Goal: Task Accomplishment & Management: Use online tool/utility

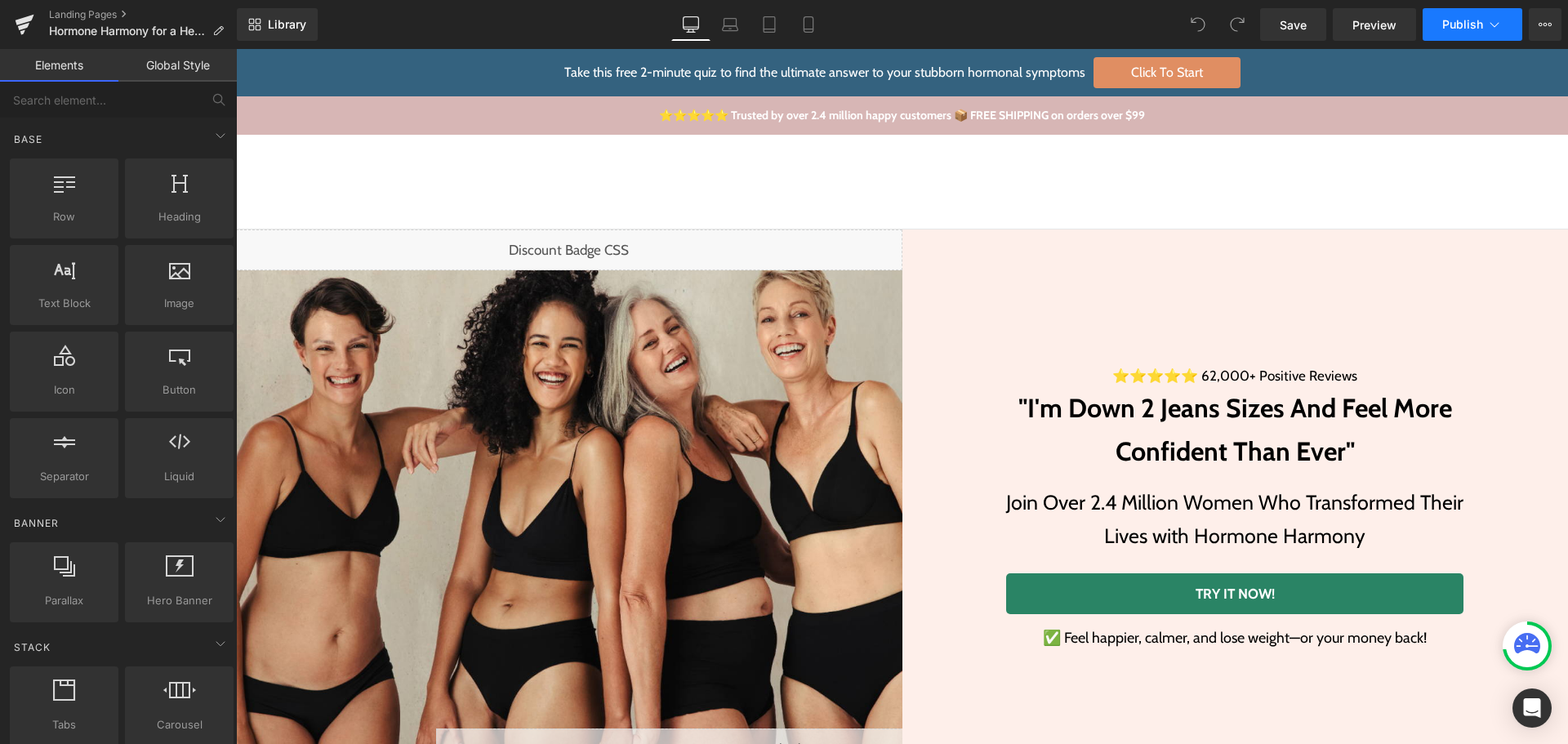
click at [1521, 31] on button "Publish" at bounding box center [1472, 24] width 99 height 33
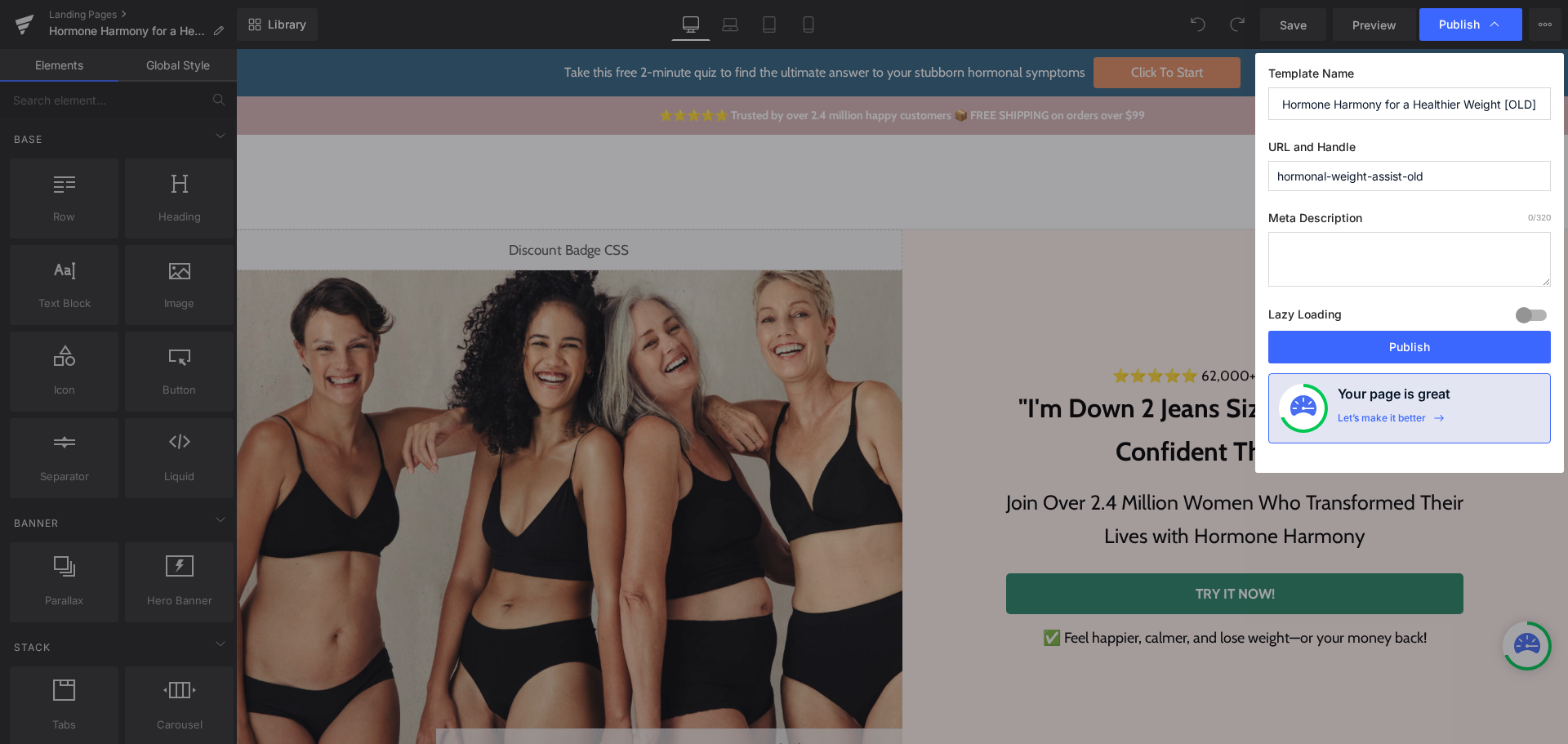
scroll to position [0, 4]
drag, startPoint x: 1504, startPoint y: 104, endPoint x: 1567, endPoint y: 101, distance: 63.1
click at [1567, 101] on div "Publish Template Name Hormone Harmony for a Healthier Weight [OLD] URL and Hand…" at bounding box center [784, 372] width 1568 height 744
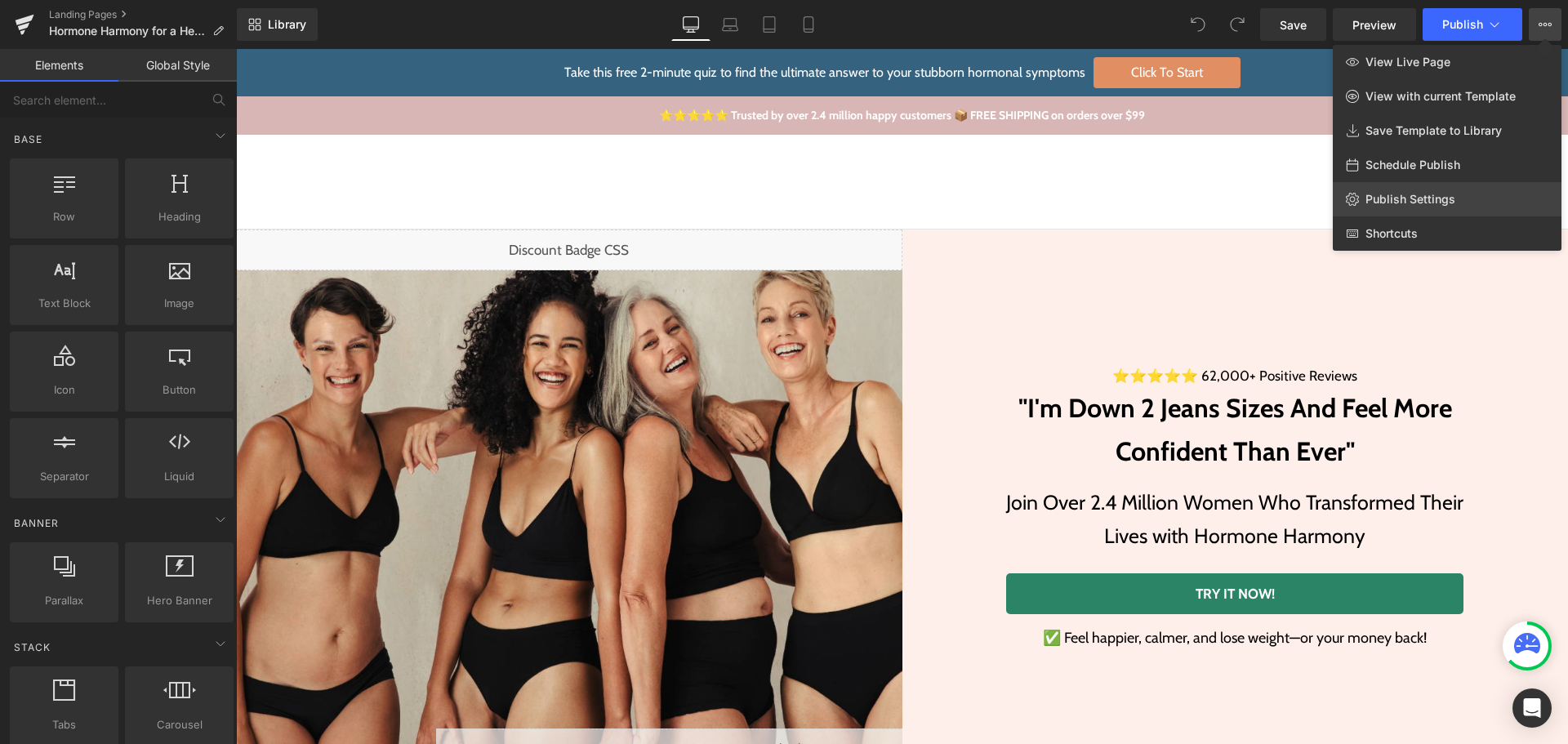
click at [1447, 195] on span "Publish Settings" at bounding box center [1410, 199] width 90 height 15
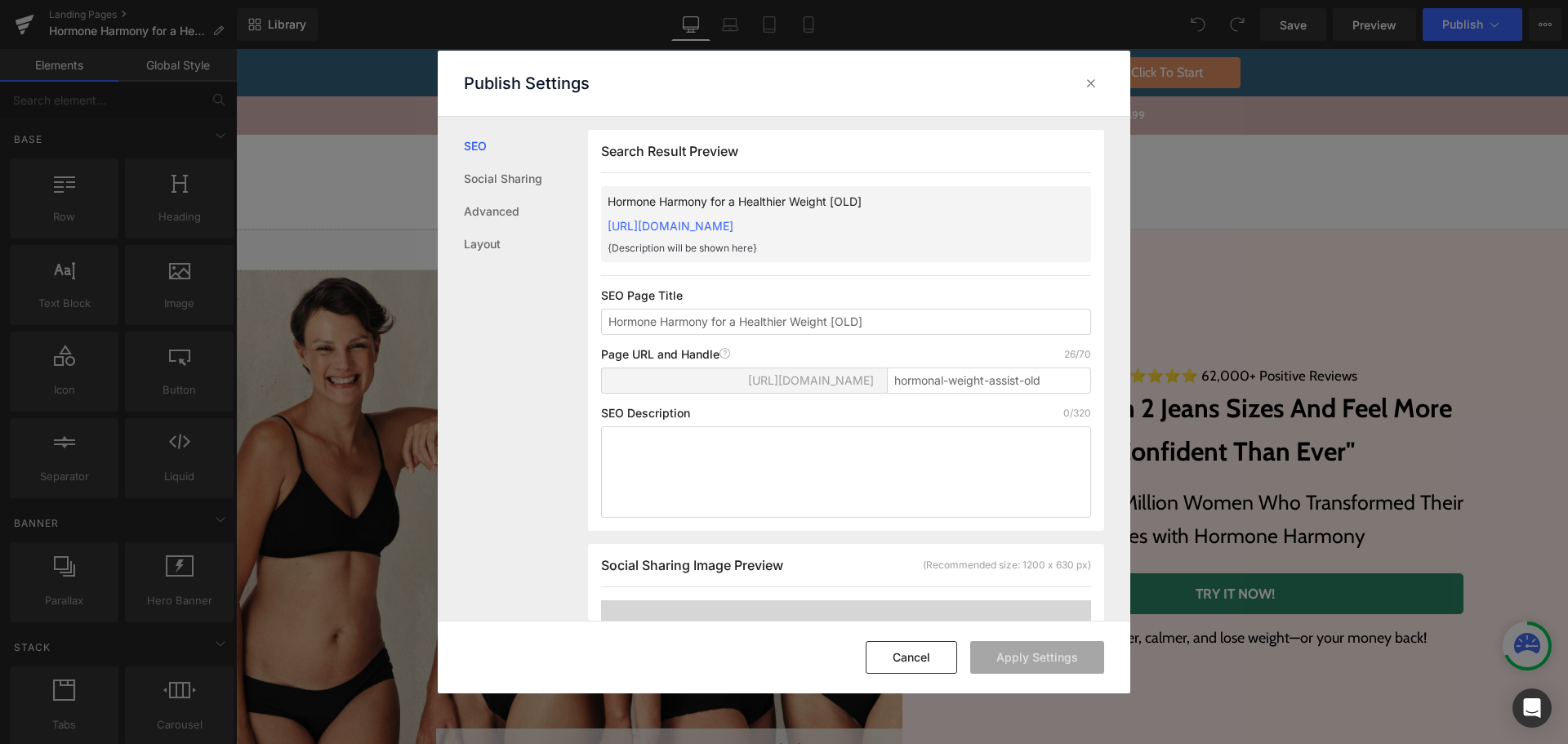
scroll to position [1, 0]
drag, startPoint x: 1108, startPoint y: 85, endPoint x: 1082, endPoint y: 91, distance: 26.7
click at [1107, 85] on div "Publish Settings" at bounding box center [783, 84] width 692 height 65
drag, startPoint x: 844, startPoint y: 197, endPoint x: 891, endPoint y: 193, distance: 47.2
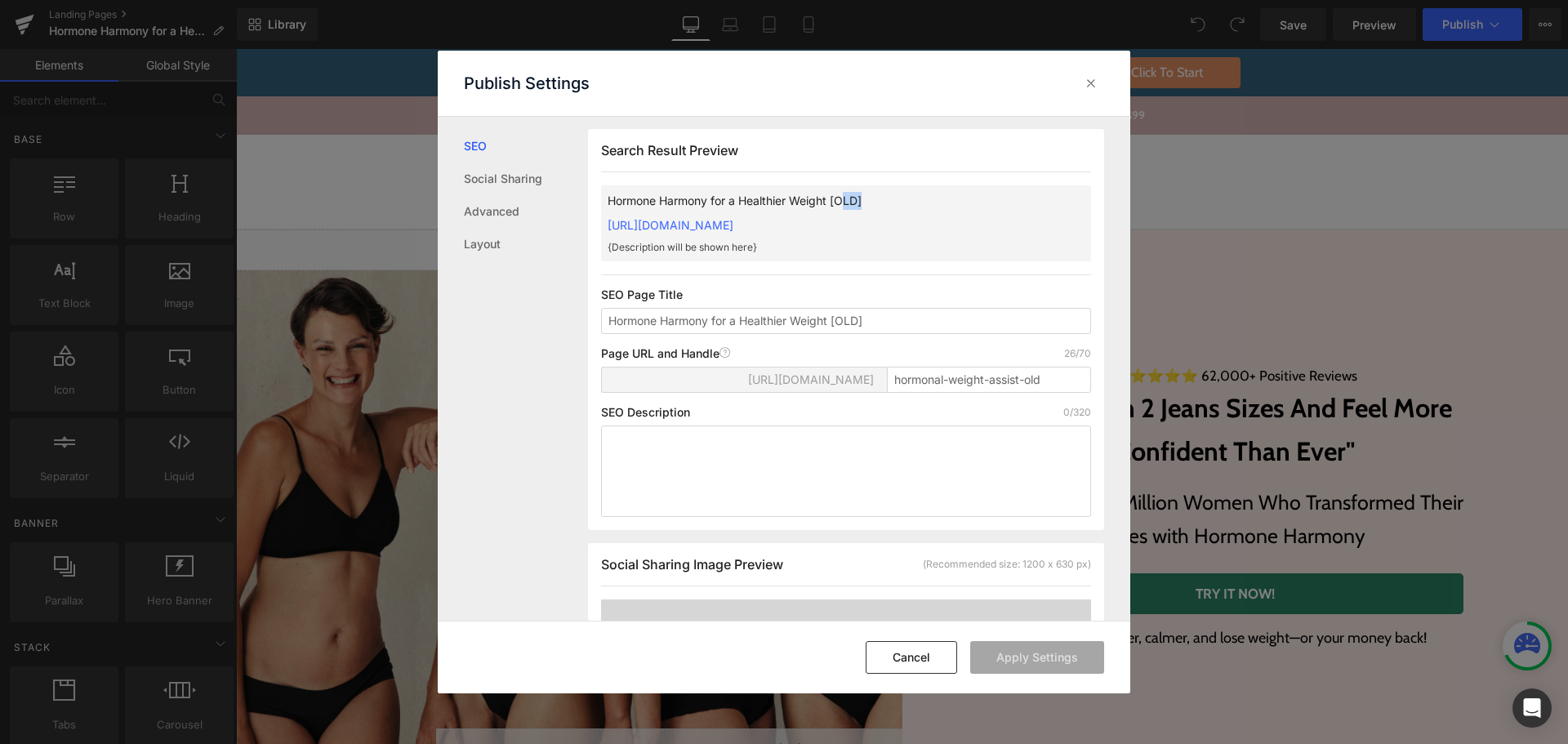
click at [891, 193] on p "Hormone Harmony for a Healthier Weight [OLD]" at bounding box center [819, 201] width 425 height 18
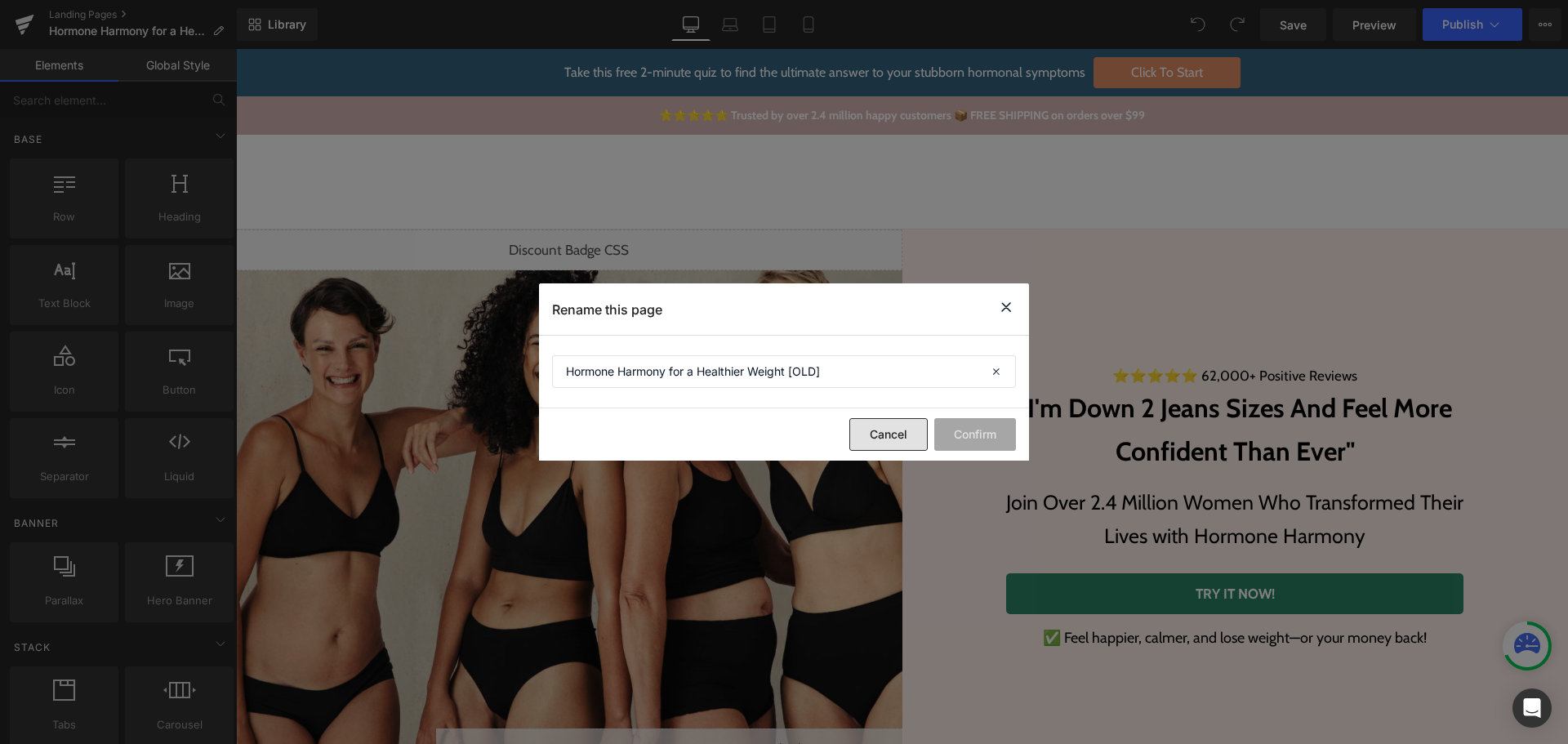
click at [893, 436] on button "Cancel" at bounding box center [888, 434] width 78 height 33
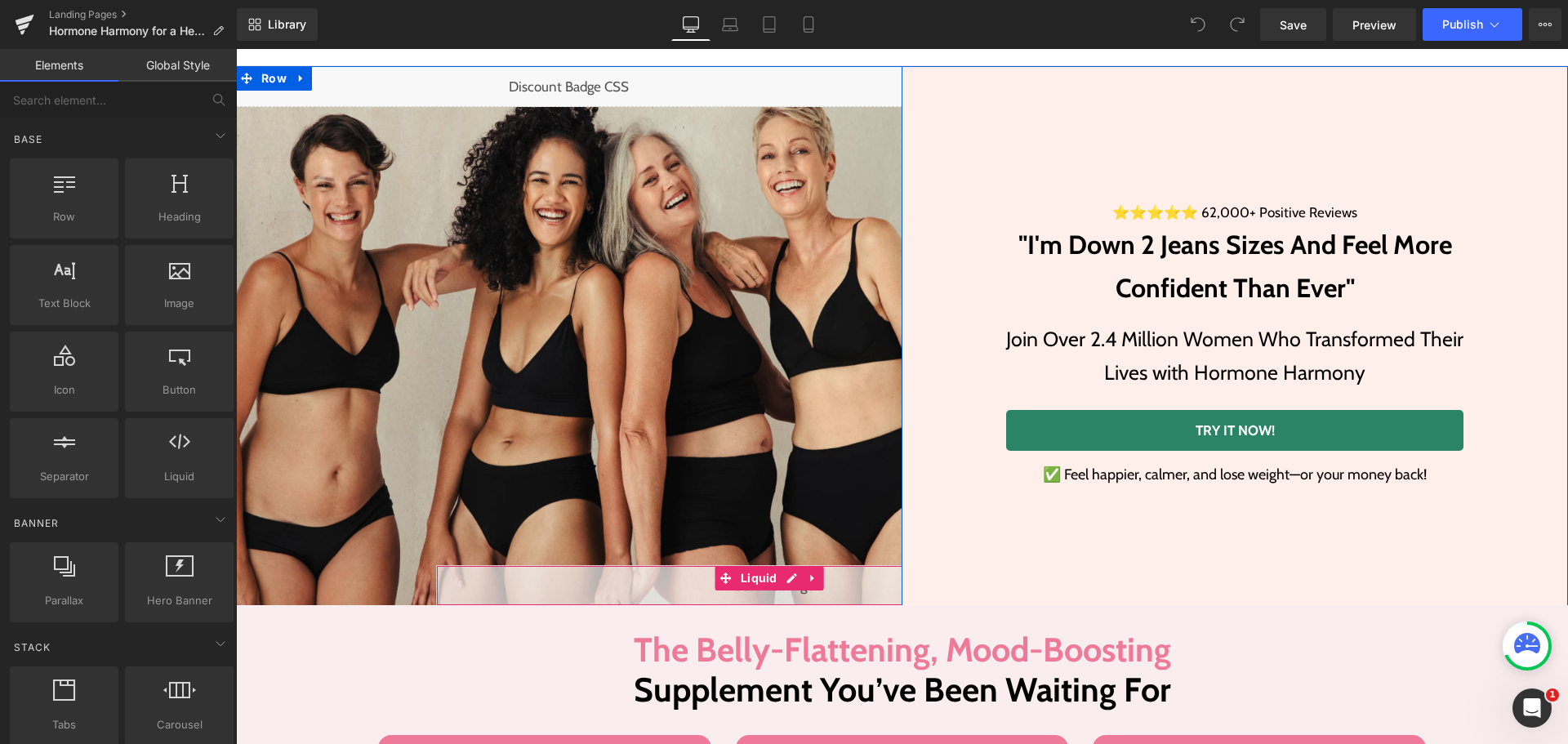
click at [783, 580] on div "Liquid" at bounding box center [769, 586] width 666 height 41
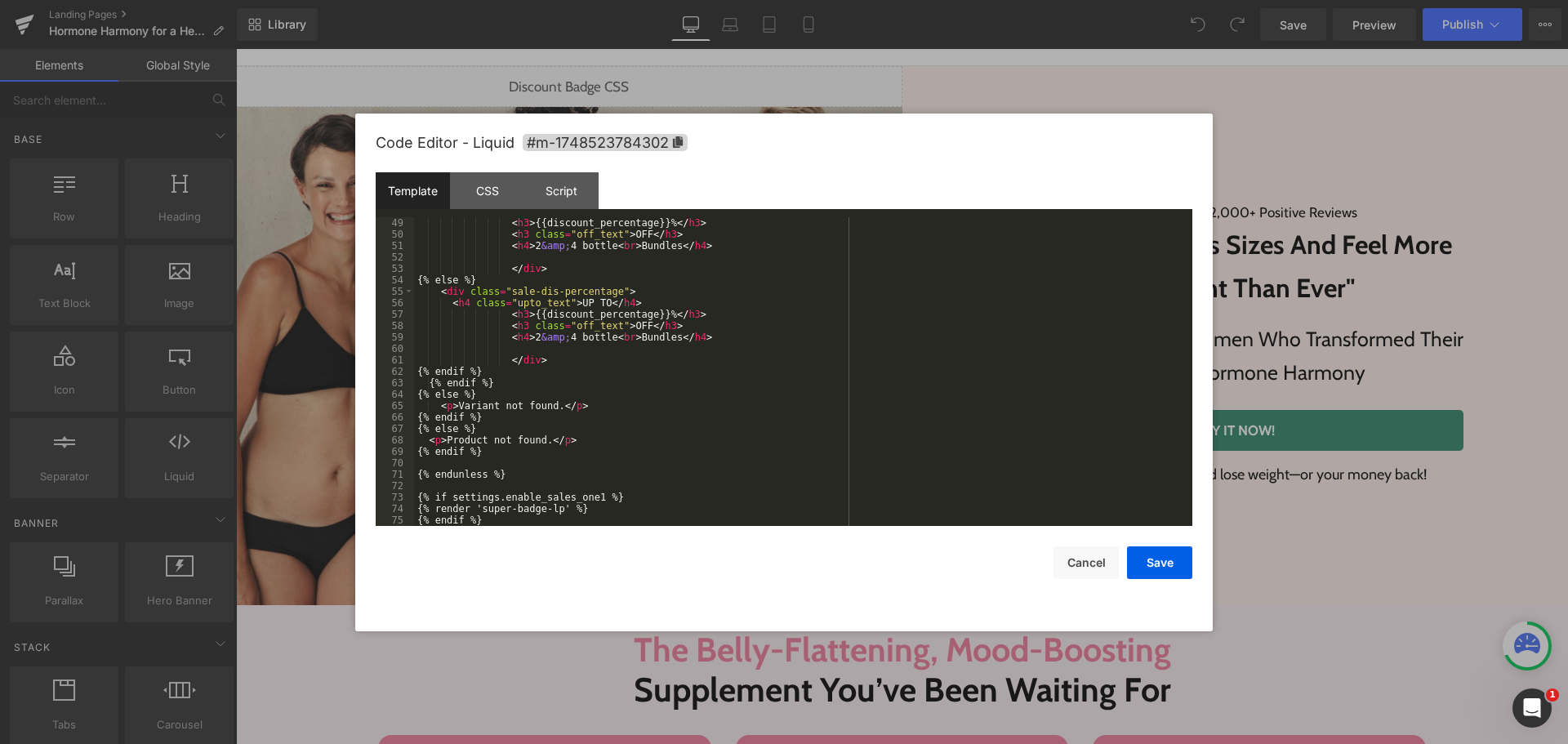
scroll to position [744, 0]
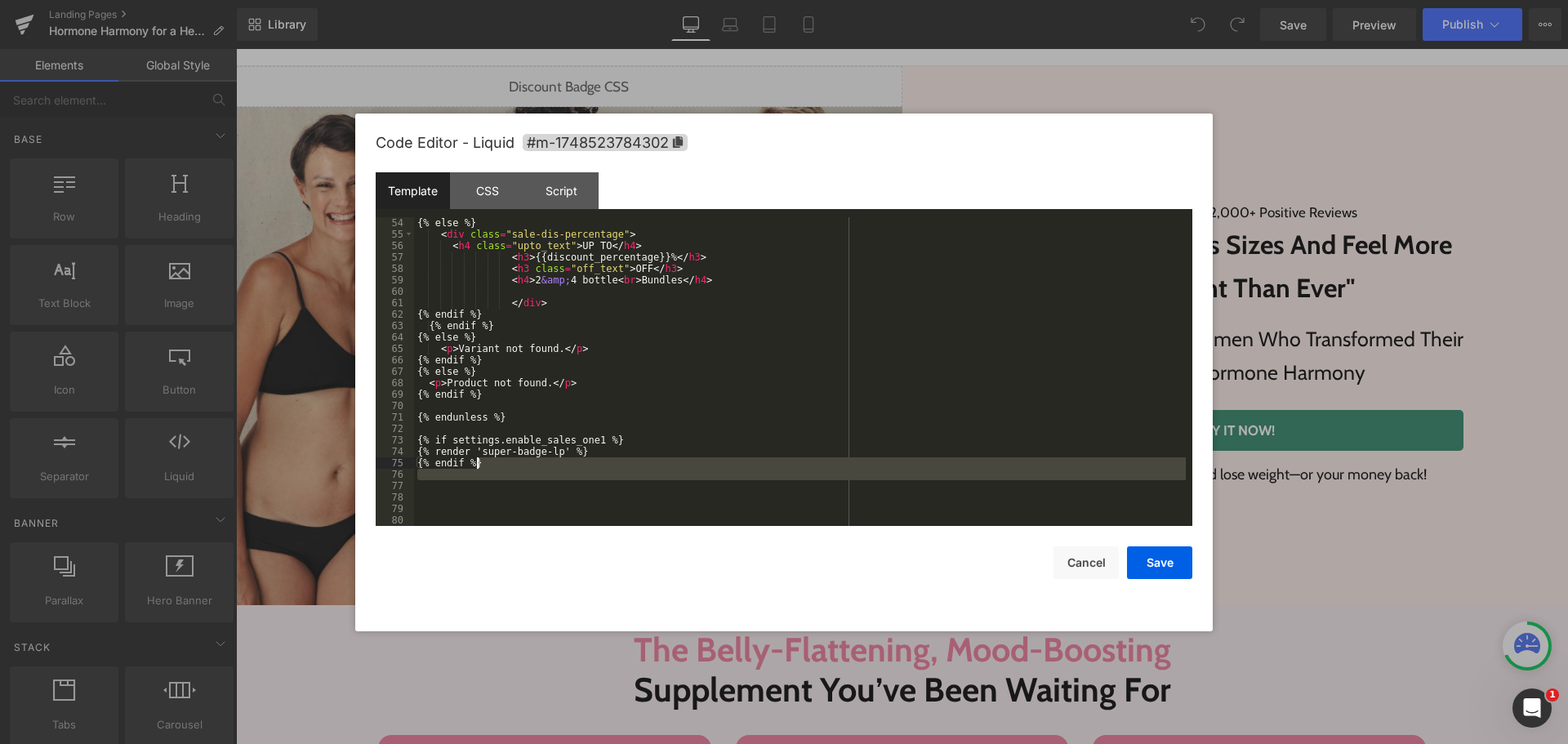
drag, startPoint x: 473, startPoint y: 459, endPoint x: 472, endPoint y: 431, distance: 28.0
click at [427, 431] on div "{% else %} < div class = "sale-dis-percentage" > < h4 class = "upto_text" > UP …" at bounding box center [800, 383] width 772 height 332
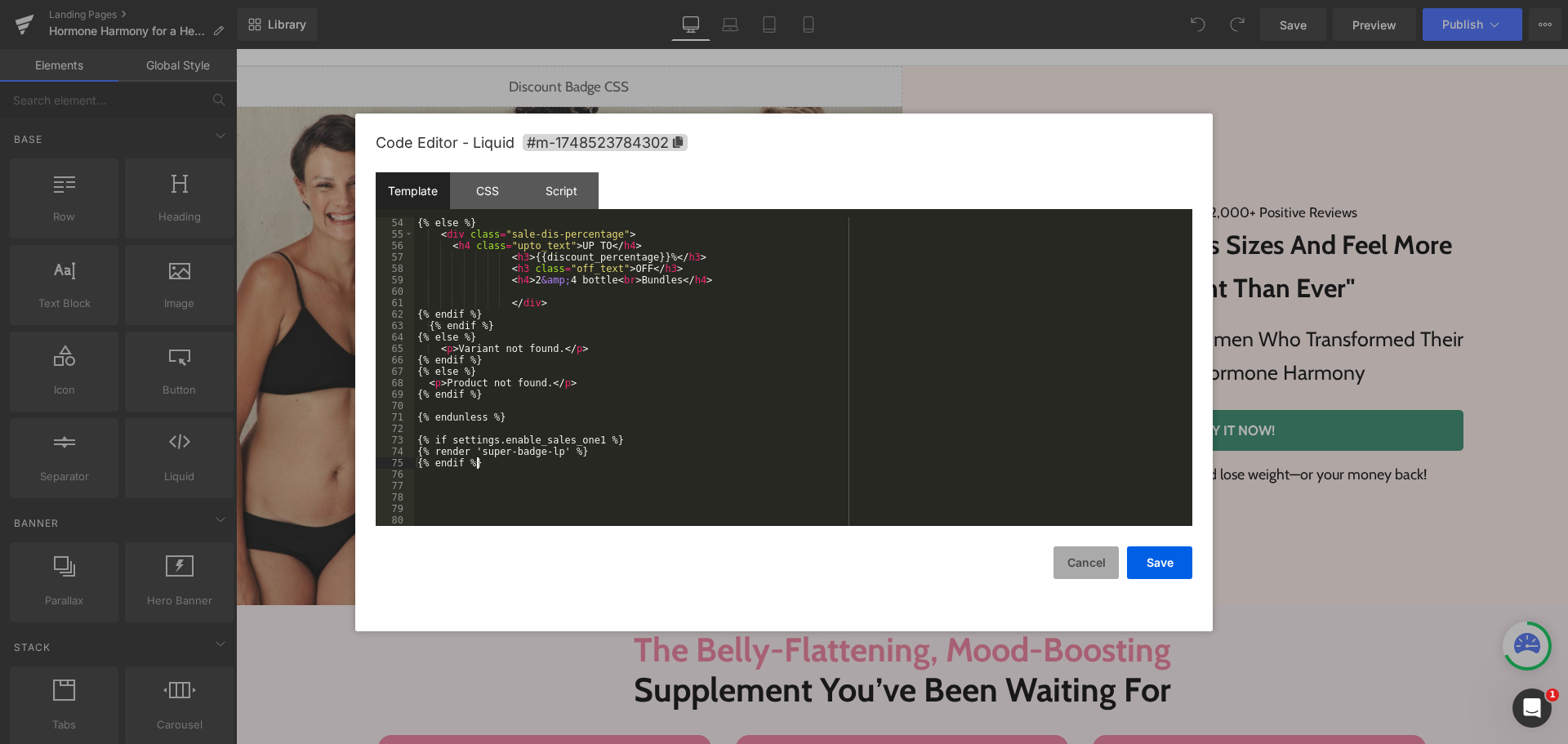
click at [1095, 555] on button "Cancel" at bounding box center [1086, 563] width 65 height 33
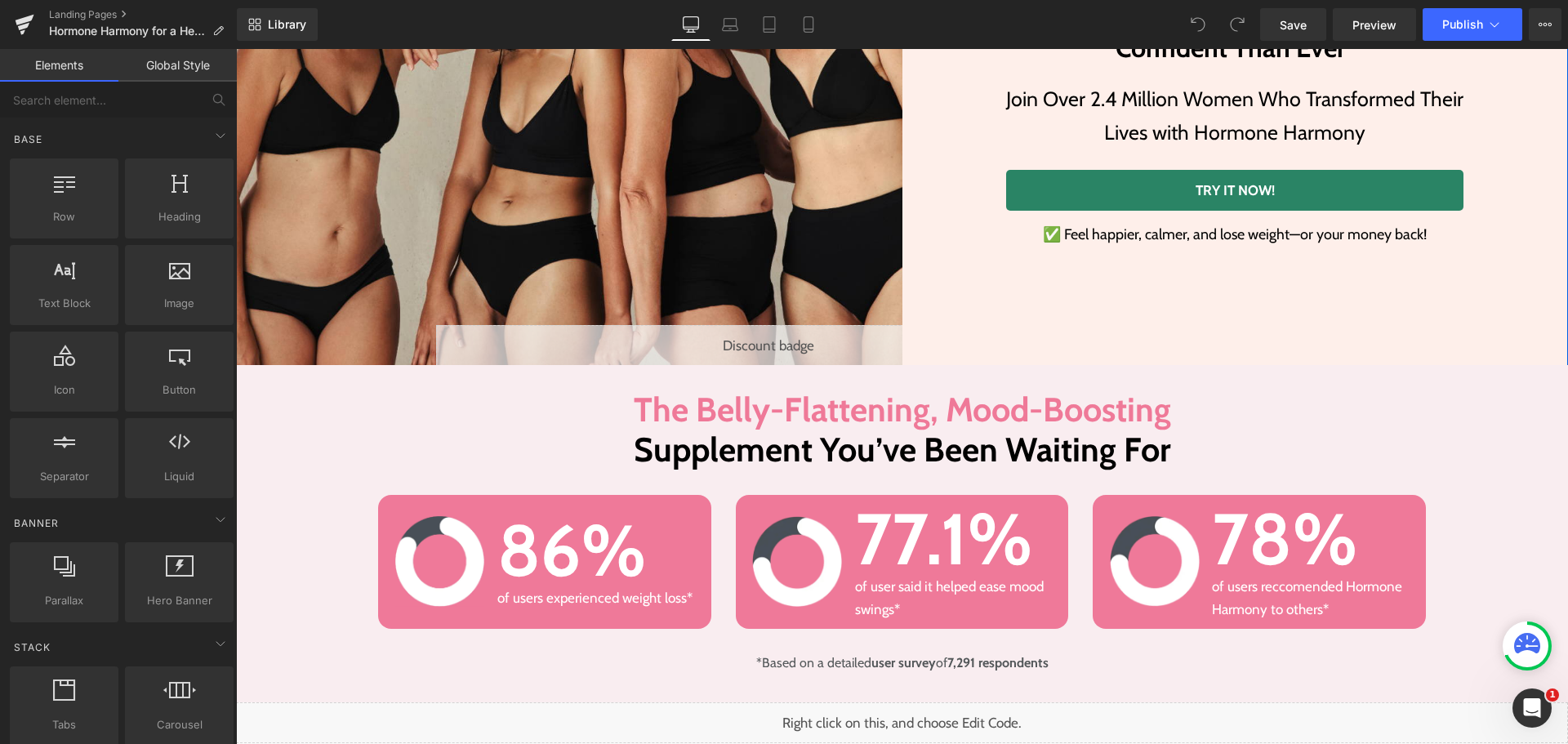
scroll to position [409, 0]
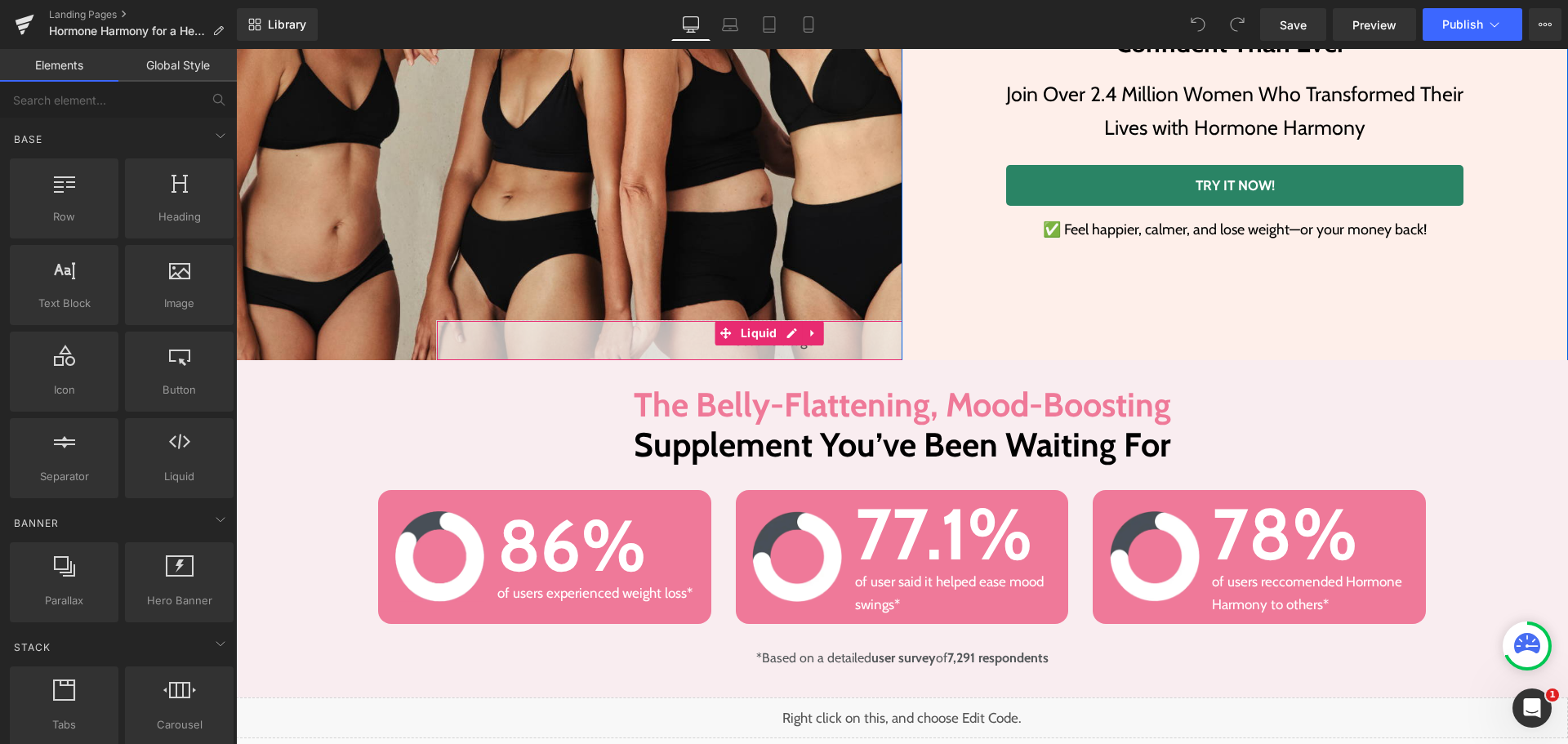
click at [791, 333] on div "Liquid" at bounding box center [769, 341] width 666 height 41
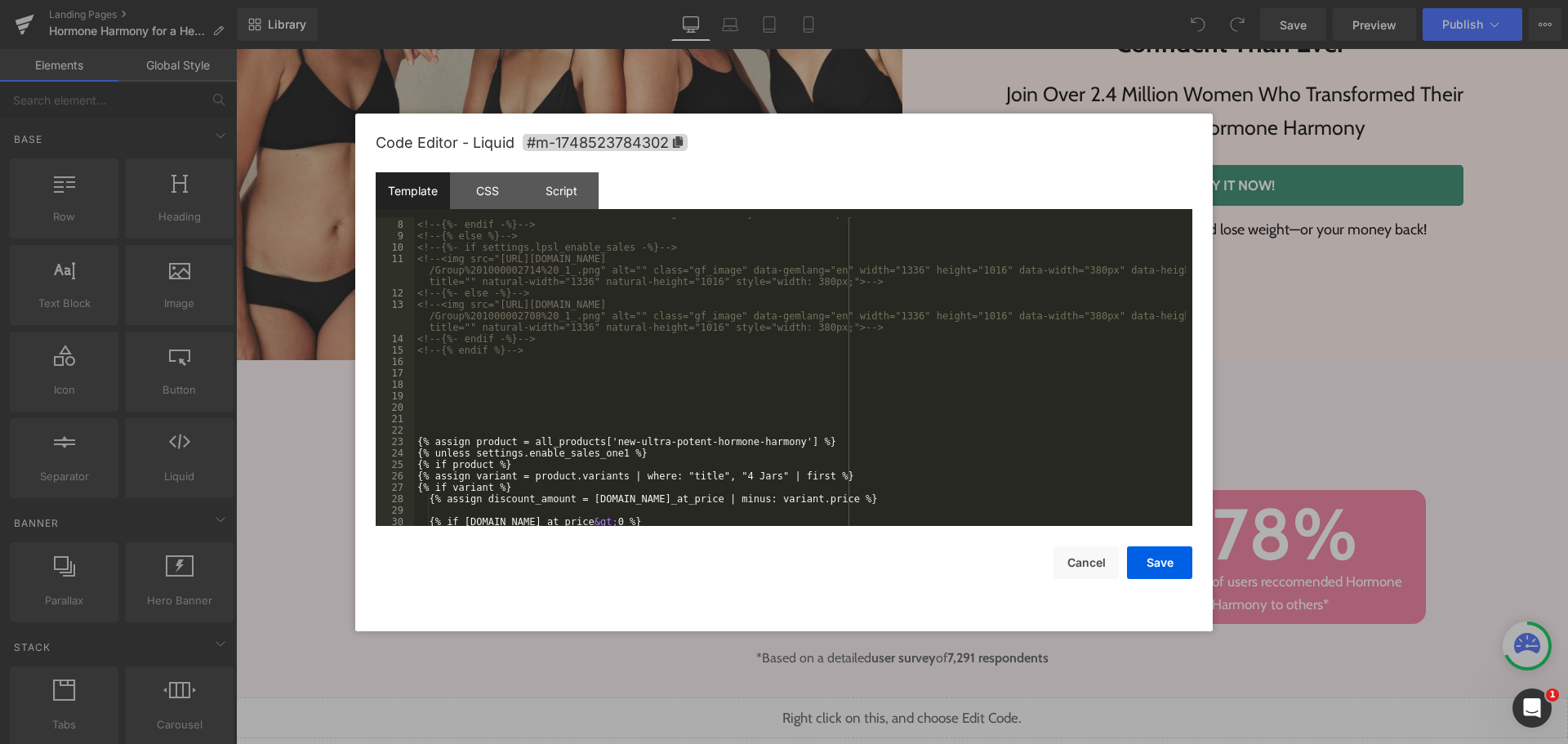
scroll to position [196, 0]
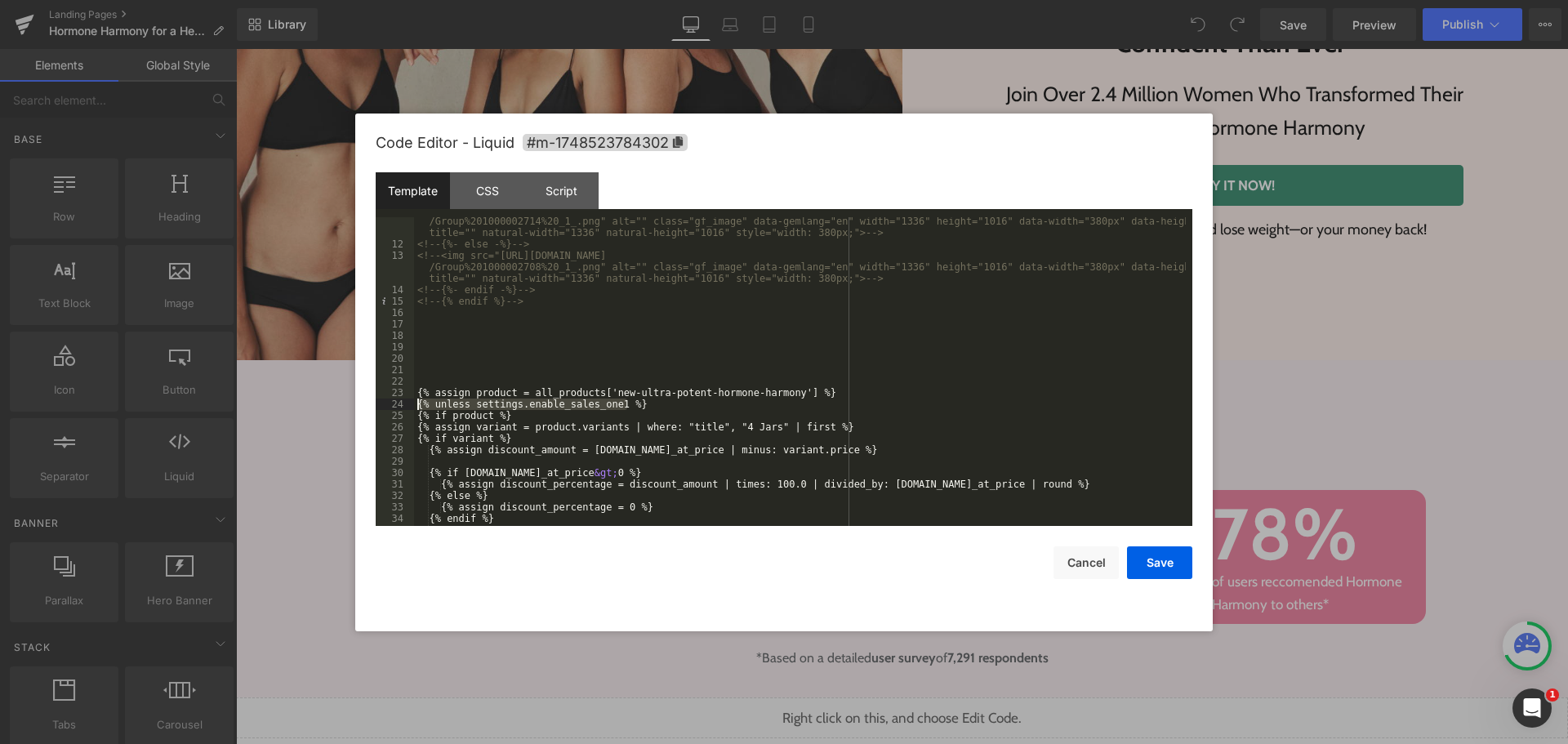
drag, startPoint x: 656, startPoint y: 405, endPoint x: 403, endPoint y: 405, distance: 253.0
click at [403, 405] on pre "11 12 13 14 15 16 17 18 19 20 21 22 23 24 25 26 27 28 29 30 31 32 33 34 35 36 3…" at bounding box center [784, 372] width 817 height 309
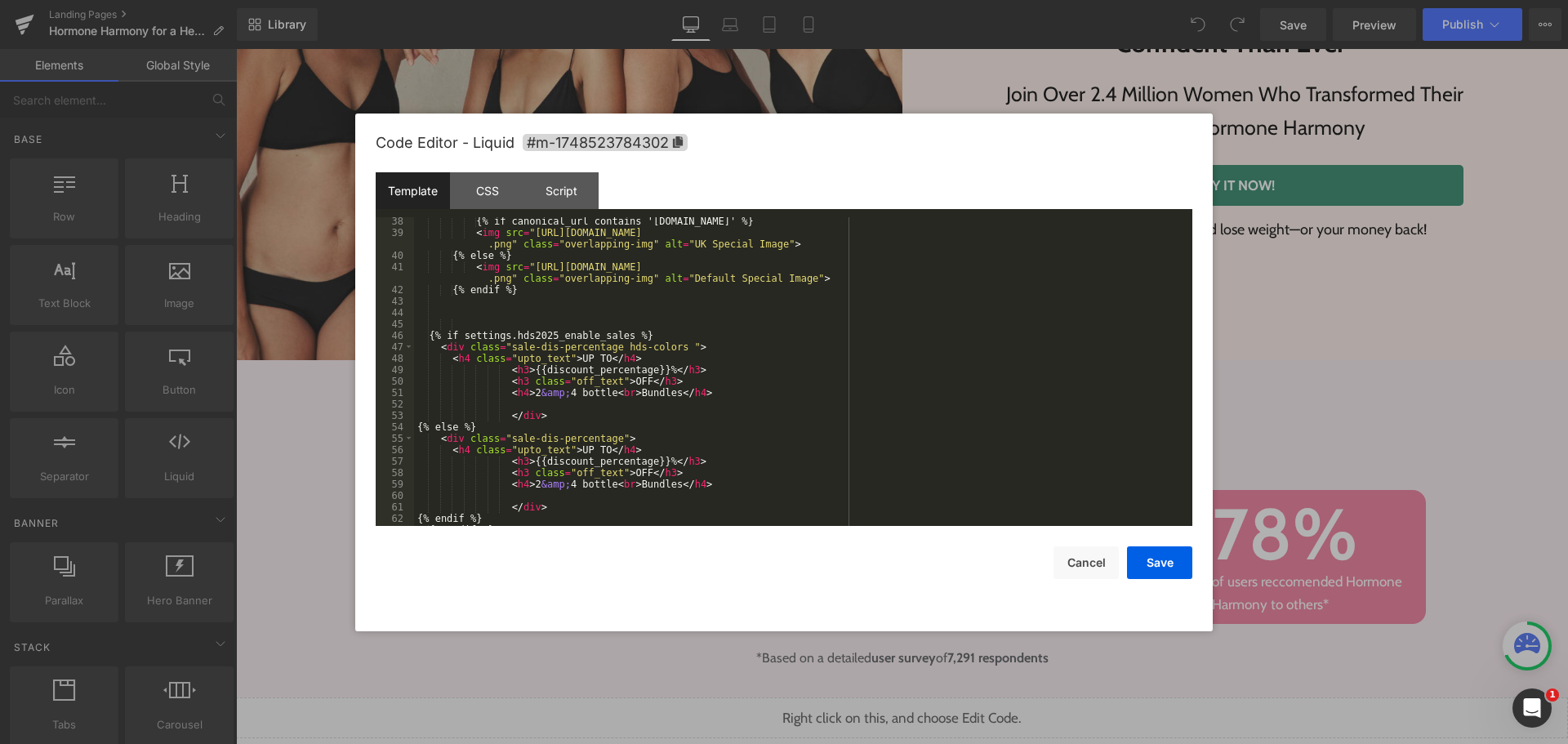
scroll to position [744, 0]
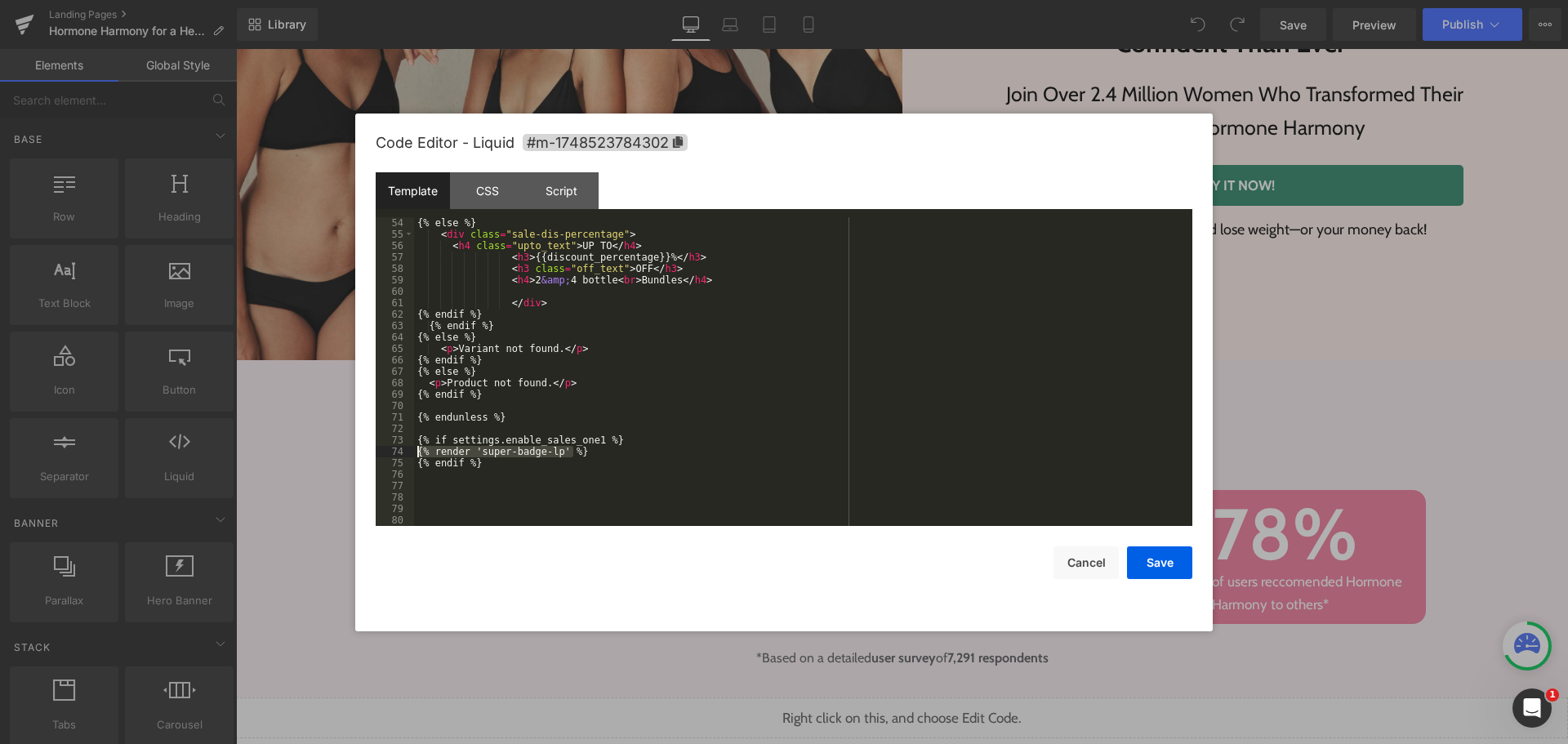
drag, startPoint x: 589, startPoint y: 453, endPoint x: 358, endPoint y: 453, distance: 231.0
click at [358, 453] on div "Code Editor - Liquid #m-1748523784302 Template CSS Script Data 54 55 56 57 58 5…" at bounding box center [784, 372] width 857 height 518
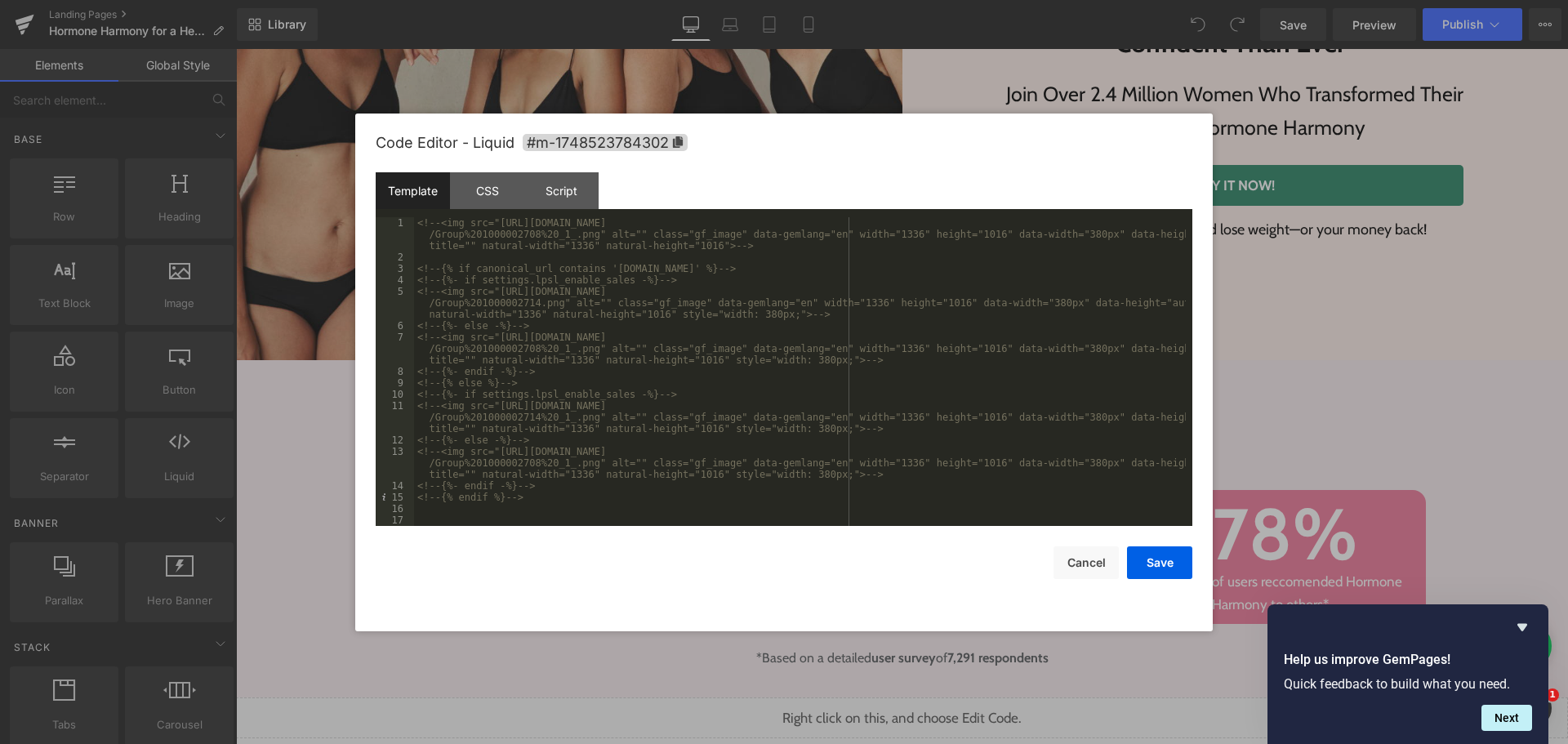
scroll to position [294, 0]
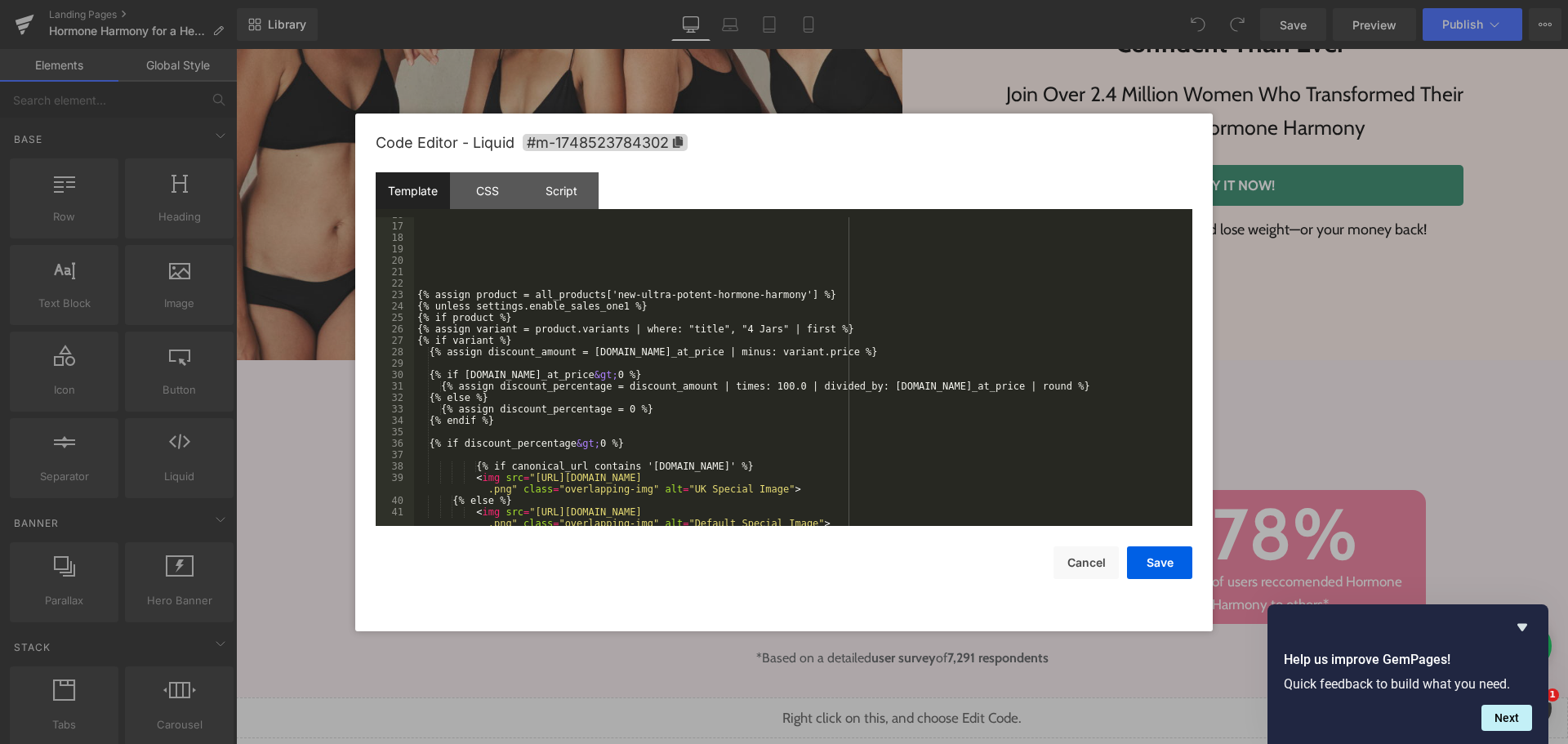
click at [472, 312] on div "{% assign product = all_products['new-ultra-potent-hormone-harmony'] %} {% unle…" at bounding box center [800, 381] width 772 height 343
drag, startPoint x: 657, startPoint y: 312, endPoint x: 408, endPoint y: 305, distance: 249.1
click at [408, 305] on pre "16 17 18 19 20 21 22 23 24 25 26 27 28 29 30 31 32 33 34 35 36 37 38 39 40 41 4…" at bounding box center [784, 372] width 817 height 309
click at [1069, 566] on button "Cancel" at bounding box center [1086, 563] width 65 height 33
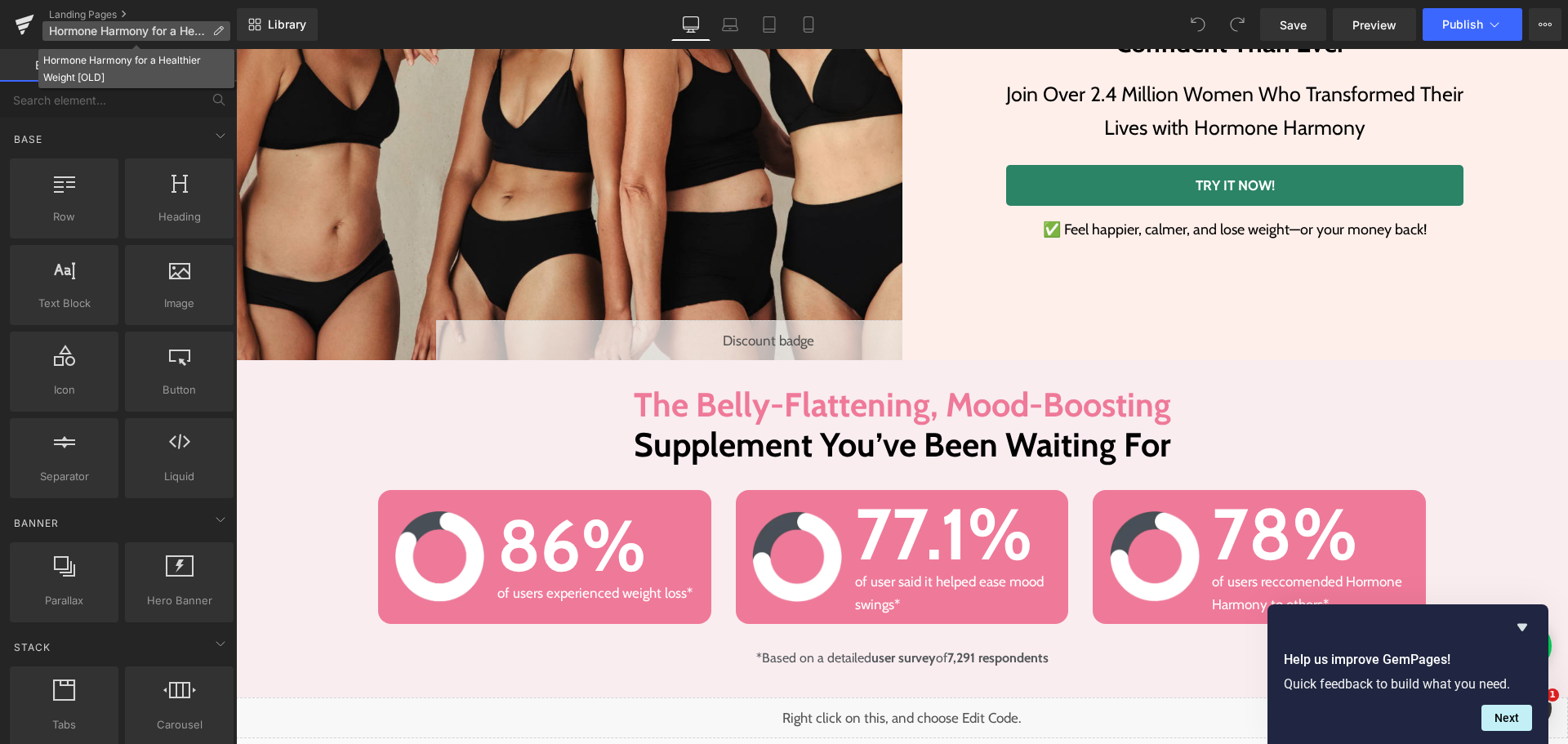
click at [221, 31] on icon at bounding box center [217, 31] width 11 height 11
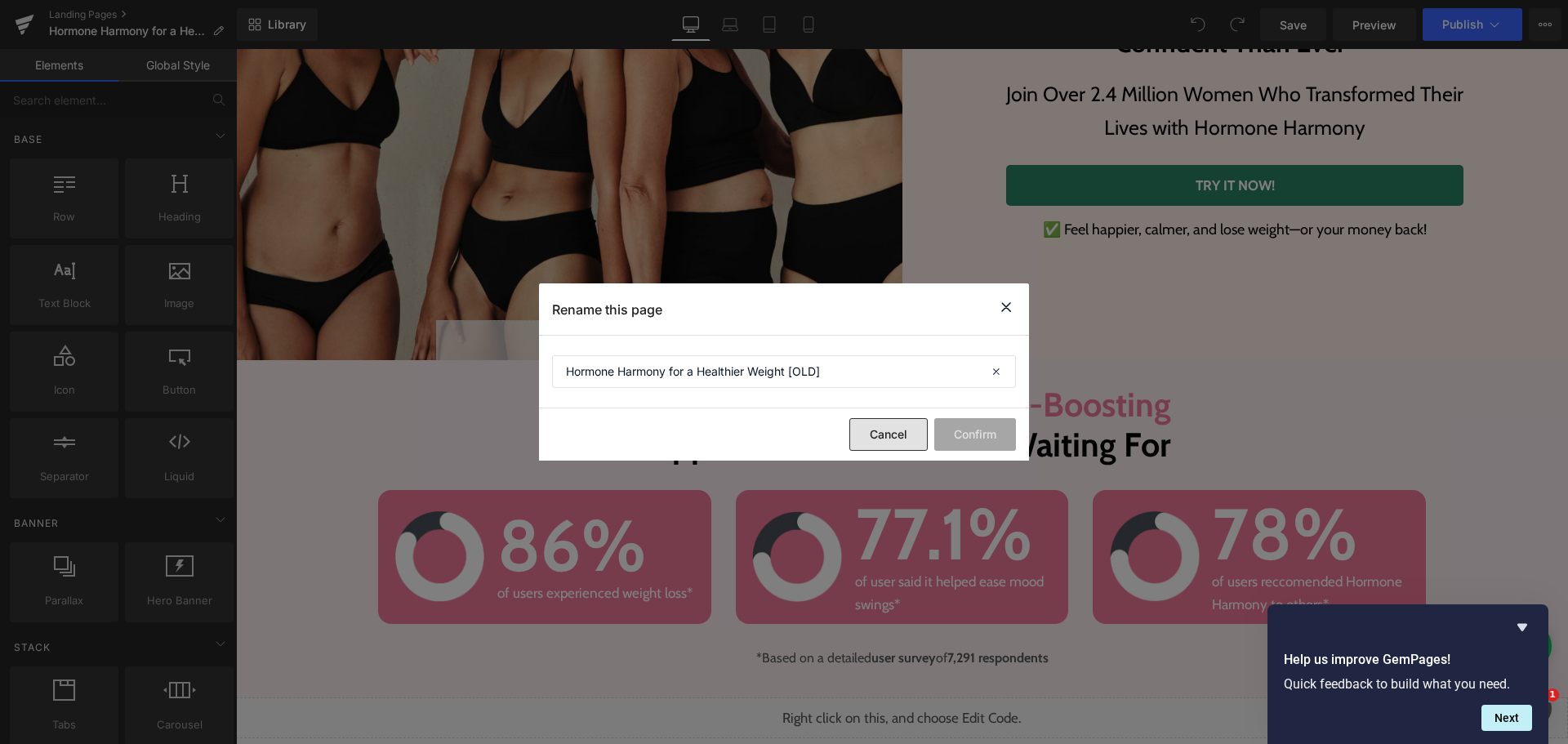
click at [892, 441] on button "Cancel" at bounding box center [888, 434] width 78 height 33
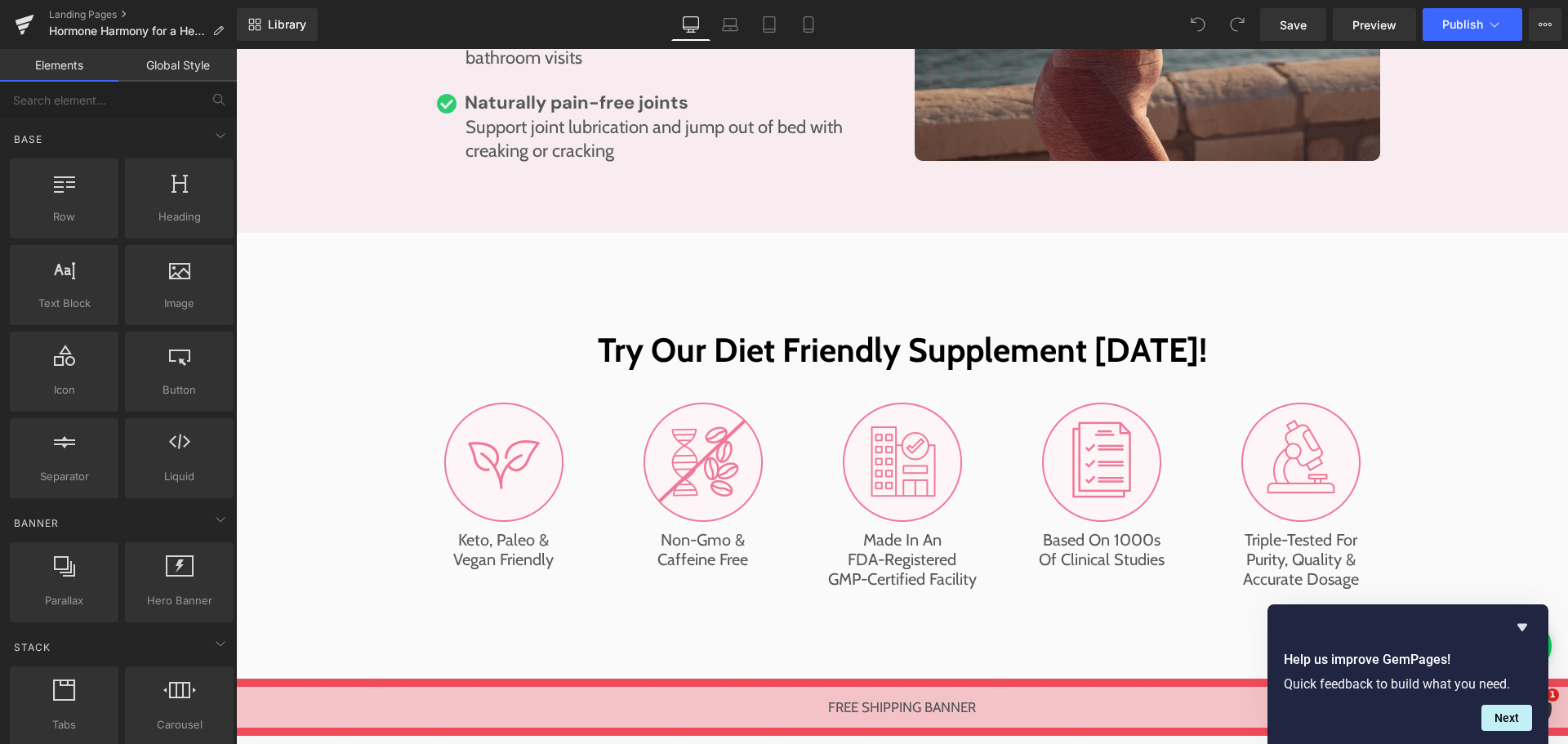
scroll to position [7762, 0]
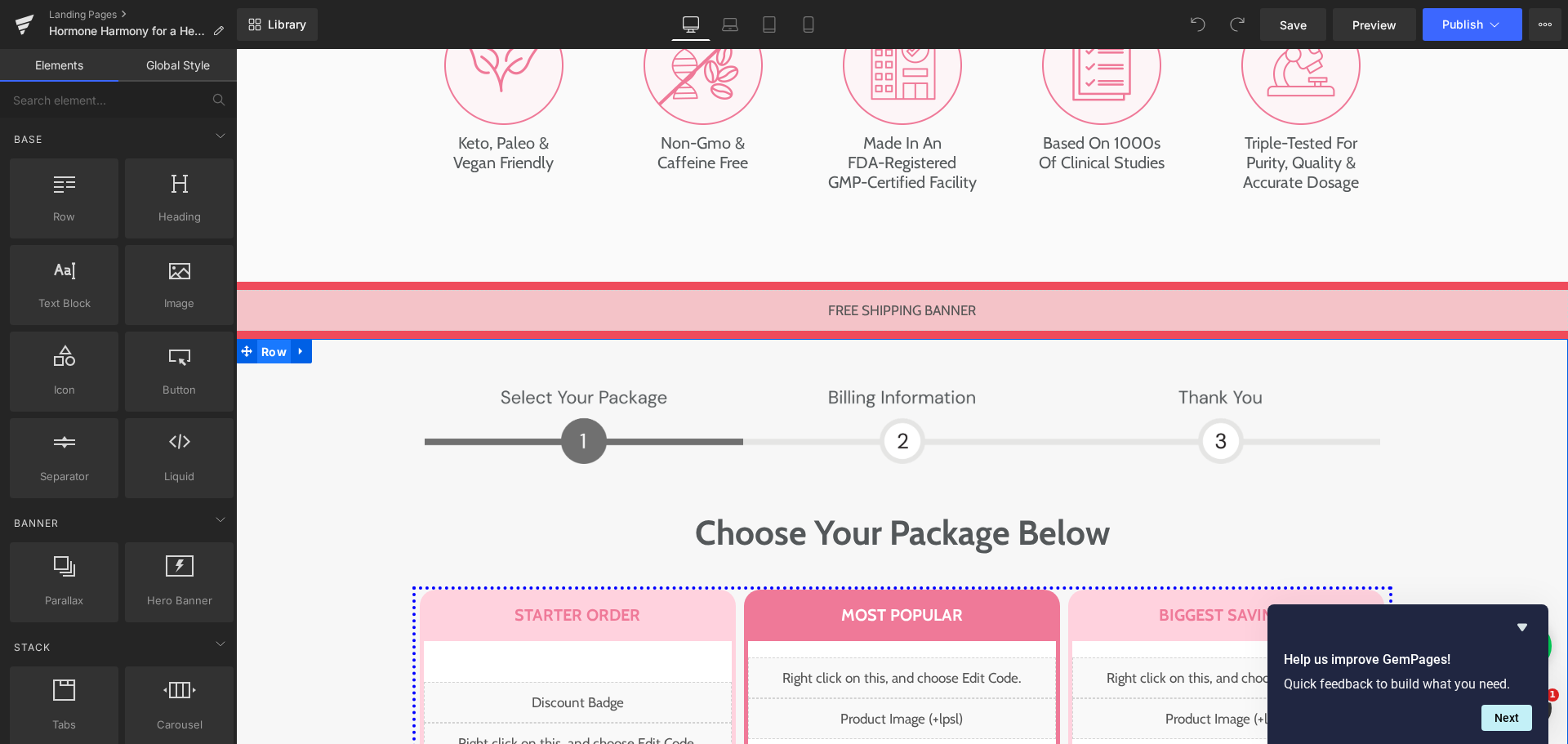
click at [274, 340] on span "Row" at bounding box center [274, 352] width 33 height 25
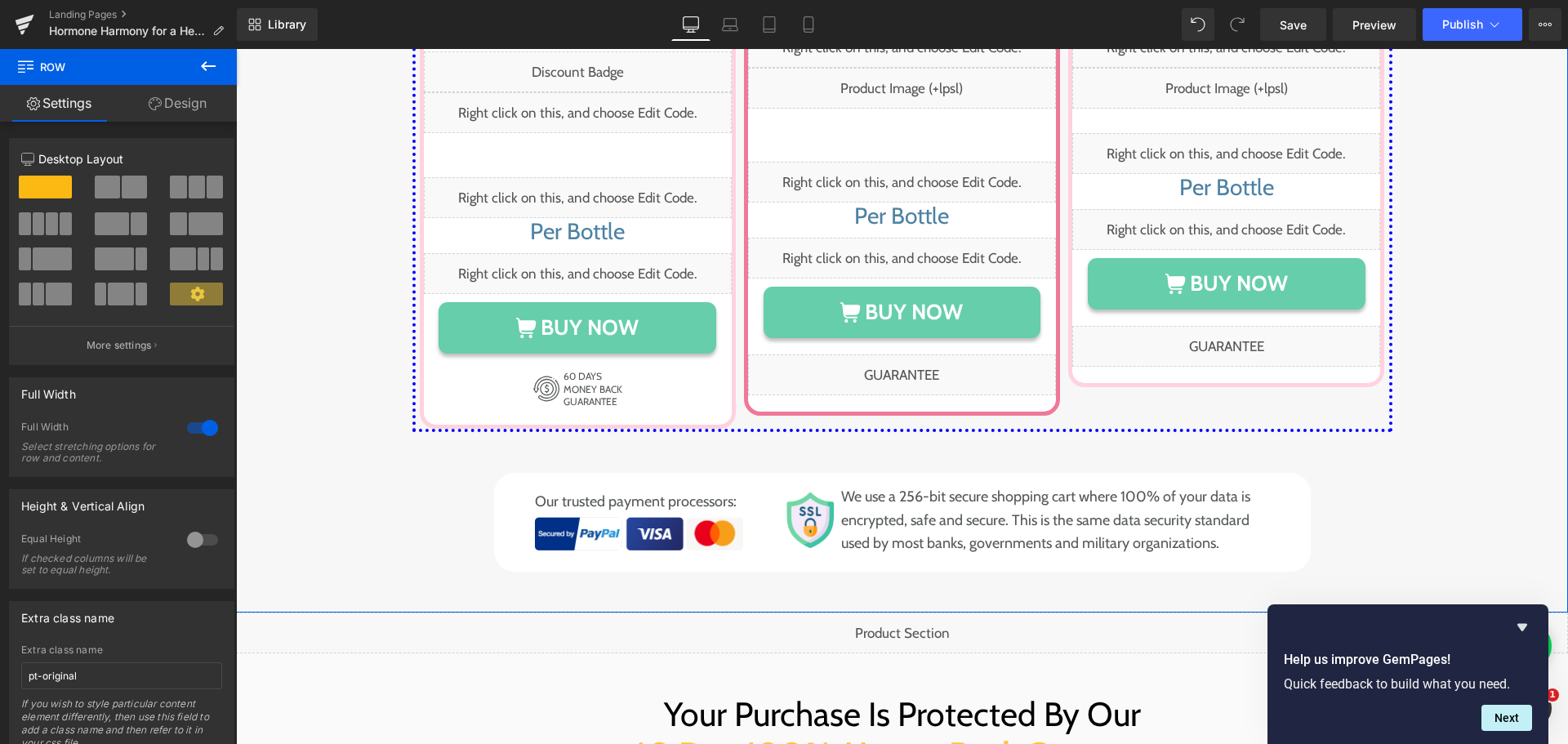
scroll to position [8416, 0]
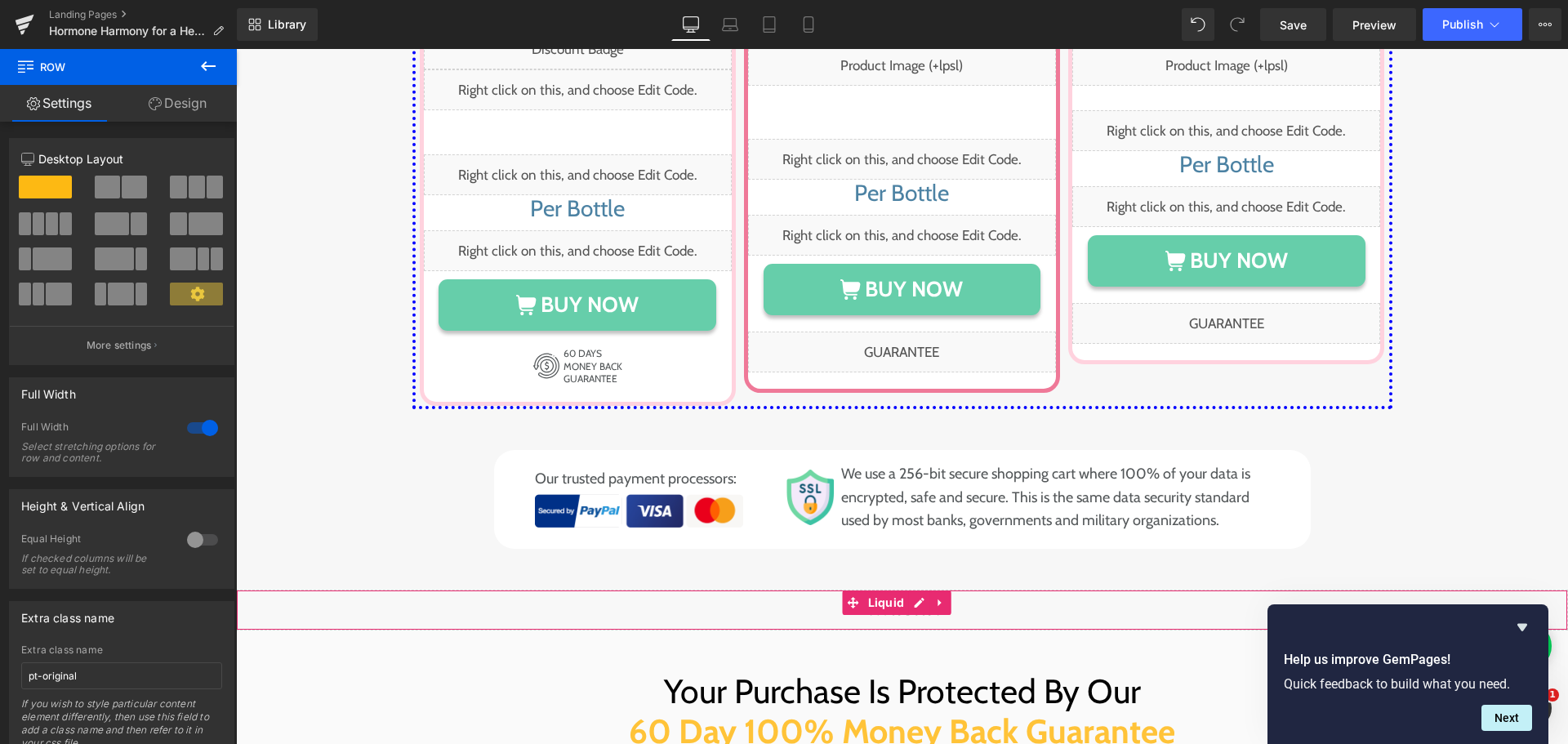
click at [309, 590] on div "Liquid" at bounding box center [902, 610] width 1332 height 41
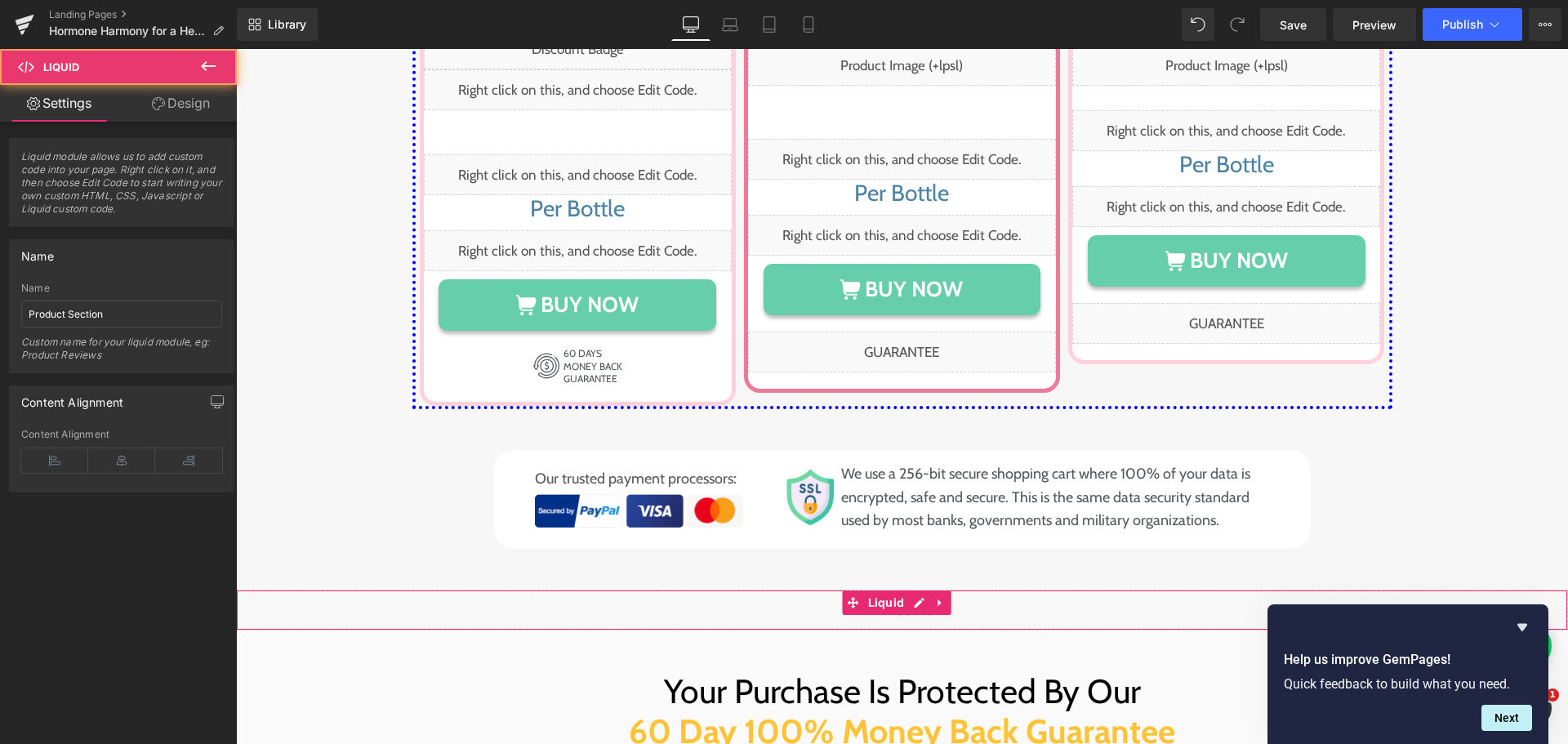
click at [299, 590] on div "Liquid" at bounding box center [902, 610] width 1332 height 41
click at [110, 320] on input "Product Section" at bounding box center [121, 314] width 201 height 27
click at [198, 111] on link "Design" at bounding box center [180, 104] width 119 height 37
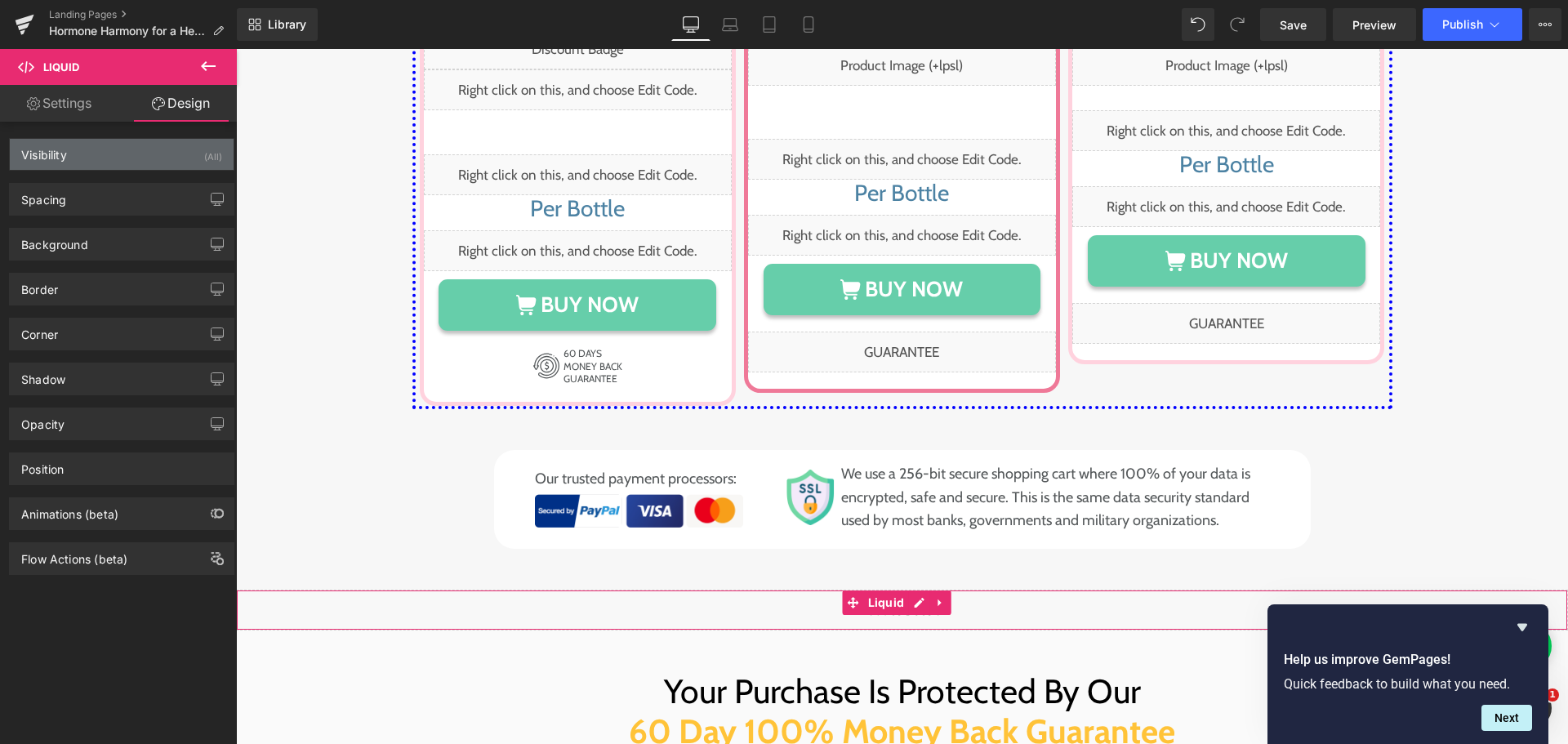
type input "0"
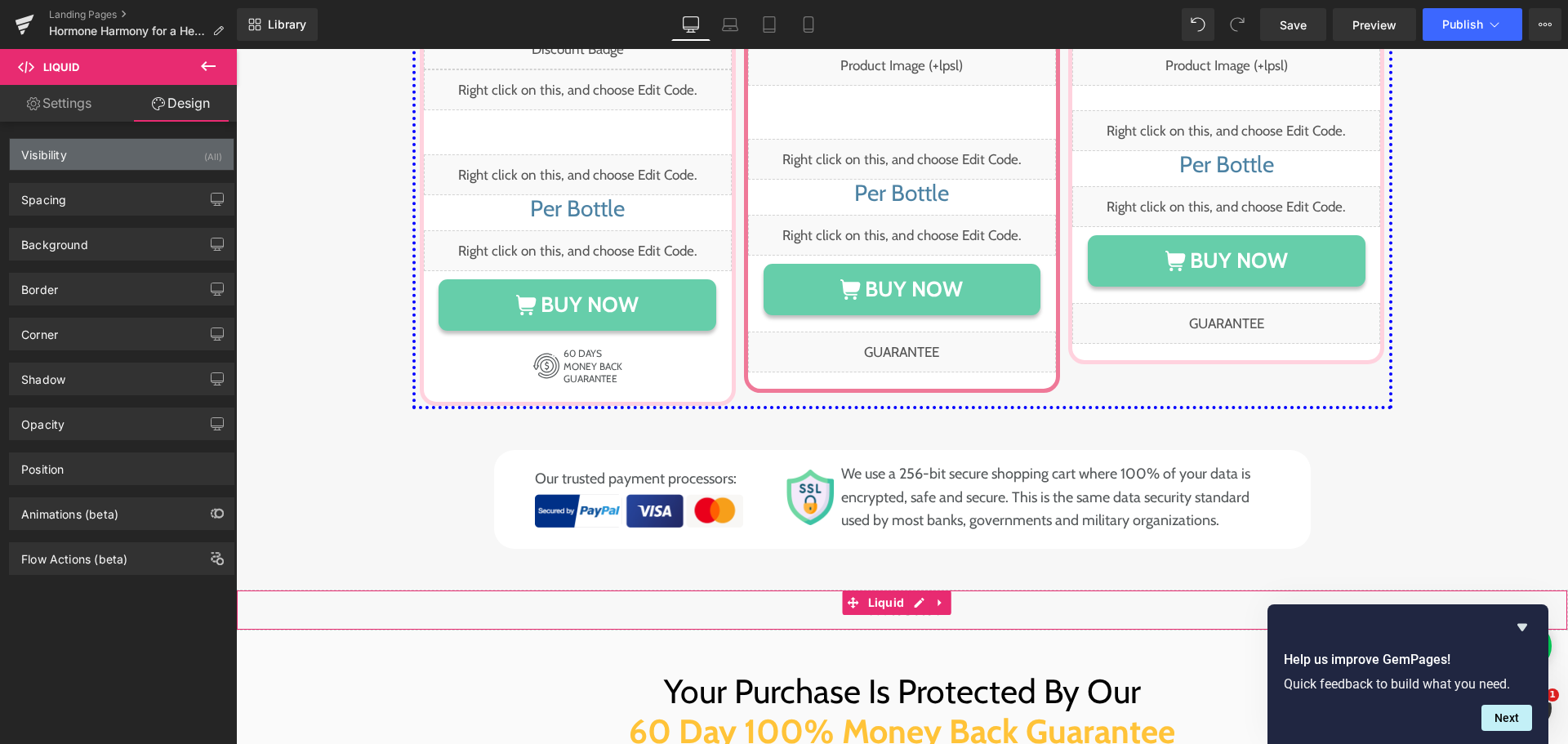
type input "0"
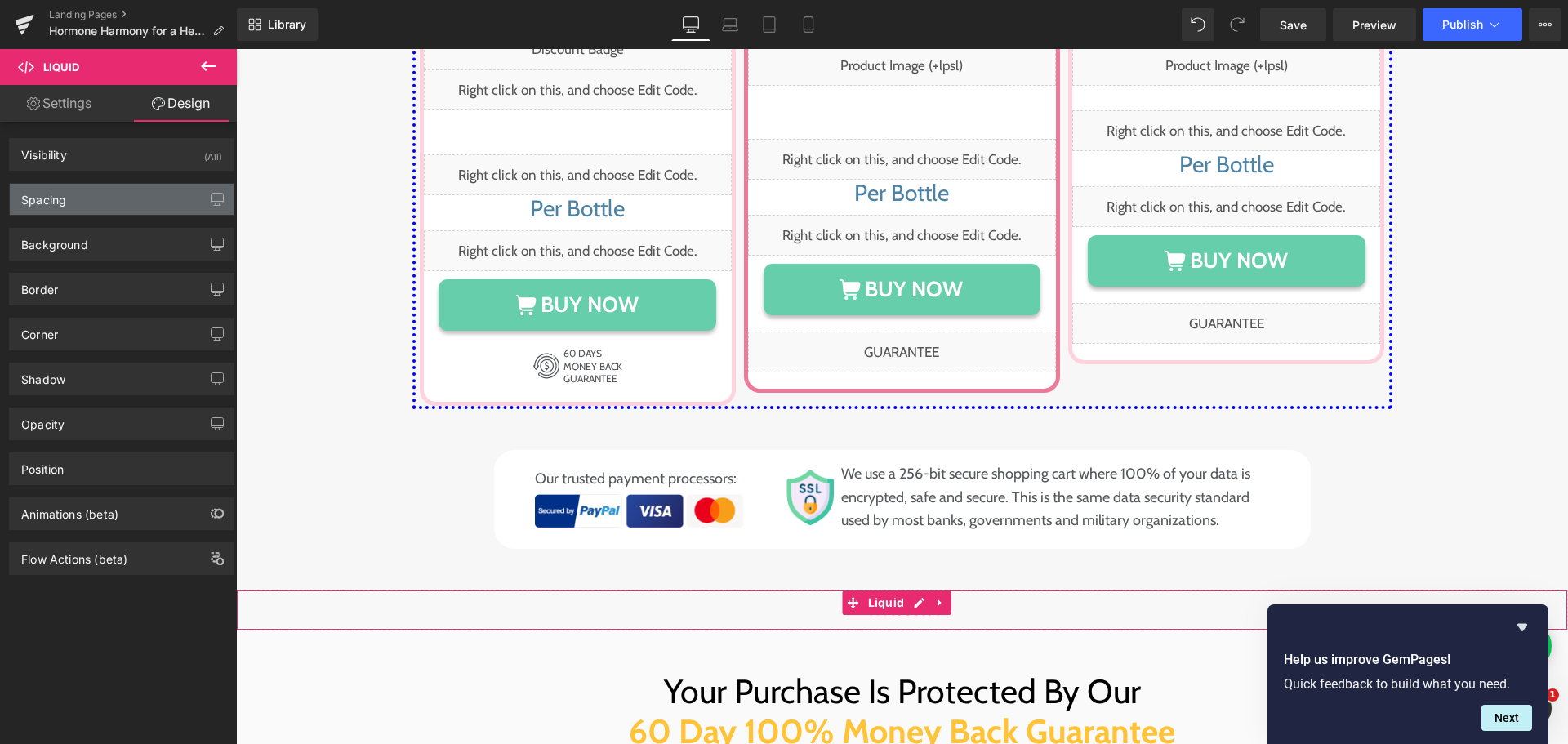
click at [86, 210] on div "Spacing" at bounding box center [121, 199] width 223 height 31
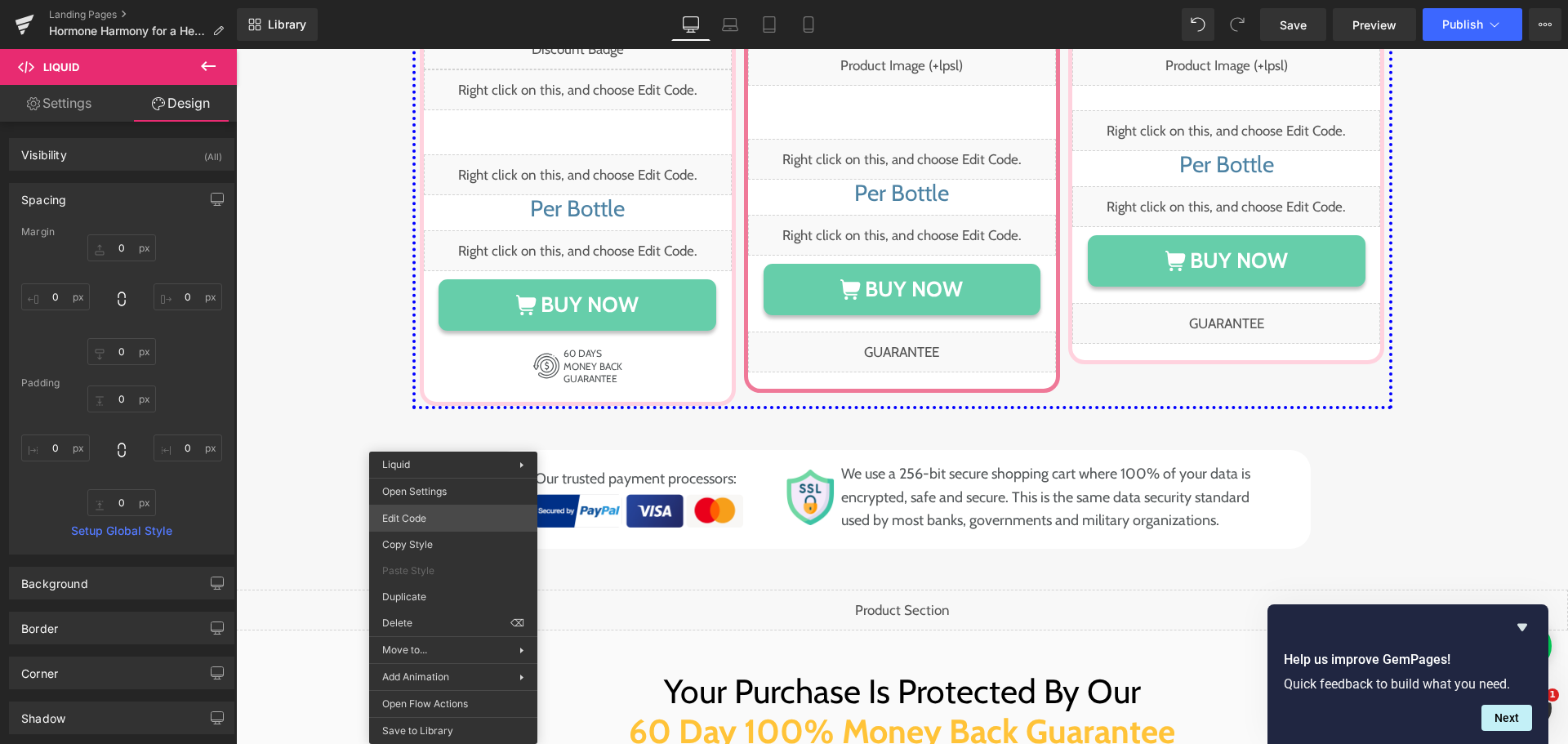
click at [454, 0] on div "Row You are previewing how the will restyle your page. You can not edit Element…" at bounding box center [784, 0] width 1568 height 0
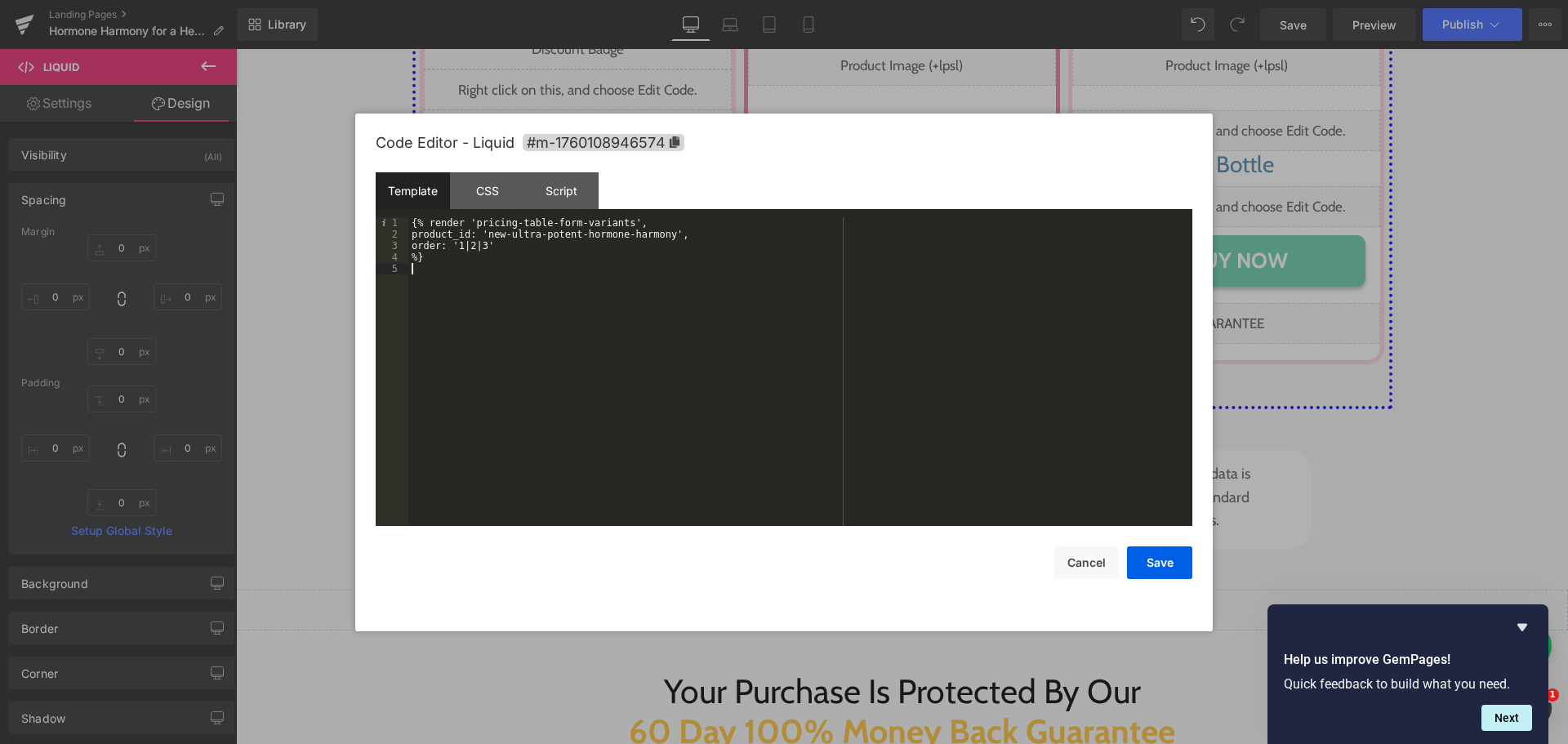
click at [664, 296] on div "{% render 'pricing-table-form-variants', product_id: 'new-ultra-potent-hormone-…" at bounding box center [800, 383] width 784 height 332
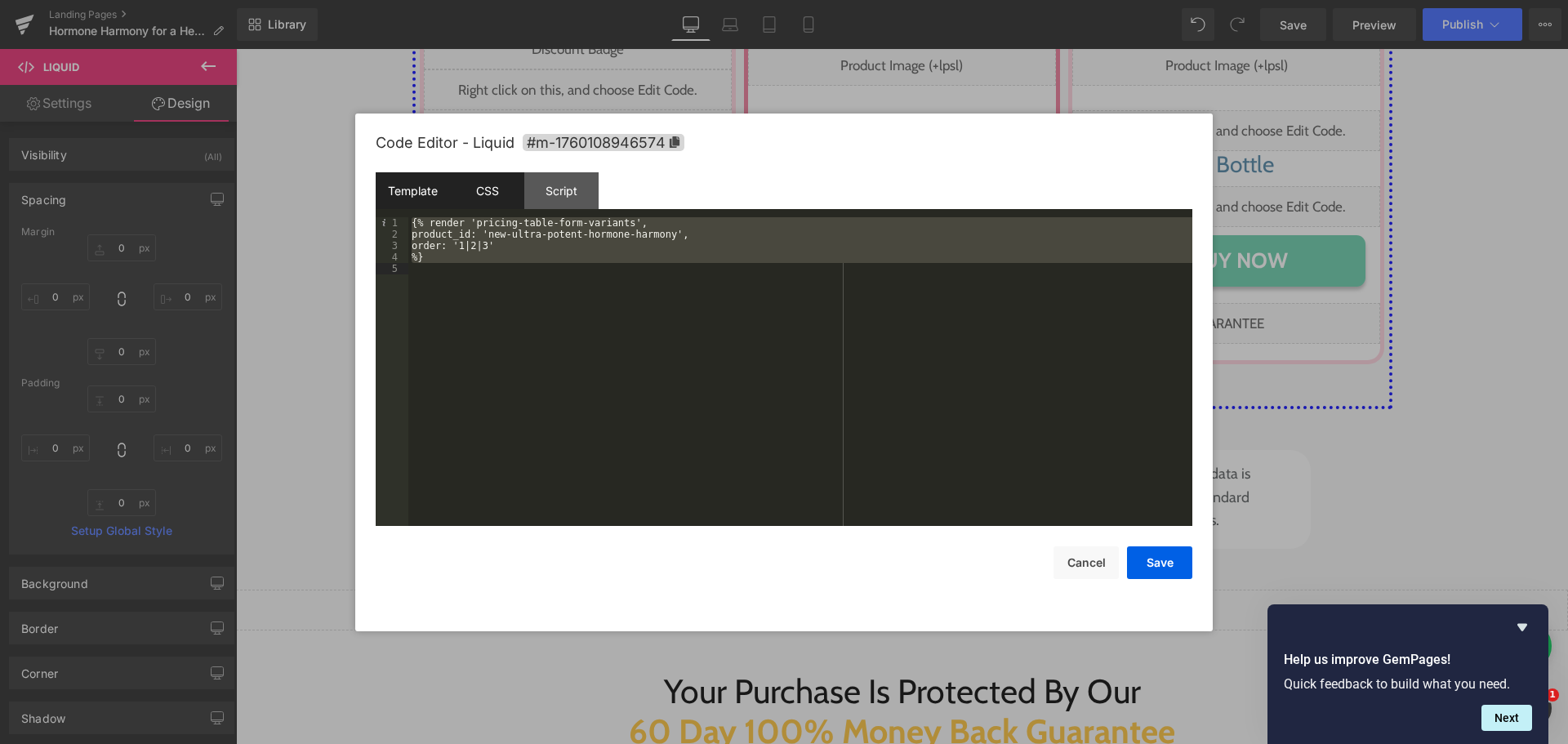
click at [490, 188] on div "CSS" at bounding box center [487, 191] width 74 height 37
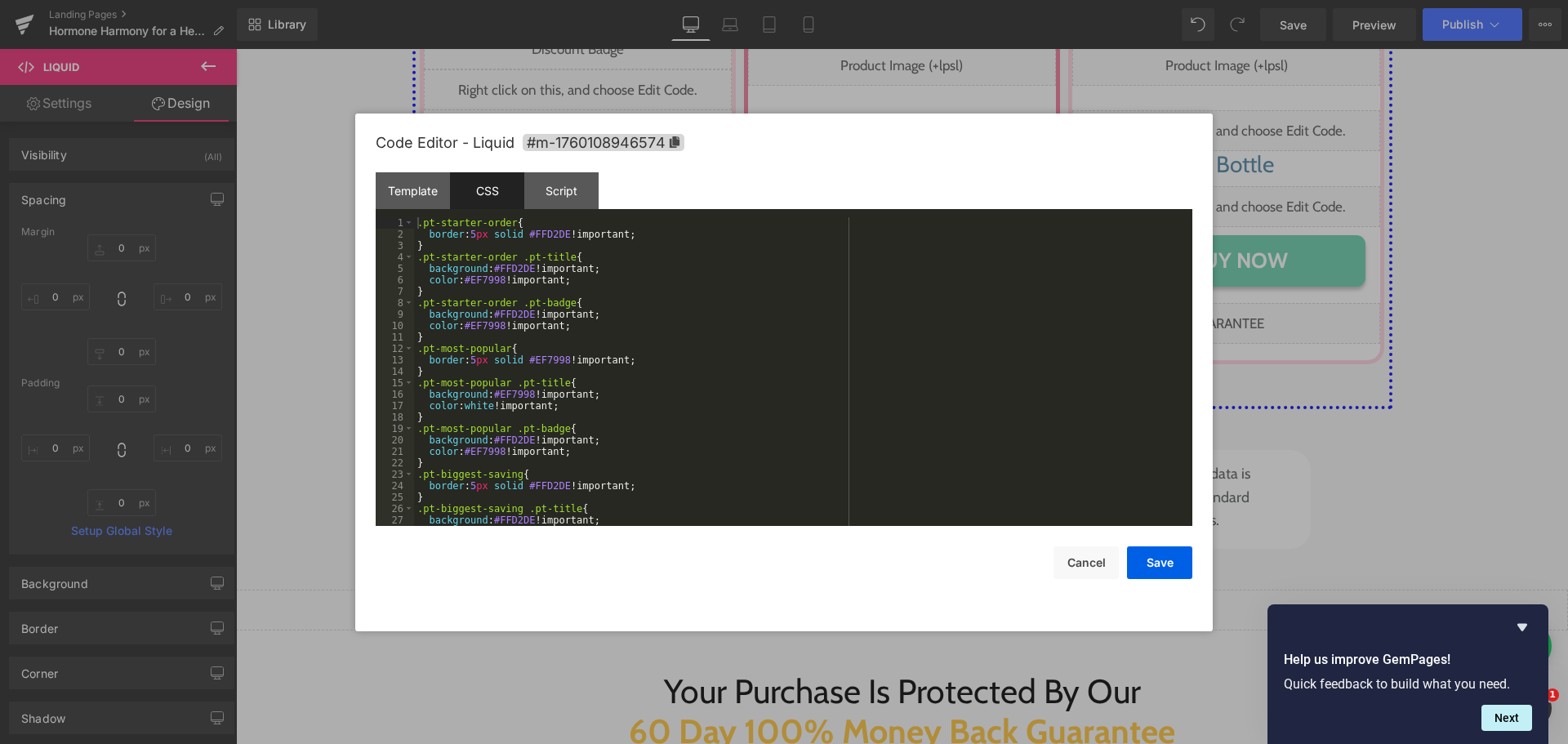
click at [609, 311] on div ".pt-starter-order { border : 5 px solid #FFD2DE !important; } .pt-starter-order…" at bounding box center [800, 383] width 772 height 332
click at [709, 343] on div ".pt-starter-order { border : 5 px solid #FFD2DE !important; } .pt-starter-order…" at bounding box center [800, 383] width 772 height 332
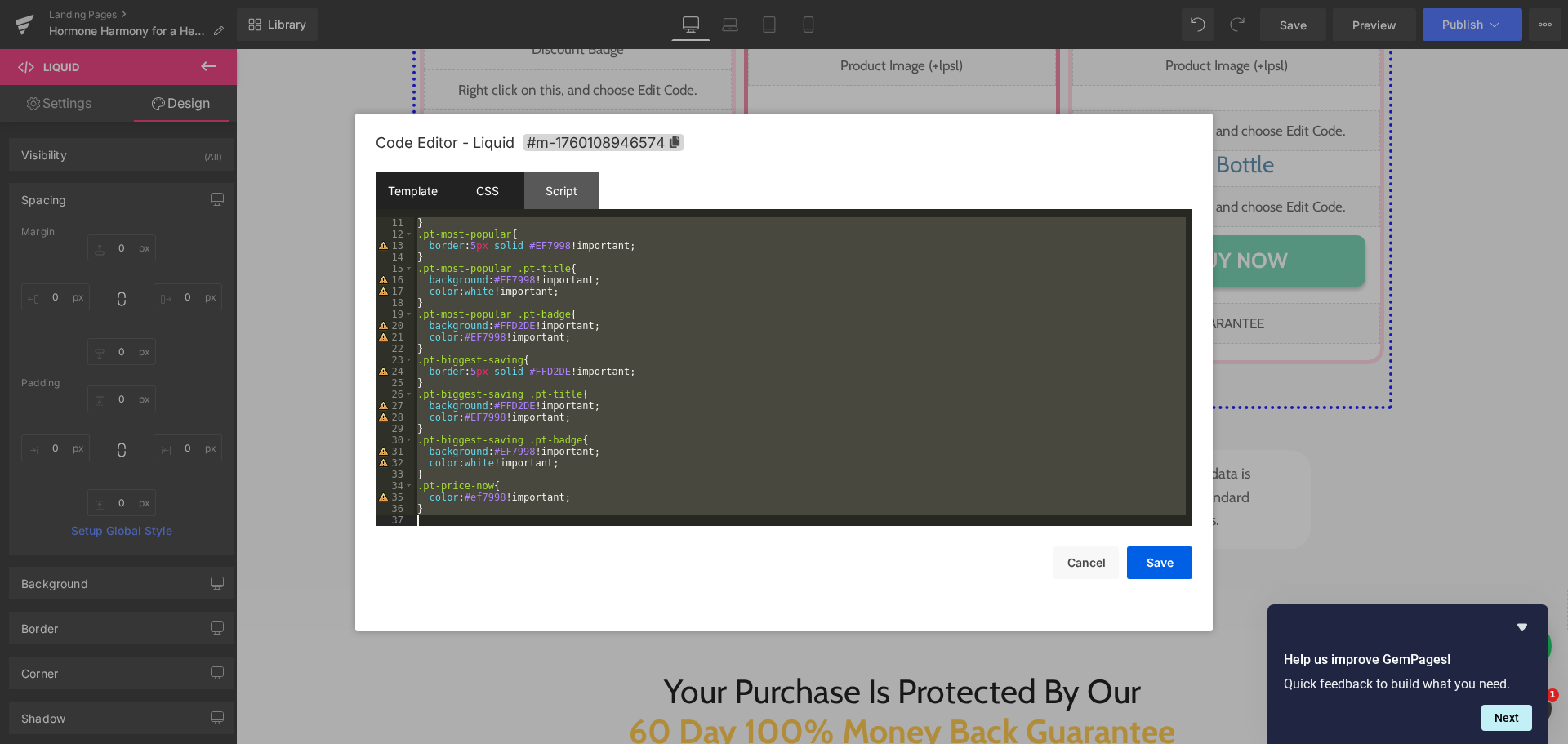
click at [436, 198] on div "Template" at bounding box center [413, 191] width 74 height 37
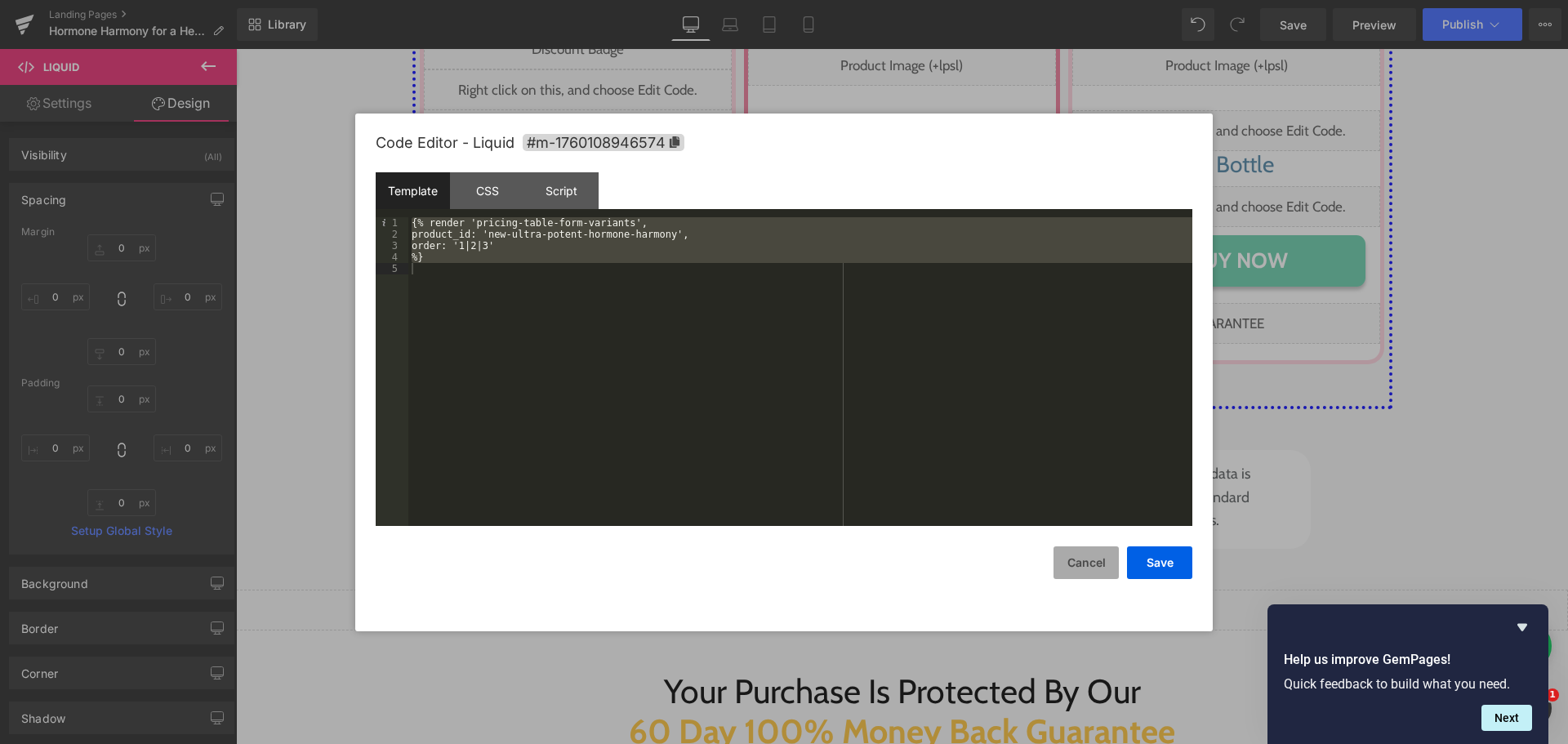
drag, startPoint x: 1073, startPoint y: 560, endPoint x: 1028, endPoint y: 466, distance: 104.2
click at [1073, 560] on button "Cancel" at bounding box center [1086, 563] width 65 height 33
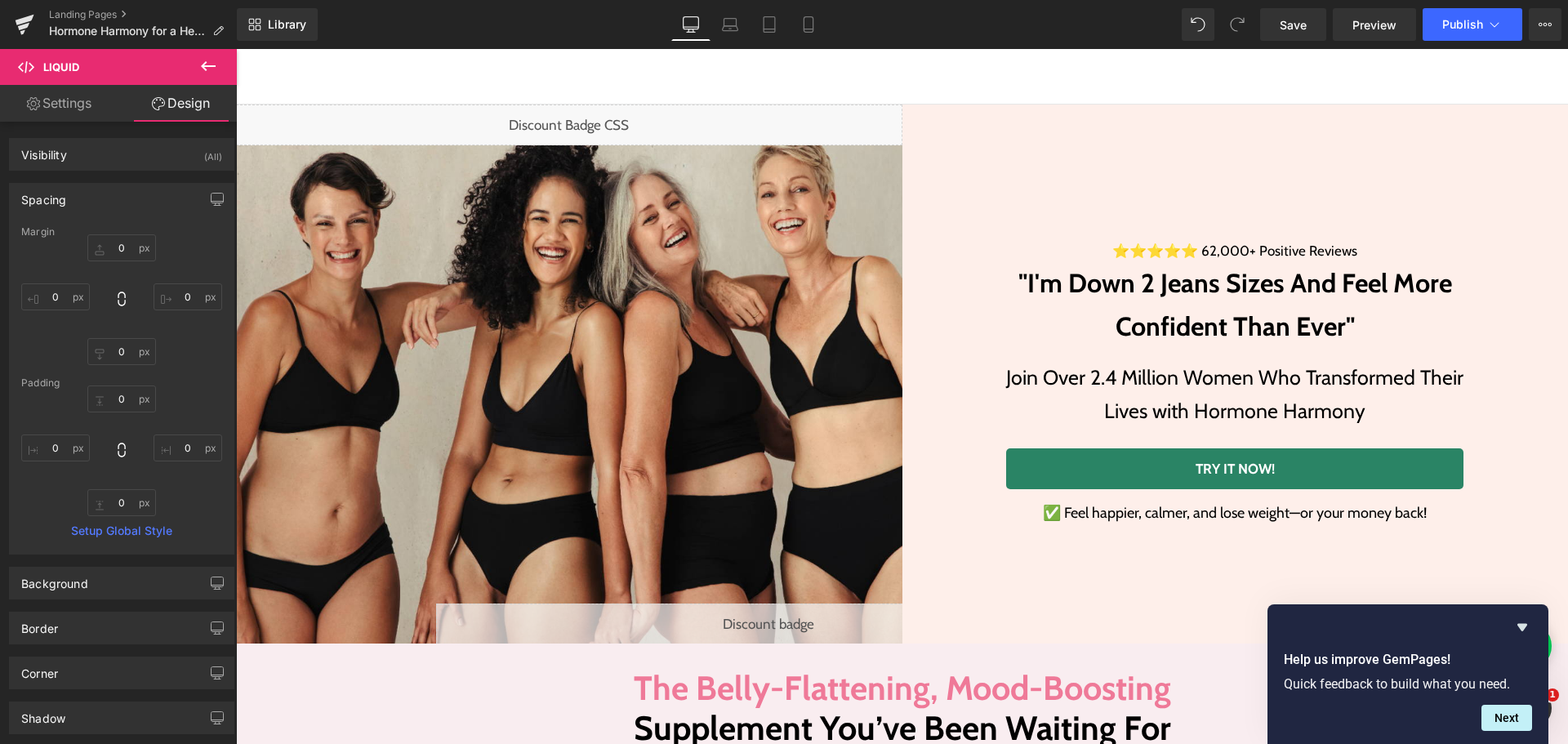
scroll to position [90, 0]
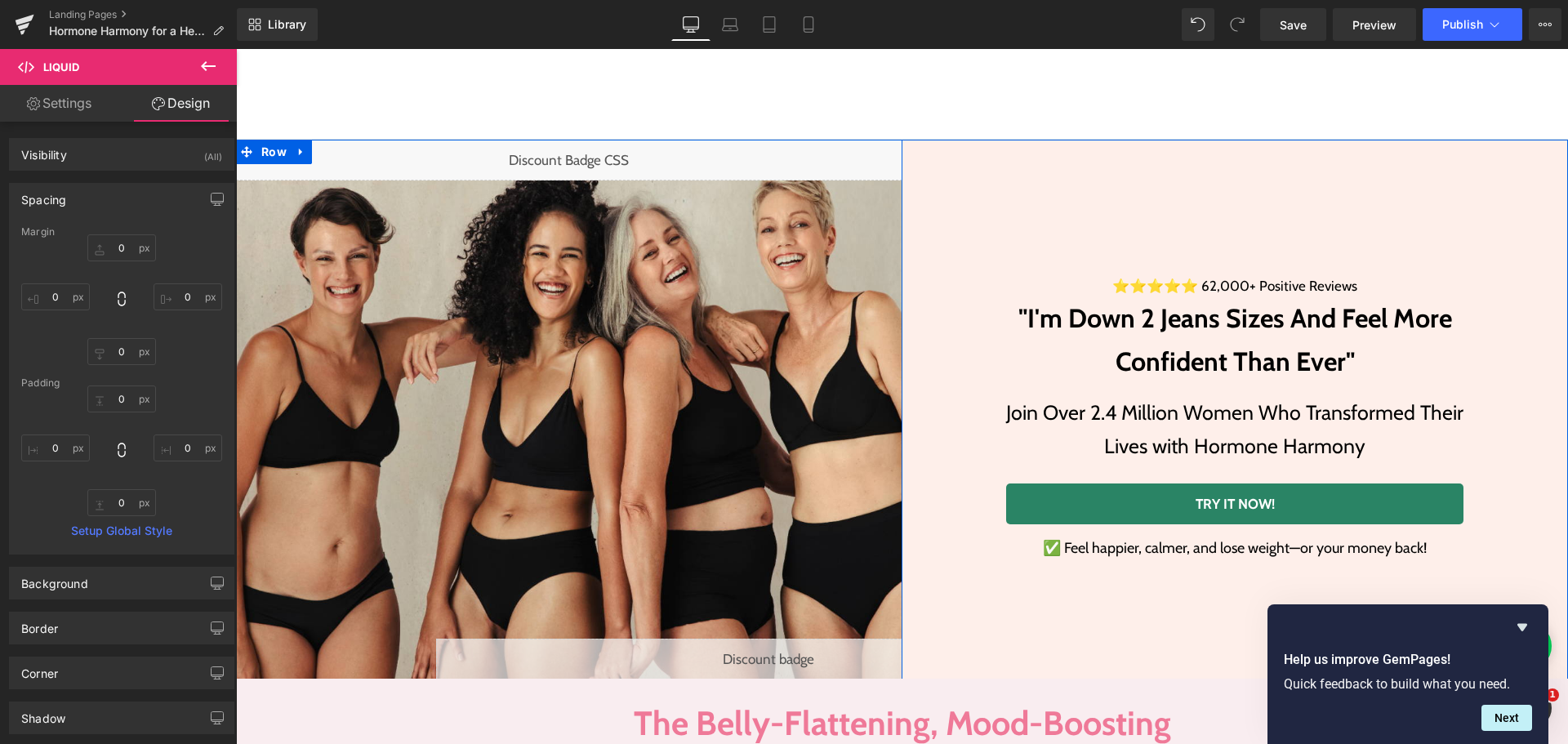
drag, startPoint x: 781, startPoint y: 652, endPoint x: 766, endPoint y: 399, distance: 253.4
click at [781, 652] on div "Liquid" at bounding box center [769, 659] width 666 height 41
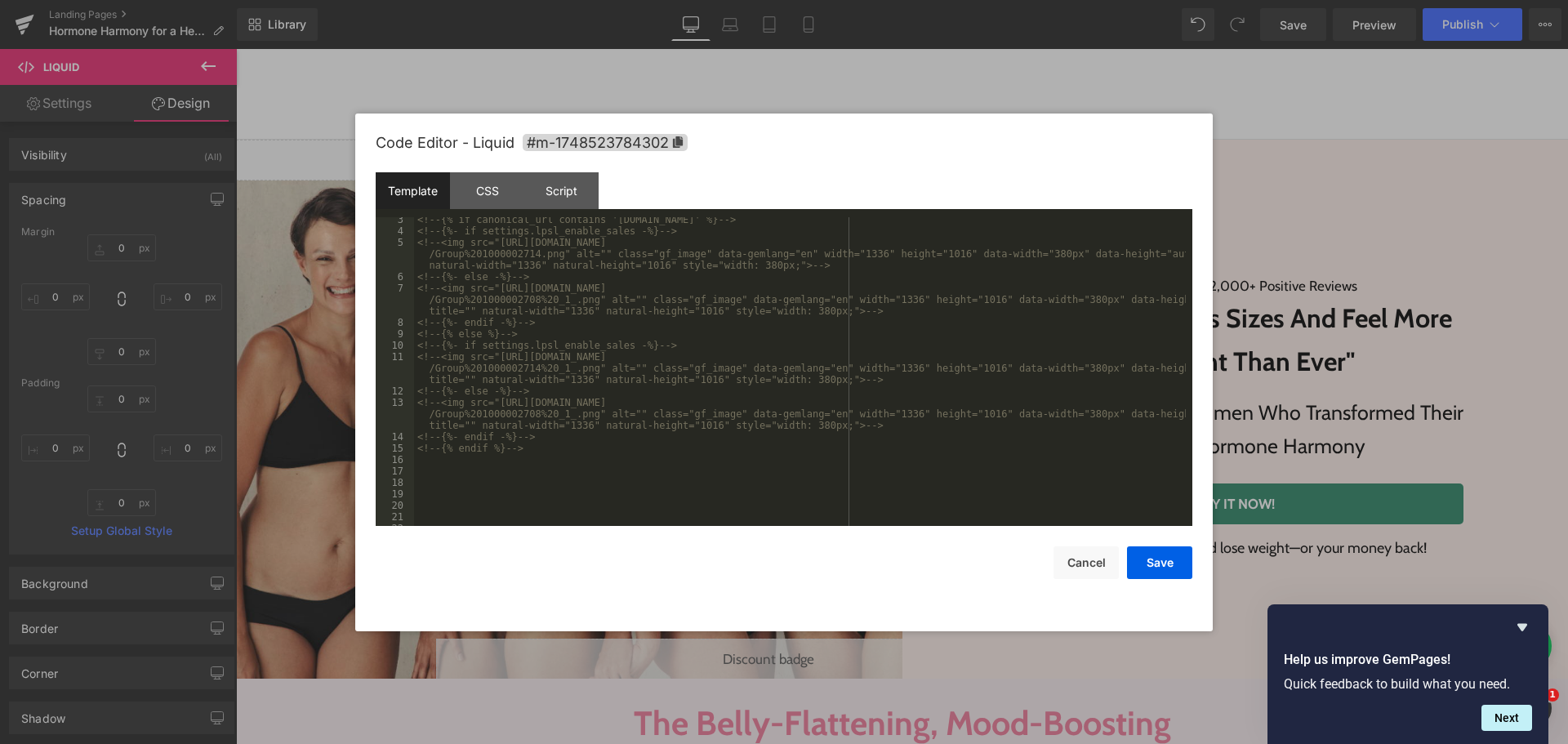
scroll to position [294, 0]
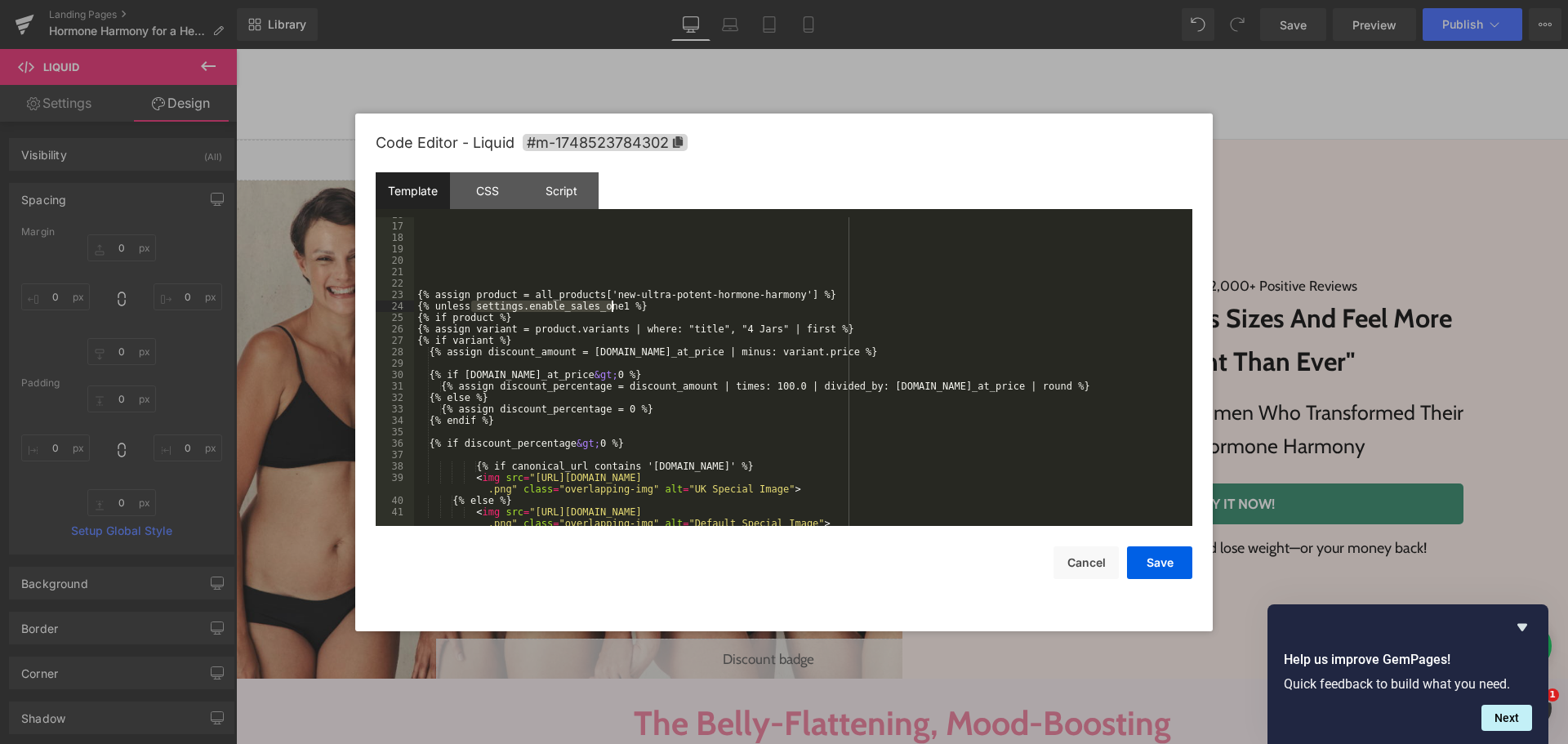
drag, startPoint x: 471, startPoint y: 306, endPoint x: 610, endPoint y: 309, distance: 139.0
click at [610, 309] on div "{% assign product = all_products['new-ultra-potent-hormone-harmony'] %} {% unle…" at bounding box center [800, 381] width 772 height 343
click at [1099, 565] on button "Cancel" at bounding box center [1086, 563] width 65 height 33
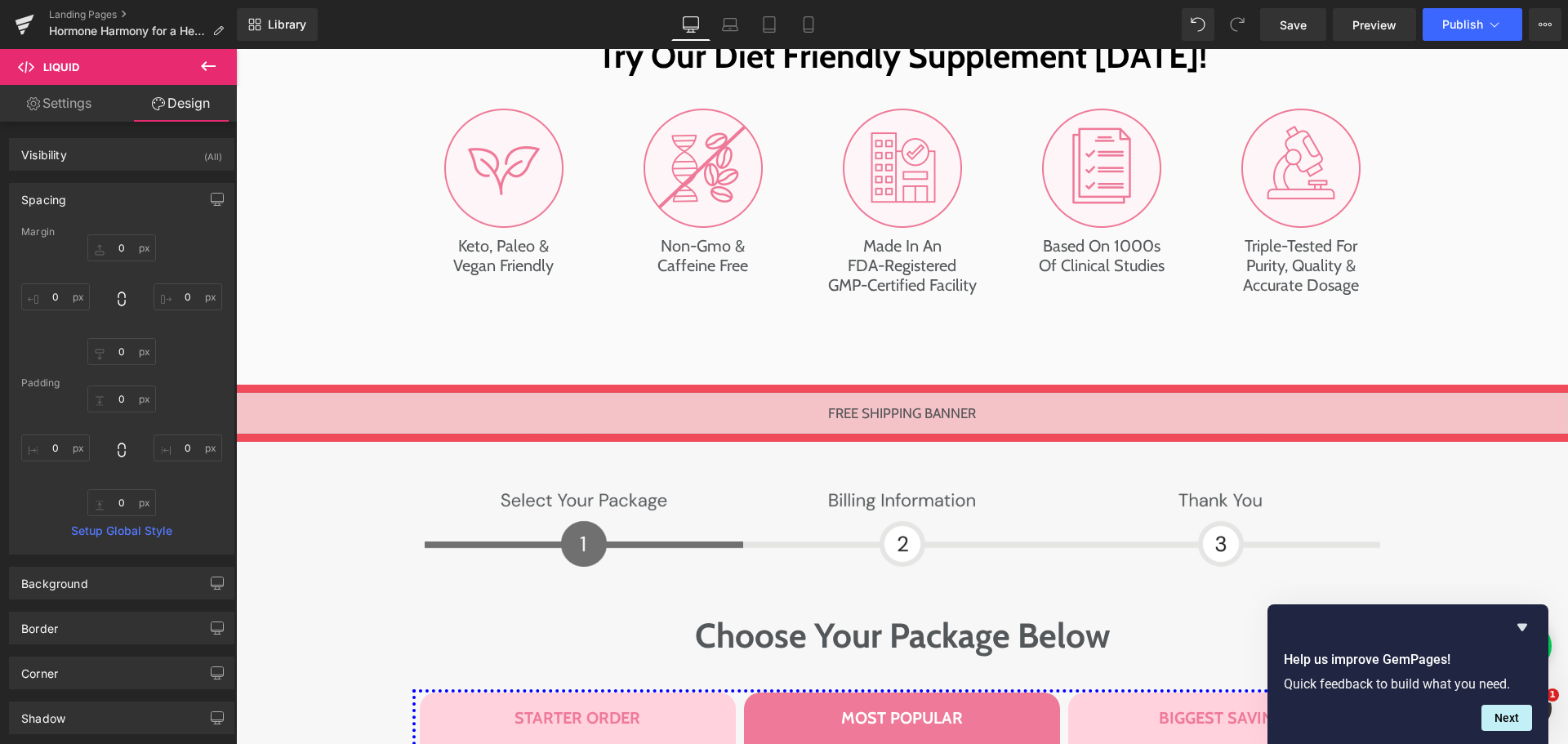
scroll to position [7852, 0]
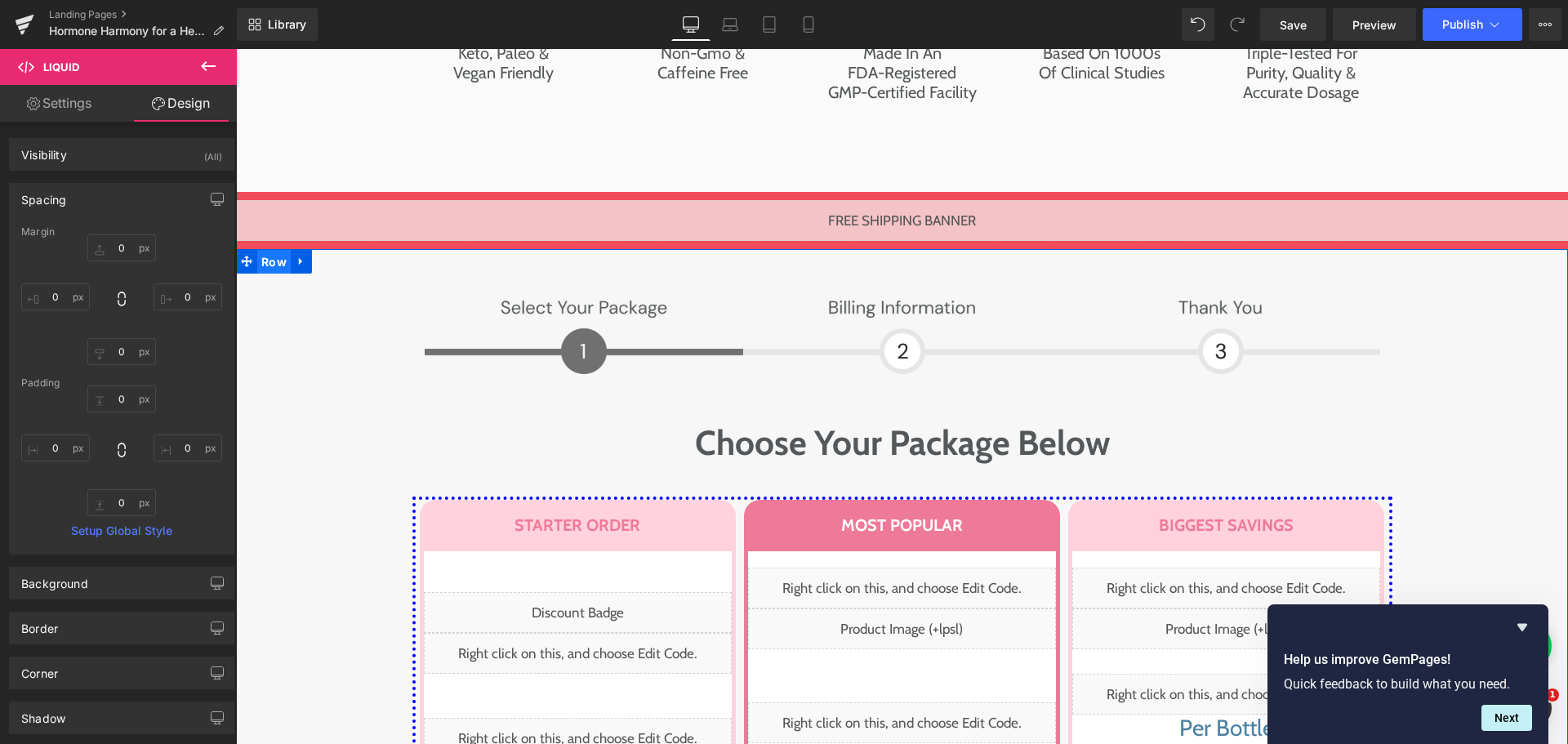
click at [266, 250] on span "Row" at bounding box center [274, 262] width 33 height 25
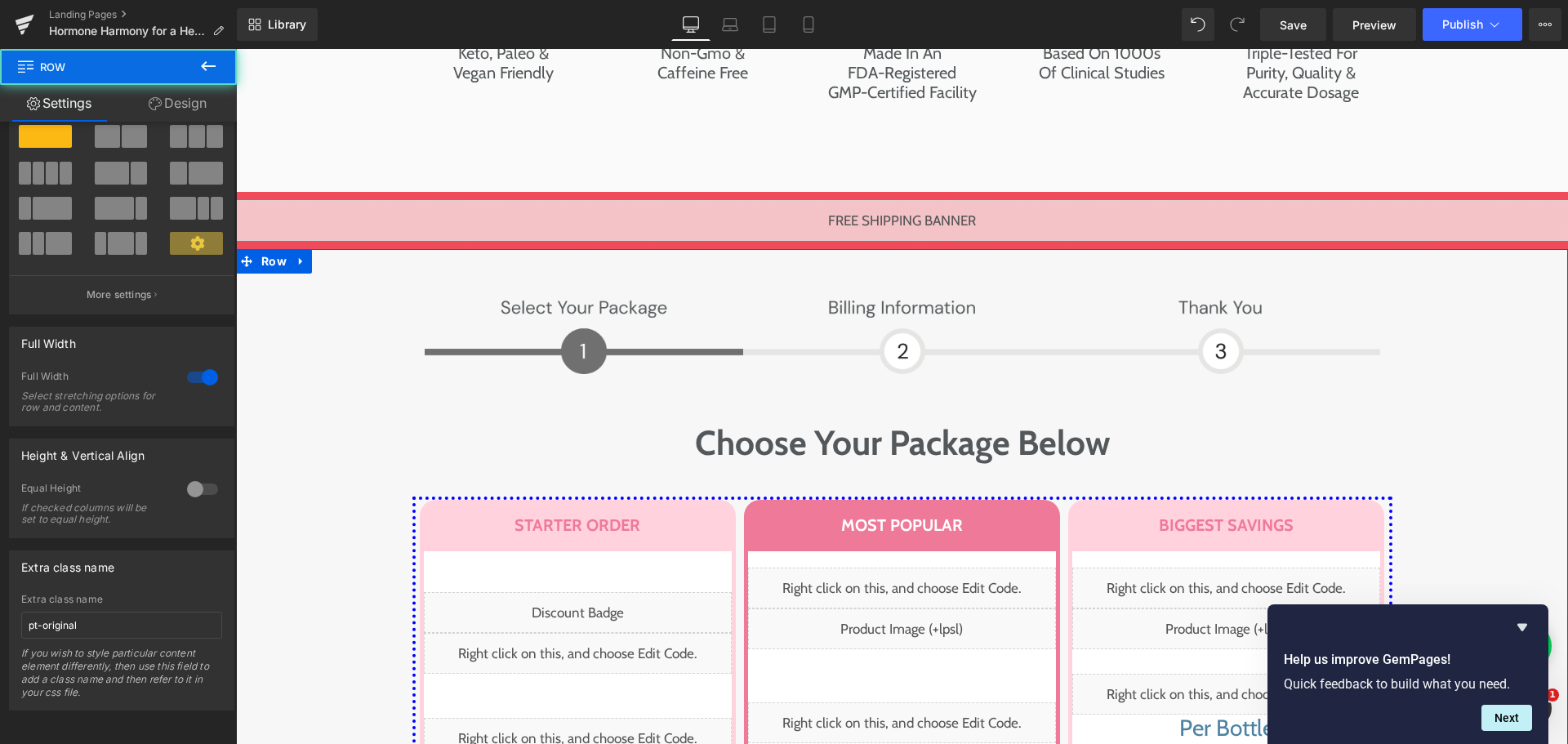
scroll to position [63, 0]
click at [137, 612] on input "pt-original" at bounding box center [121, 625] width 201 height 27
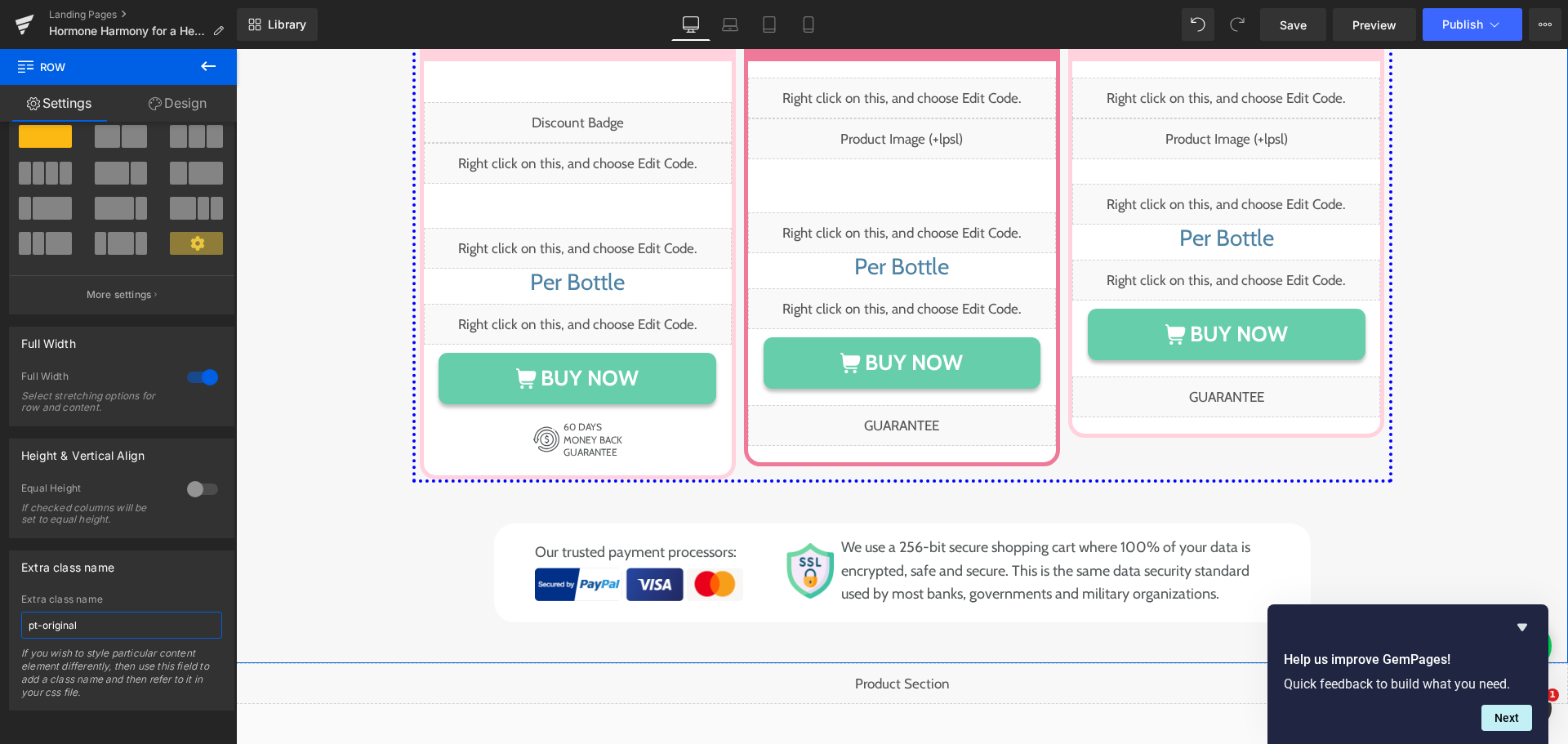
scroll to position [8751, 0]
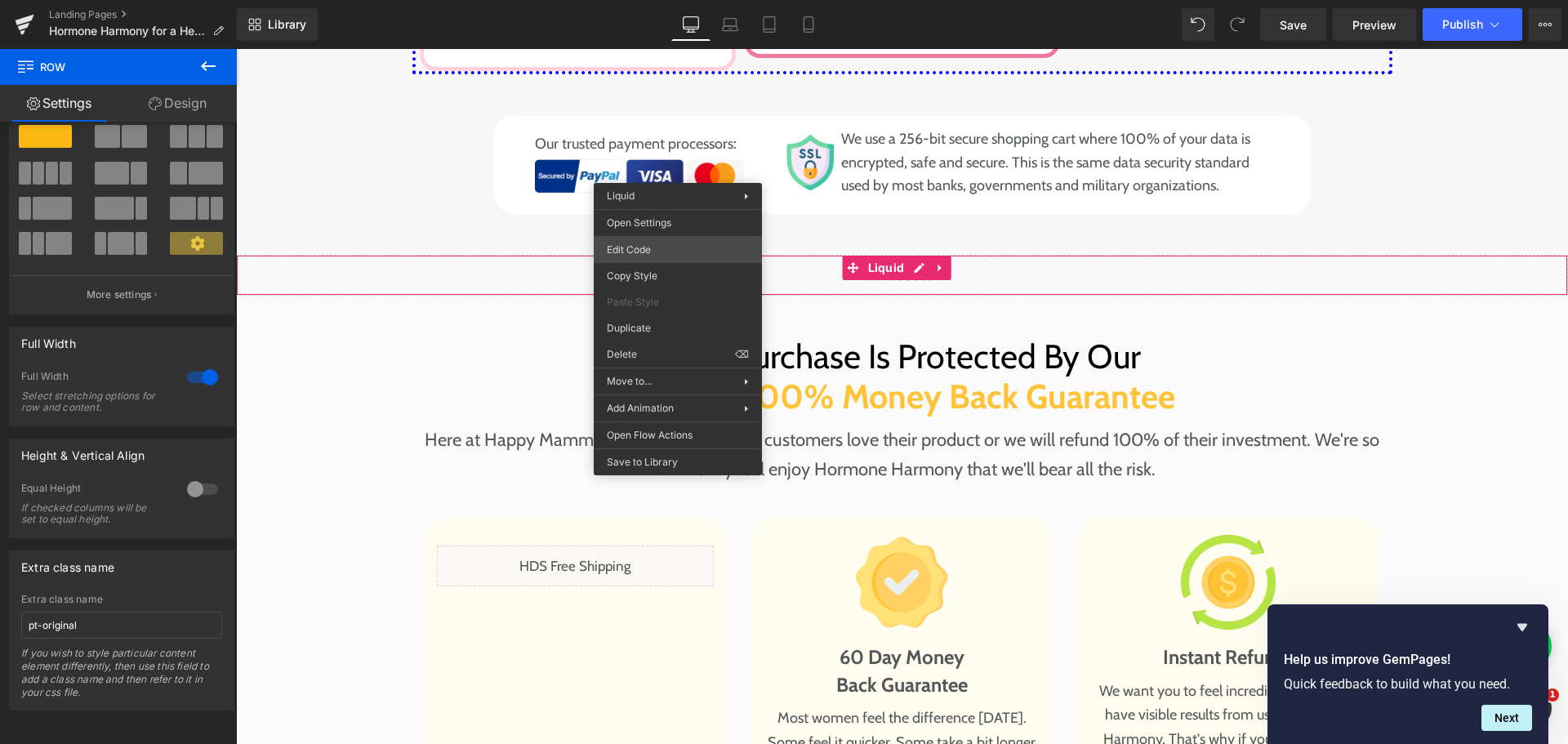
click at [666, 0] on div "Row You are previewing how the will restyle your page. You can not edit Element…" at bounding box center [784, 0] width 1568 height 0
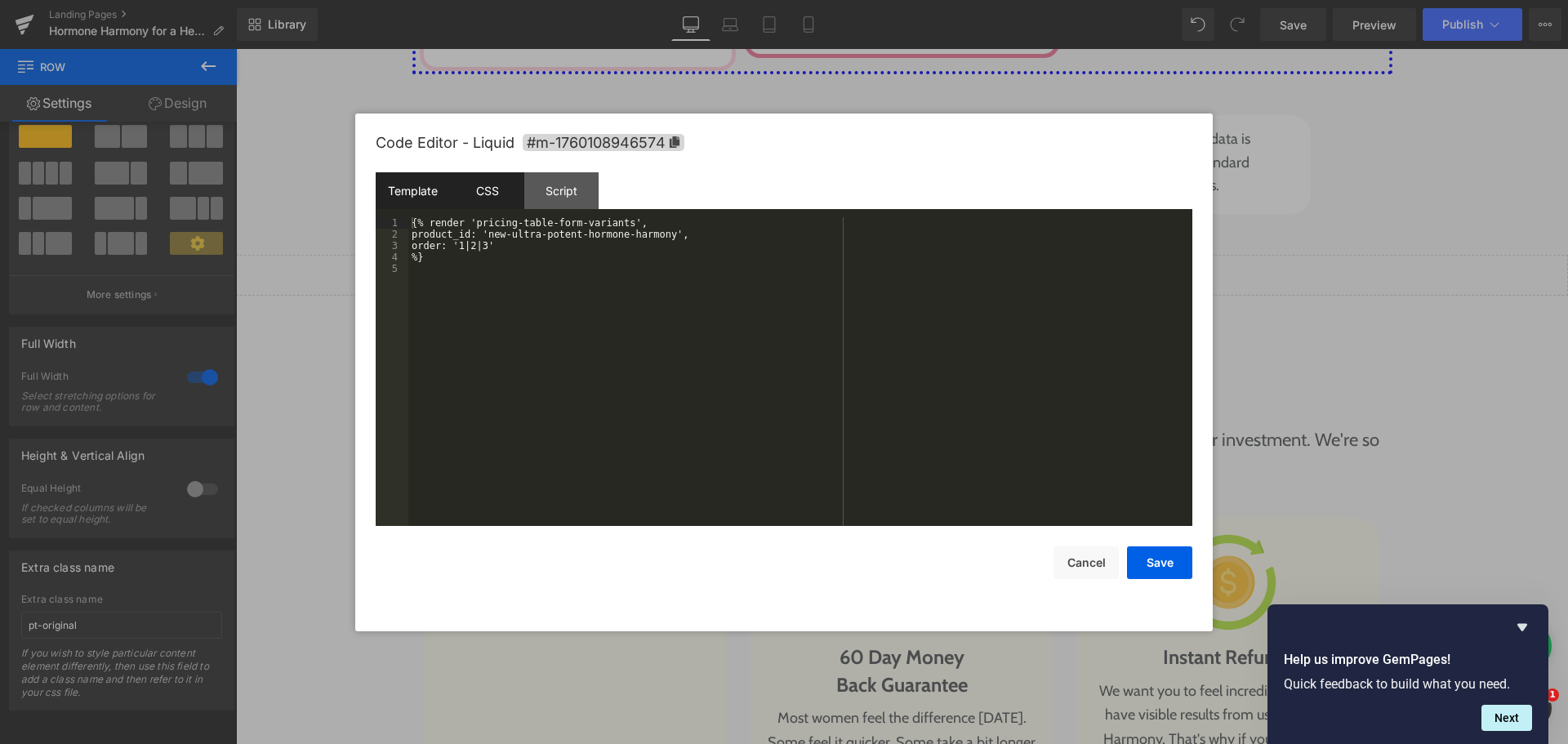
click at [488, 196] on div "CSS" at bounding box center [487, 191] width 74 height 37
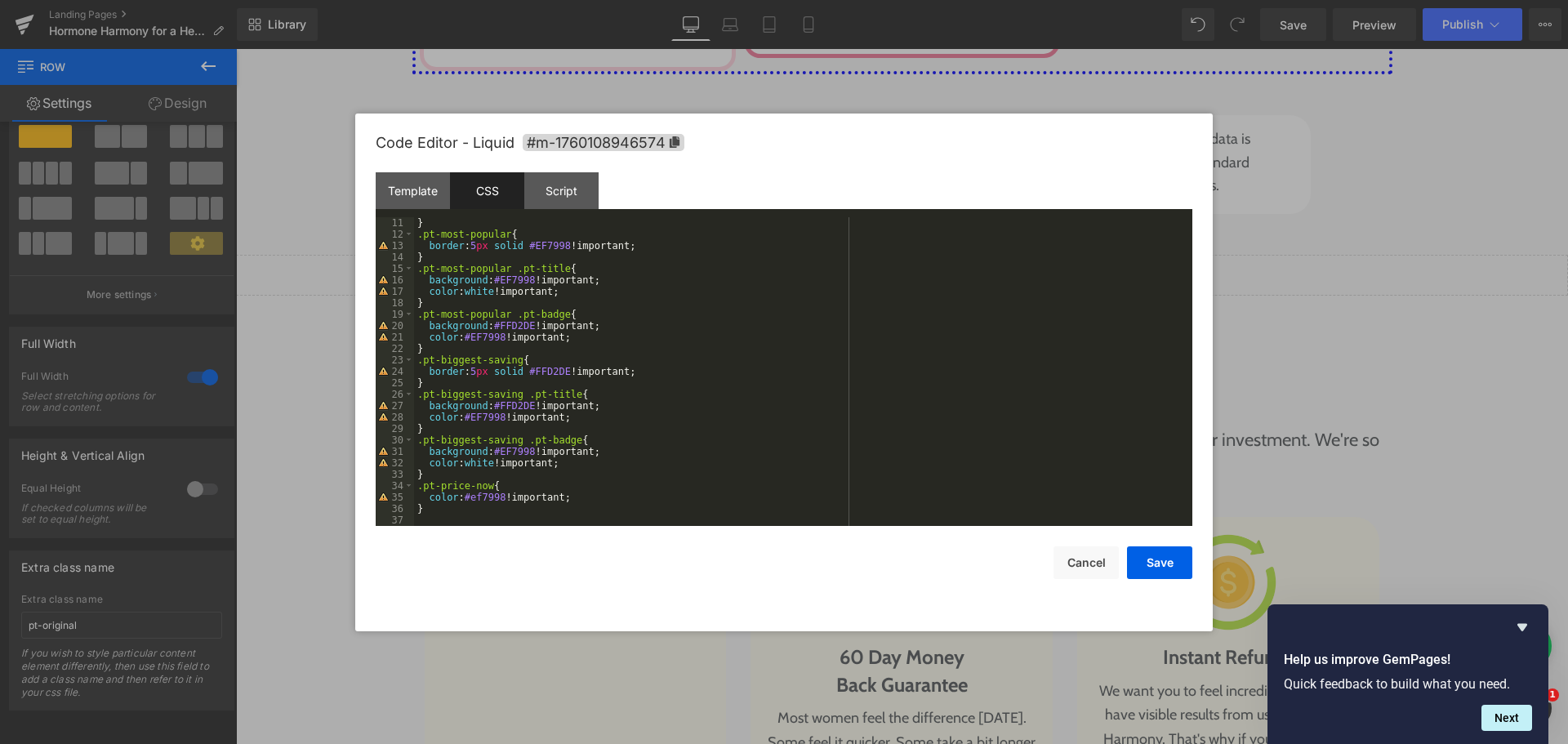
scroll to position [0, 0]
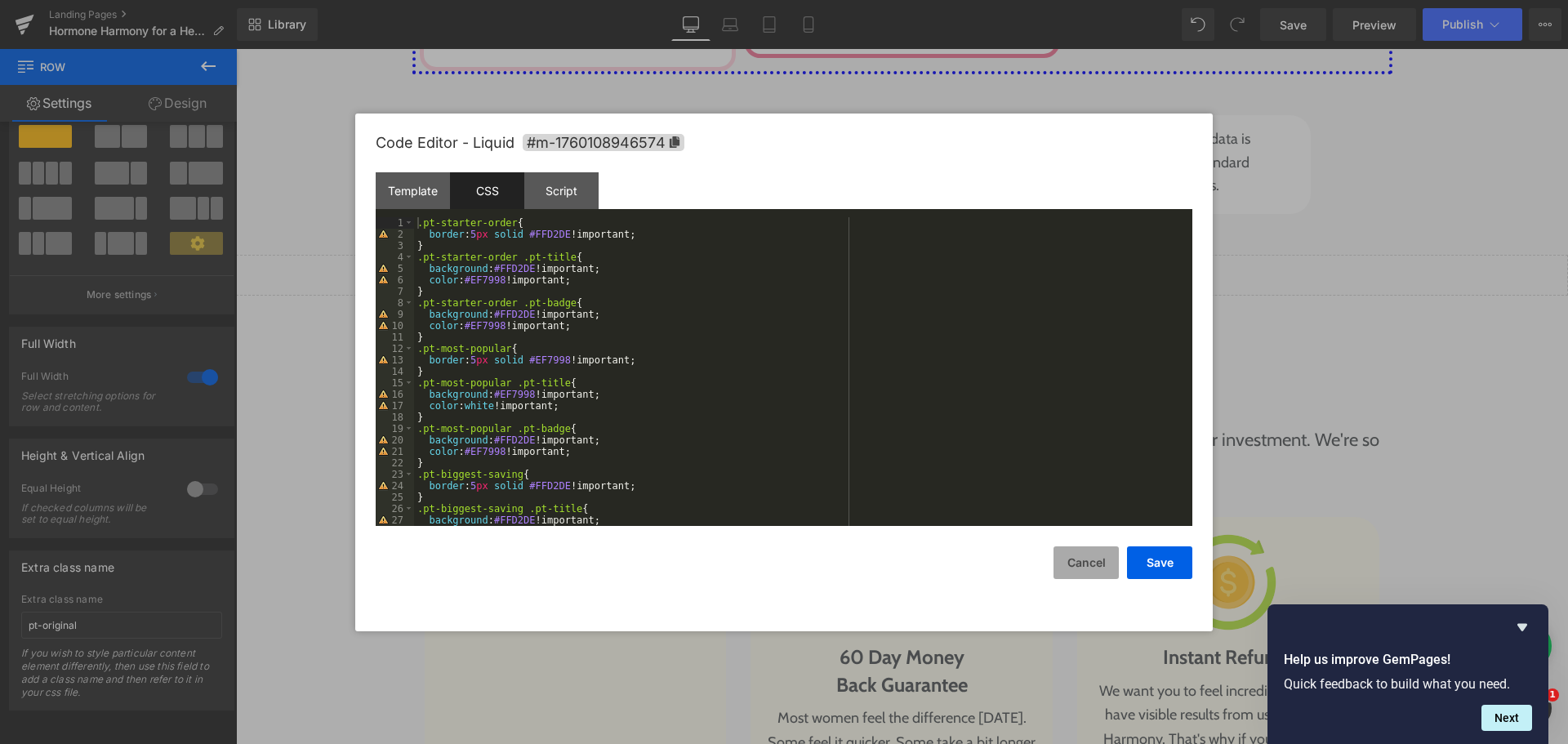
drag, startPoint x: 1093, startPoint y: 571, endPoint x: 767, endPoint y: 444, distance: 349.9
click at [1093, 571] on button "Cancel" at bounding box center [1086, 563] width 65 height 33
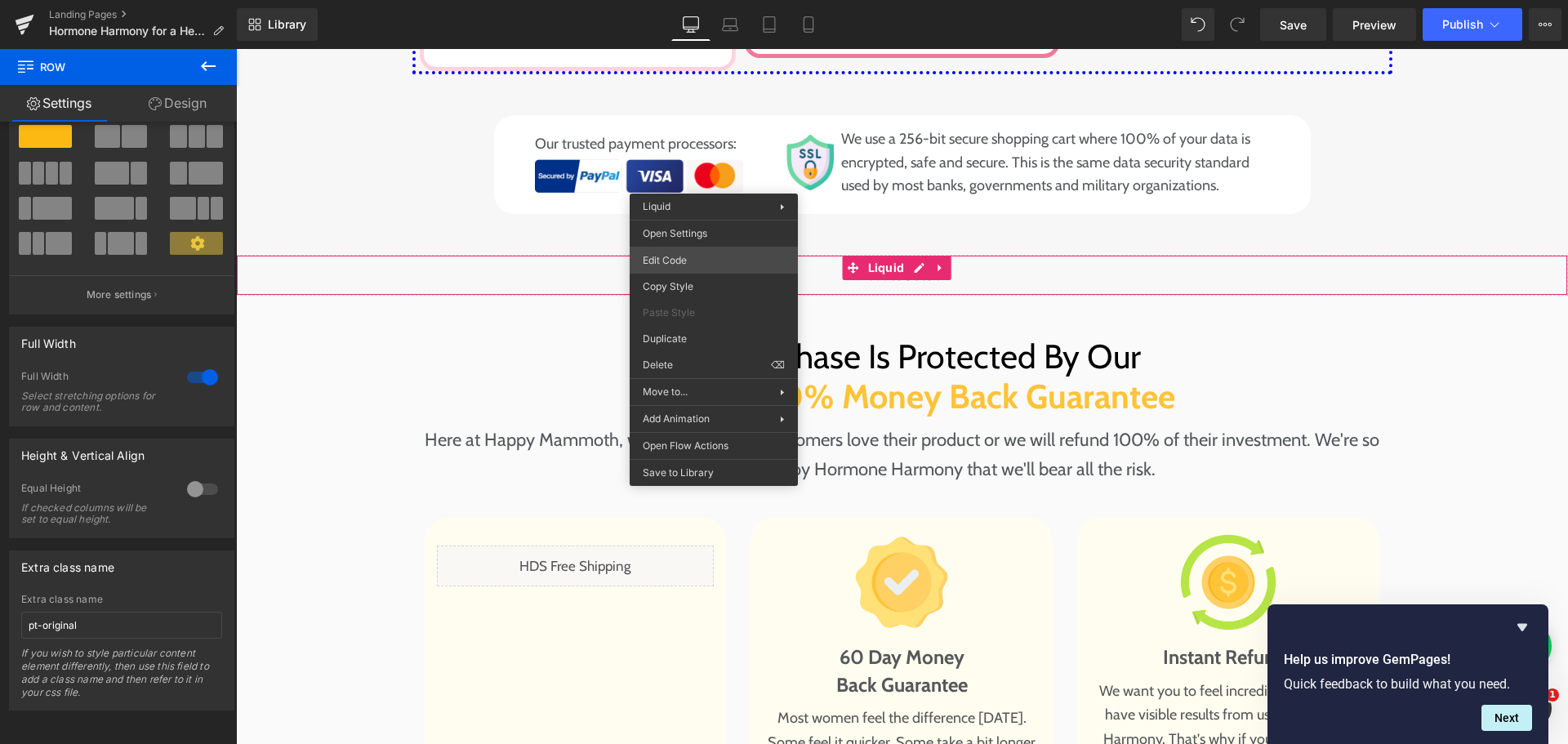
click at [702, 0] on div "Row You are previewing how the will restyle your page. You can not edit Element…" at bounding box center [784, 0] width 1568 height 0
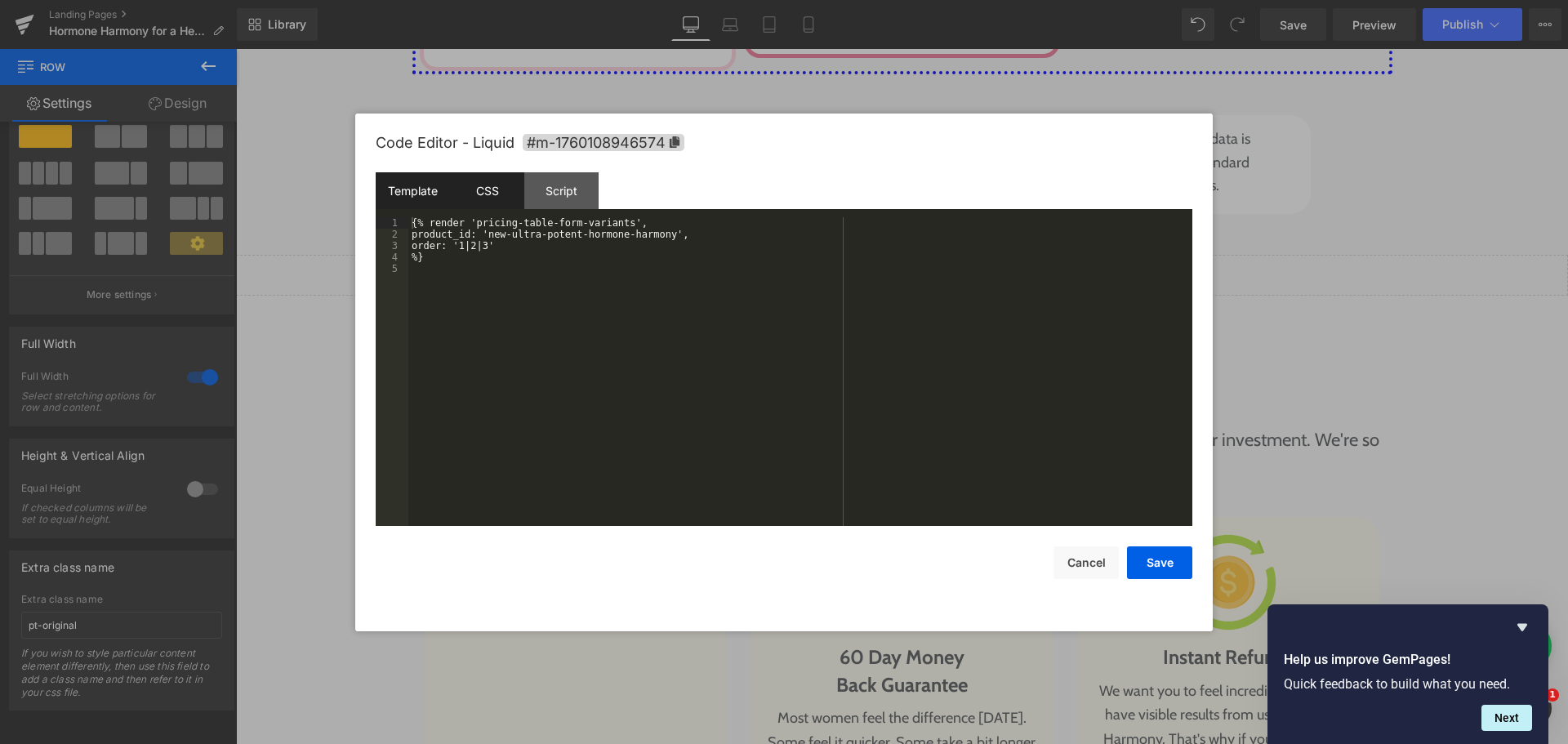
click at [471, 180] on div "CSS" at bounding box center [487, 191] width 74 height 37
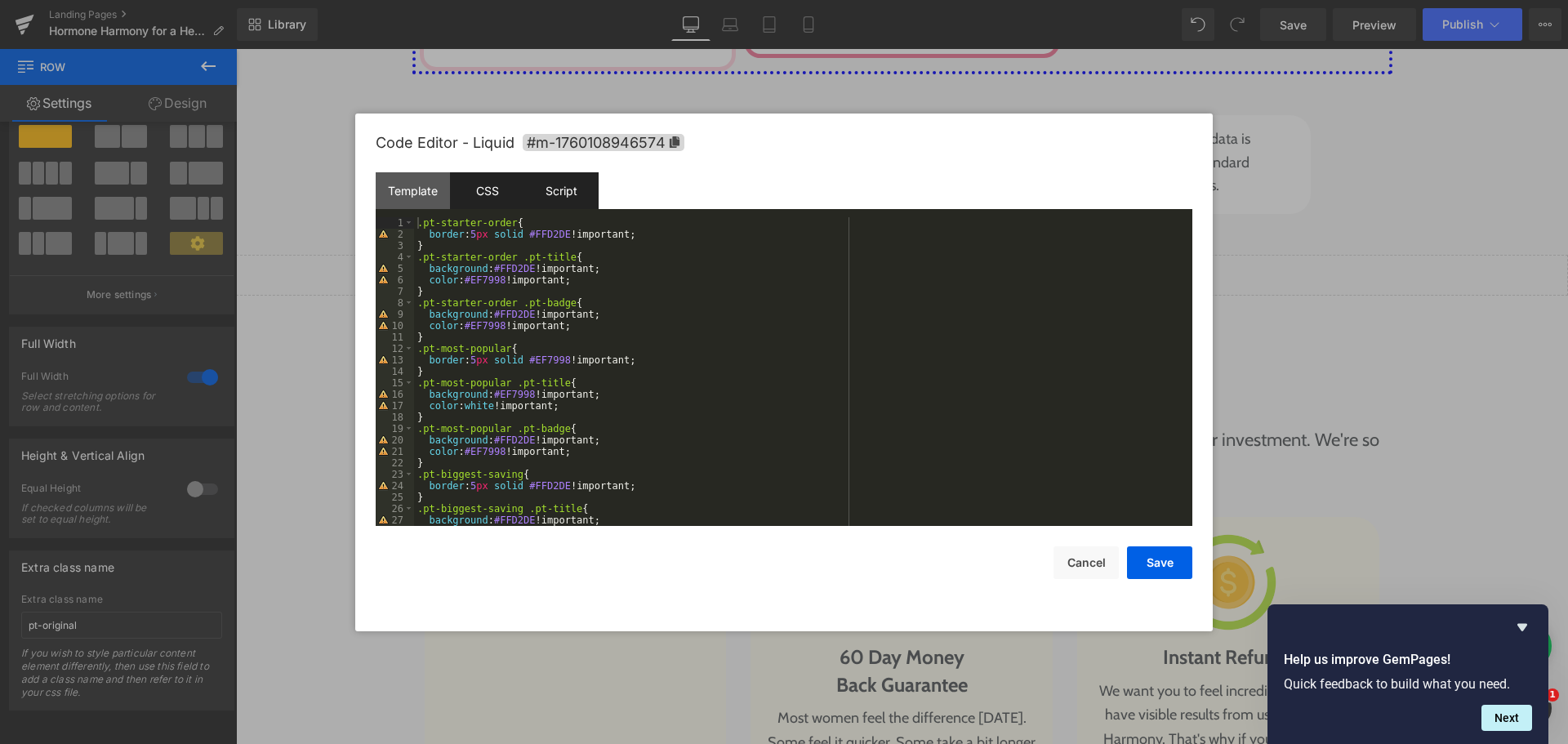
click at [566, 195] on div "Script" at bounding box center [561, 191] width 74 height 37
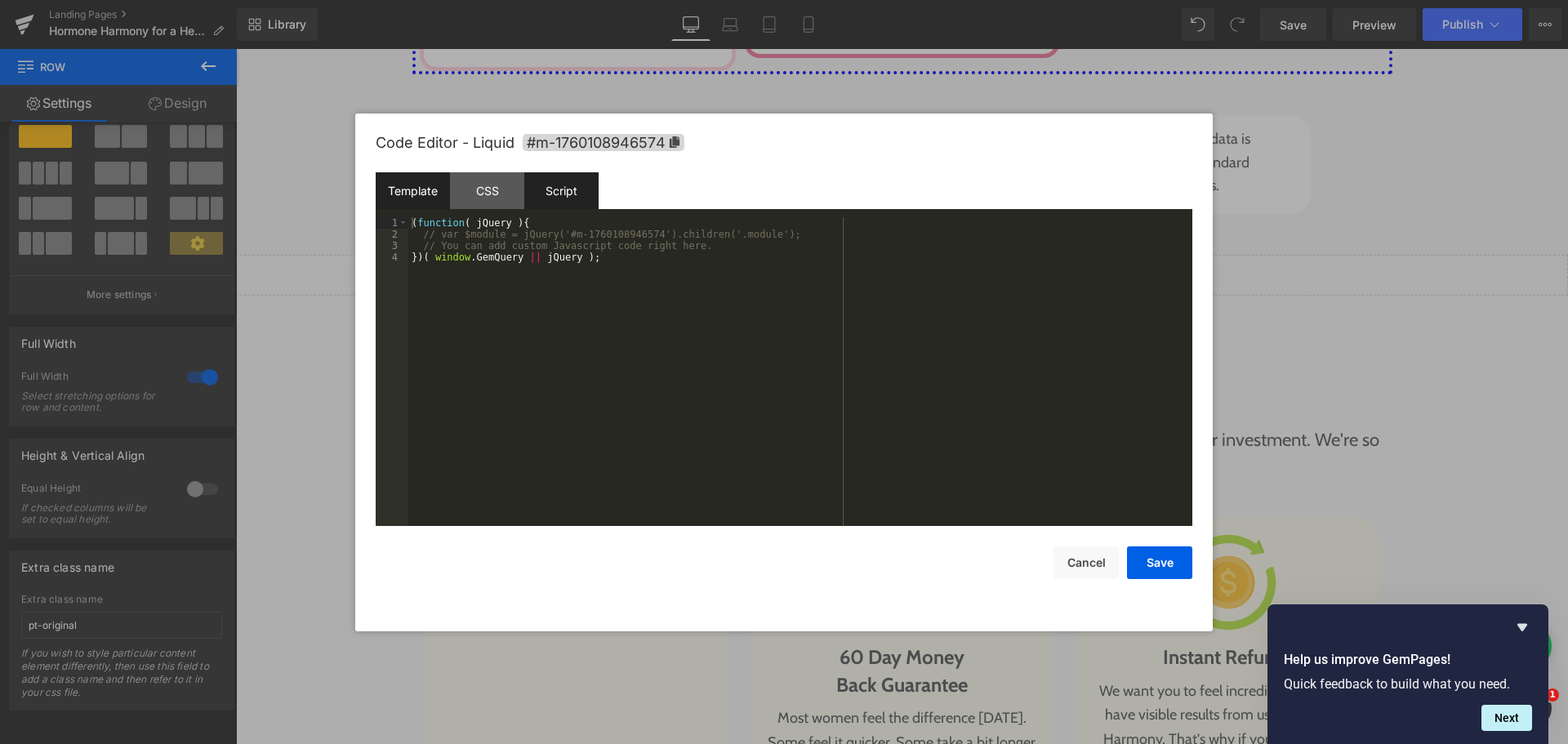
drag, startPoint x: 482, startPoint y: 199, endPoint x: 436, endPoint y: 195, distance: 46.2
click at [482, 198] on div "CSS" at bounding box center [487, 191] width 74 height 37
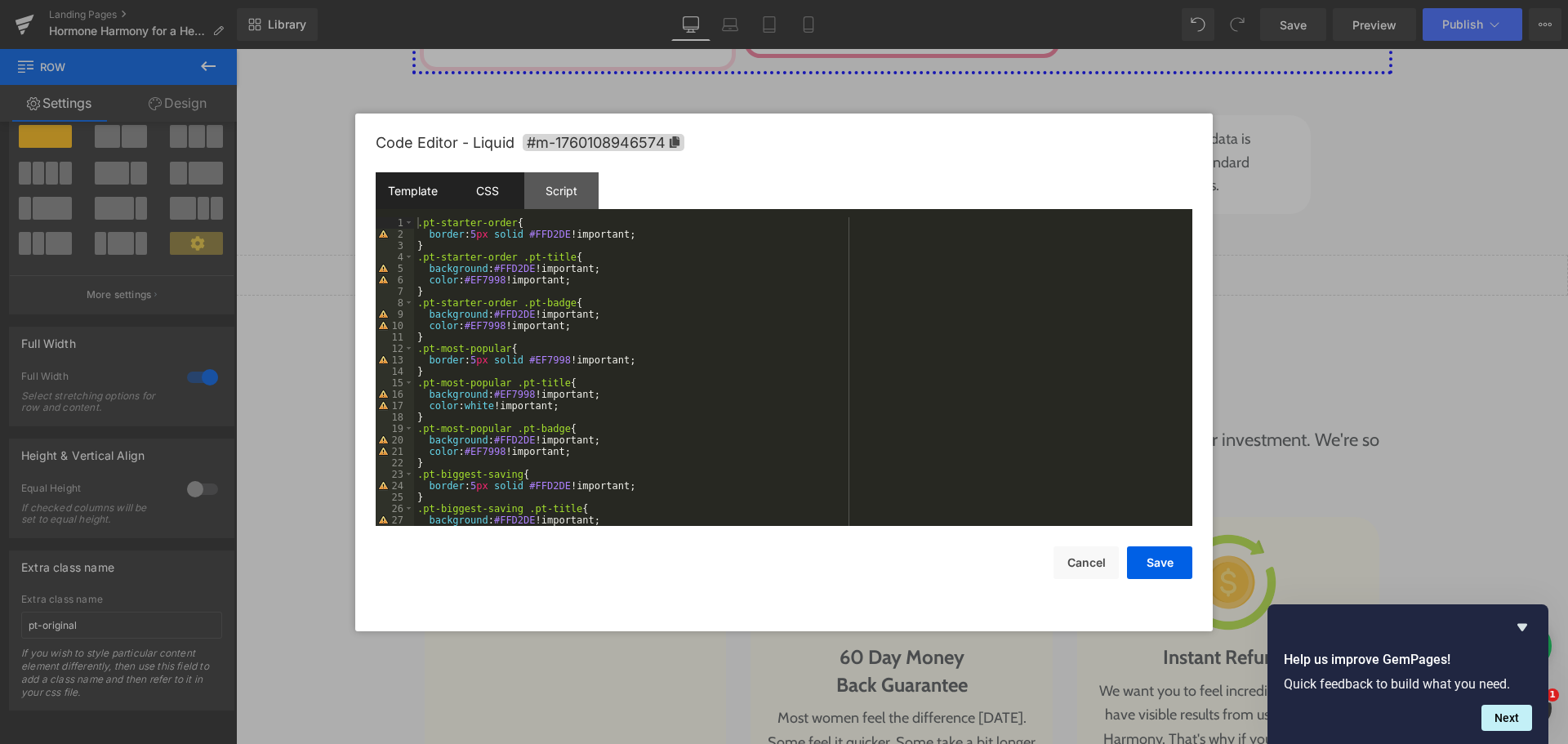
click at [398, 197] on div "Template" at bounding box center [413, 191] width 74 height 37
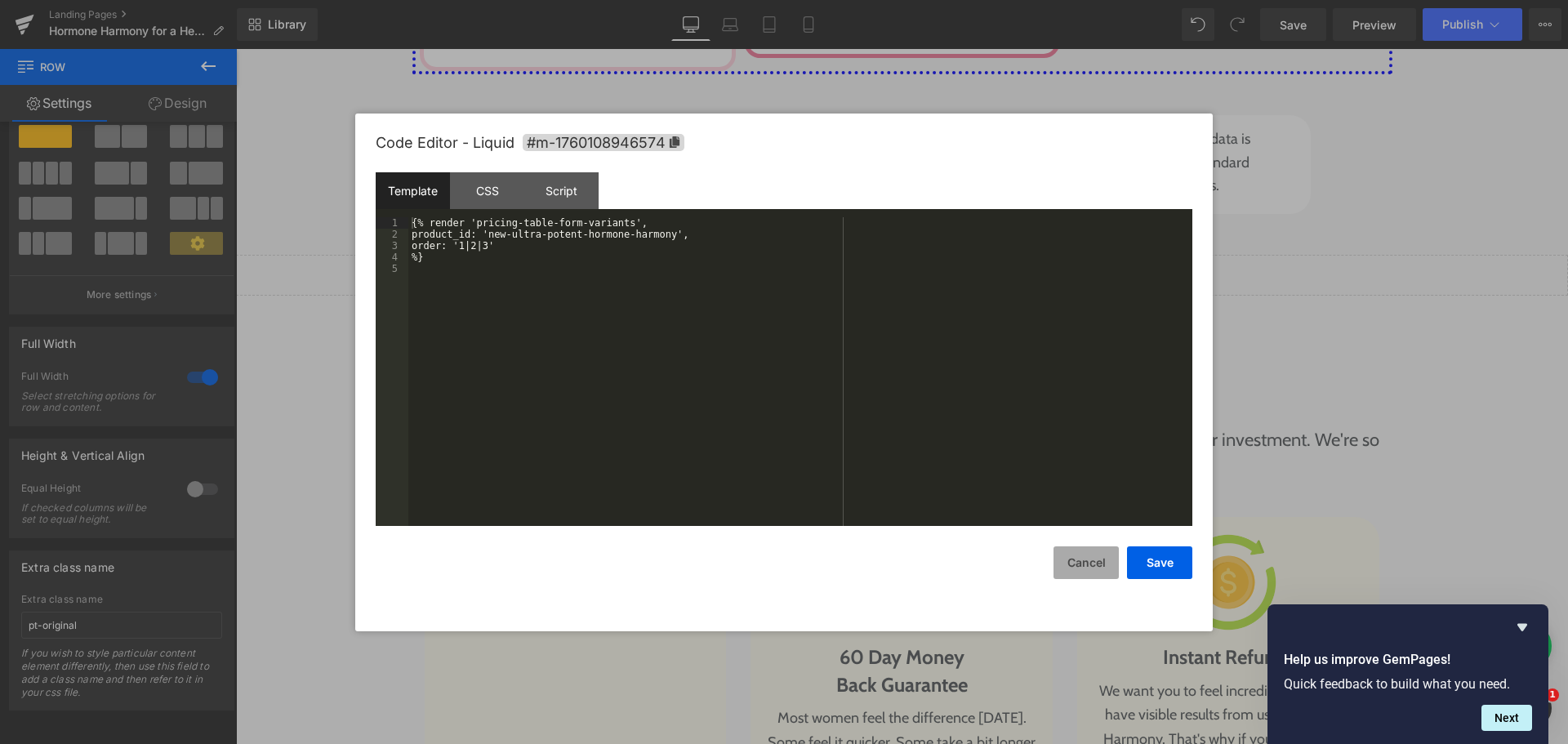
click at [1095, 564] on button "Cancel" at bounding box center [1086, 563] width 65 height 33
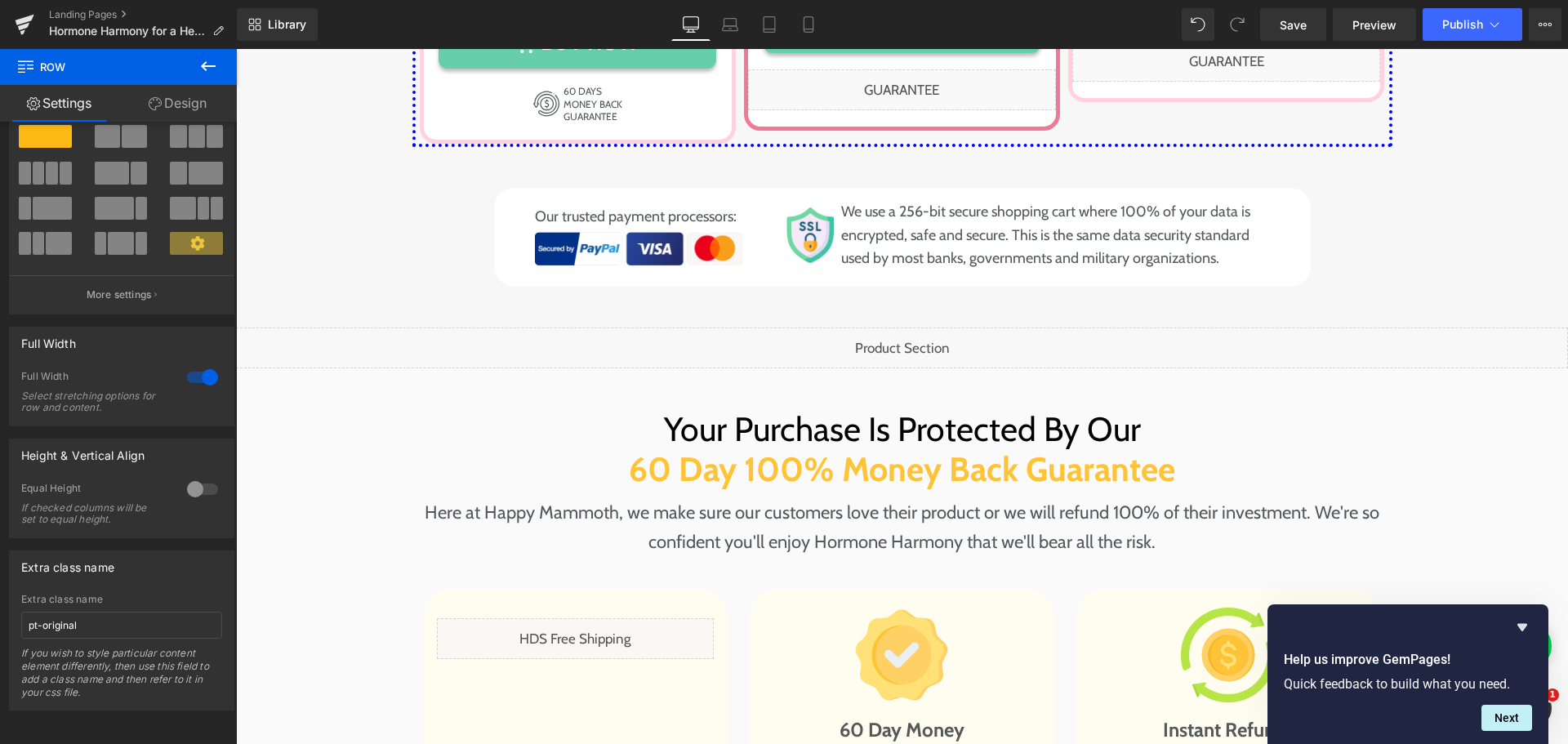
scroll to position [8670, 0]
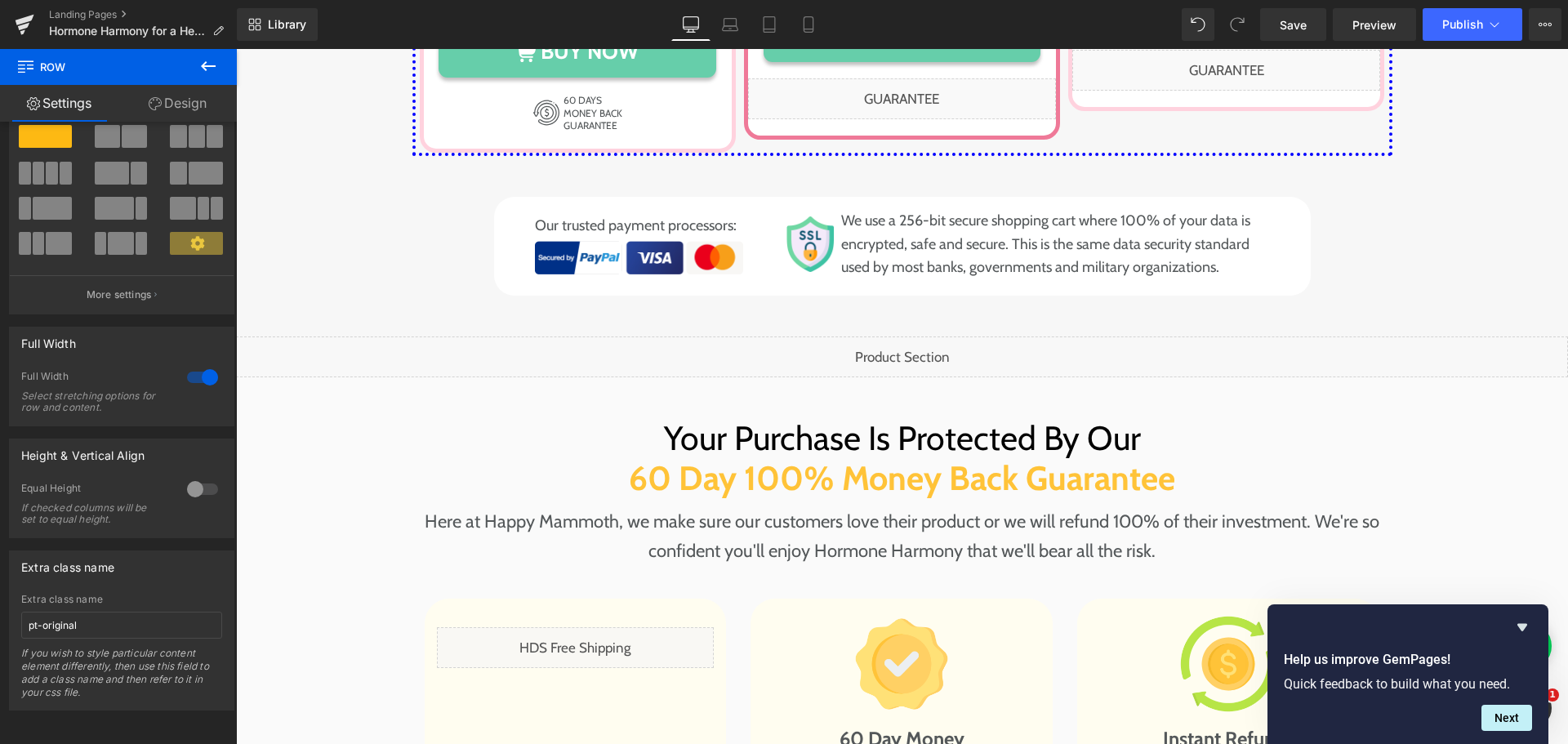
click at [612, 336] on div "Liquid" at bounding box center [902, 357] width 1332 height 41
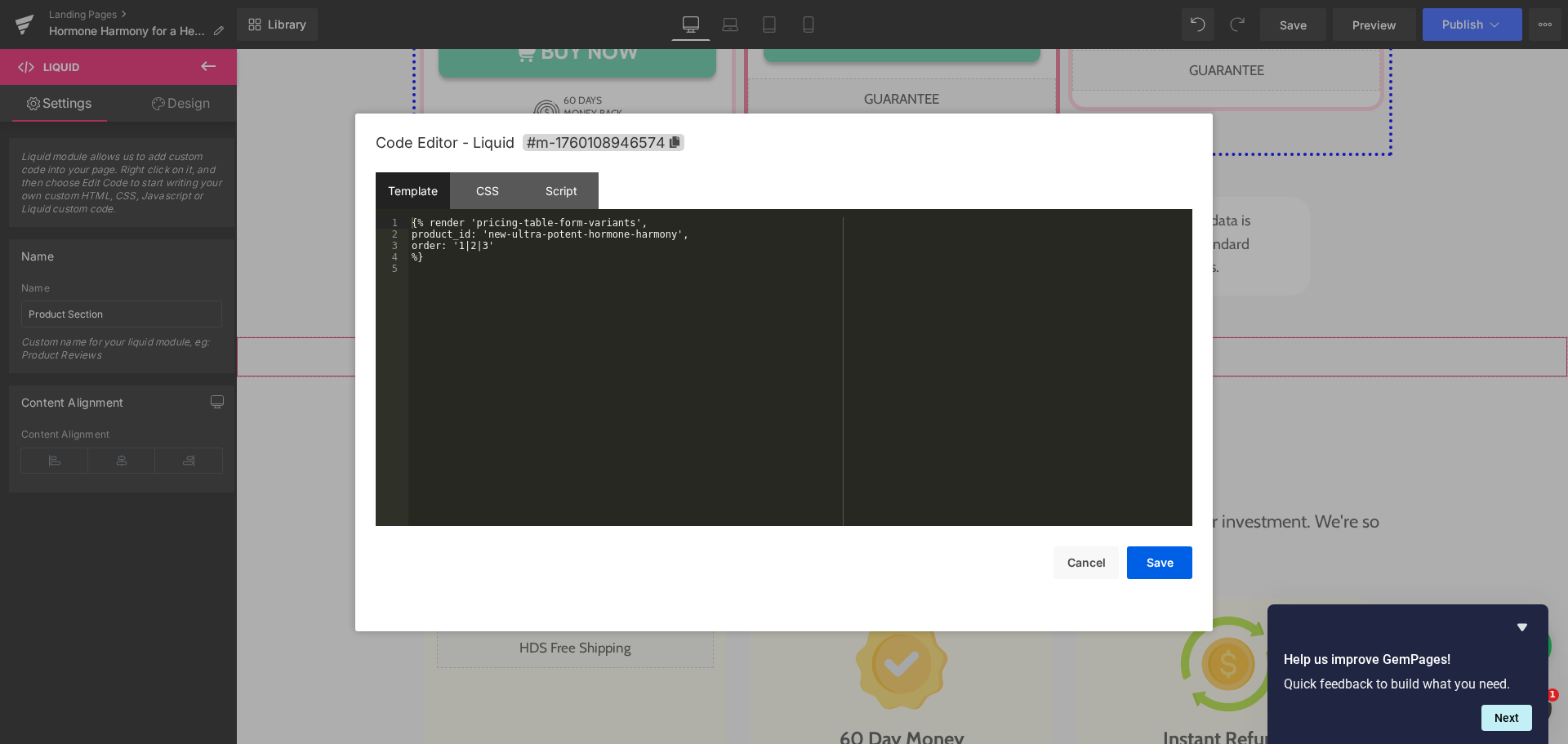
click at [363, 0] on div "Row You are previewing how the will restyle your page. You can not edit Element…" at bounding box center [784, 0] width 1568 height 0
click at [482, 190] on div "CSS" at bounding box center [487, 191] width 74 height 37
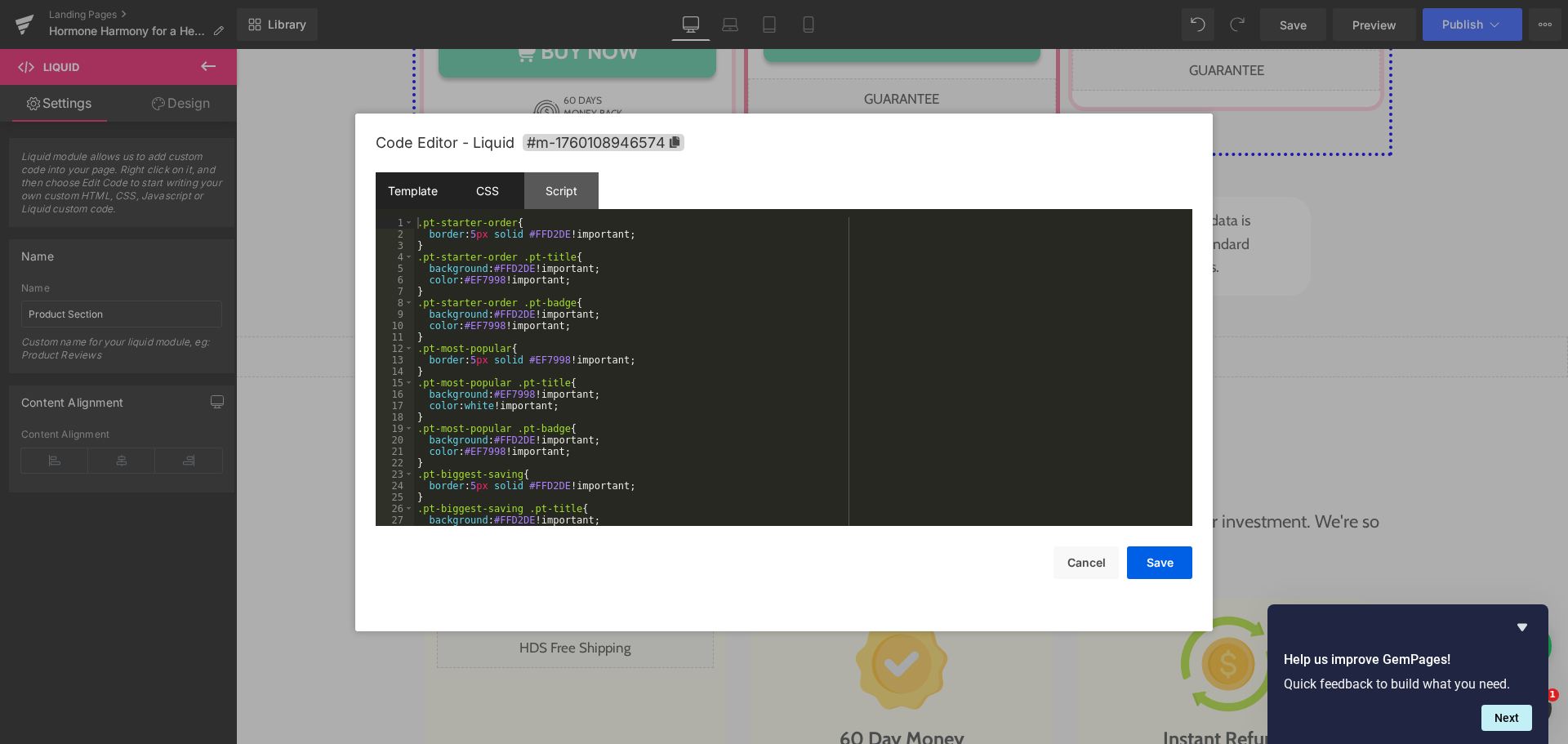
click at [410, 181] on div "Template" at bounding box center [413, 191] width 74 height 37
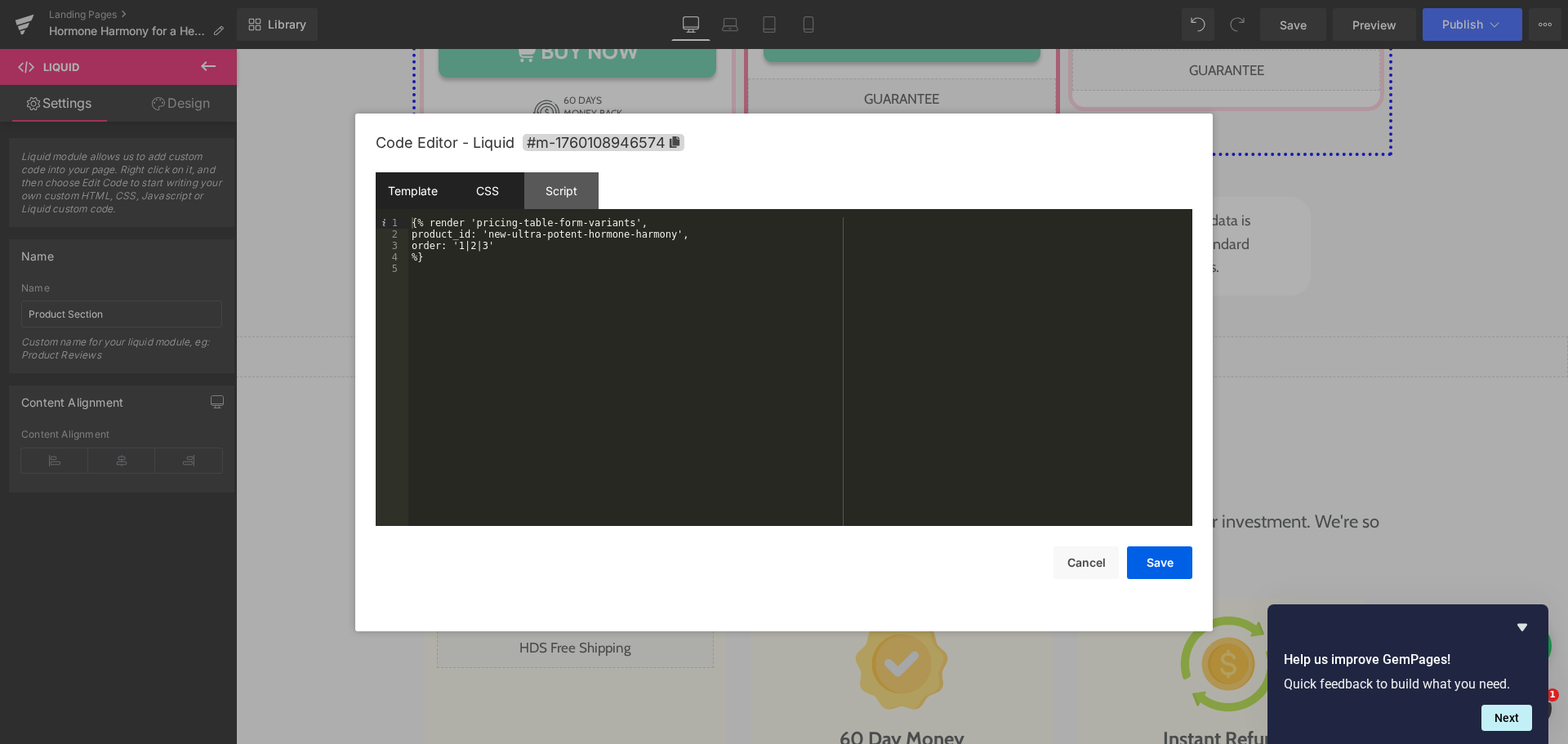
click at [499, 193] on div "CSS" at bounding box center [487, 191] width 74 height 37
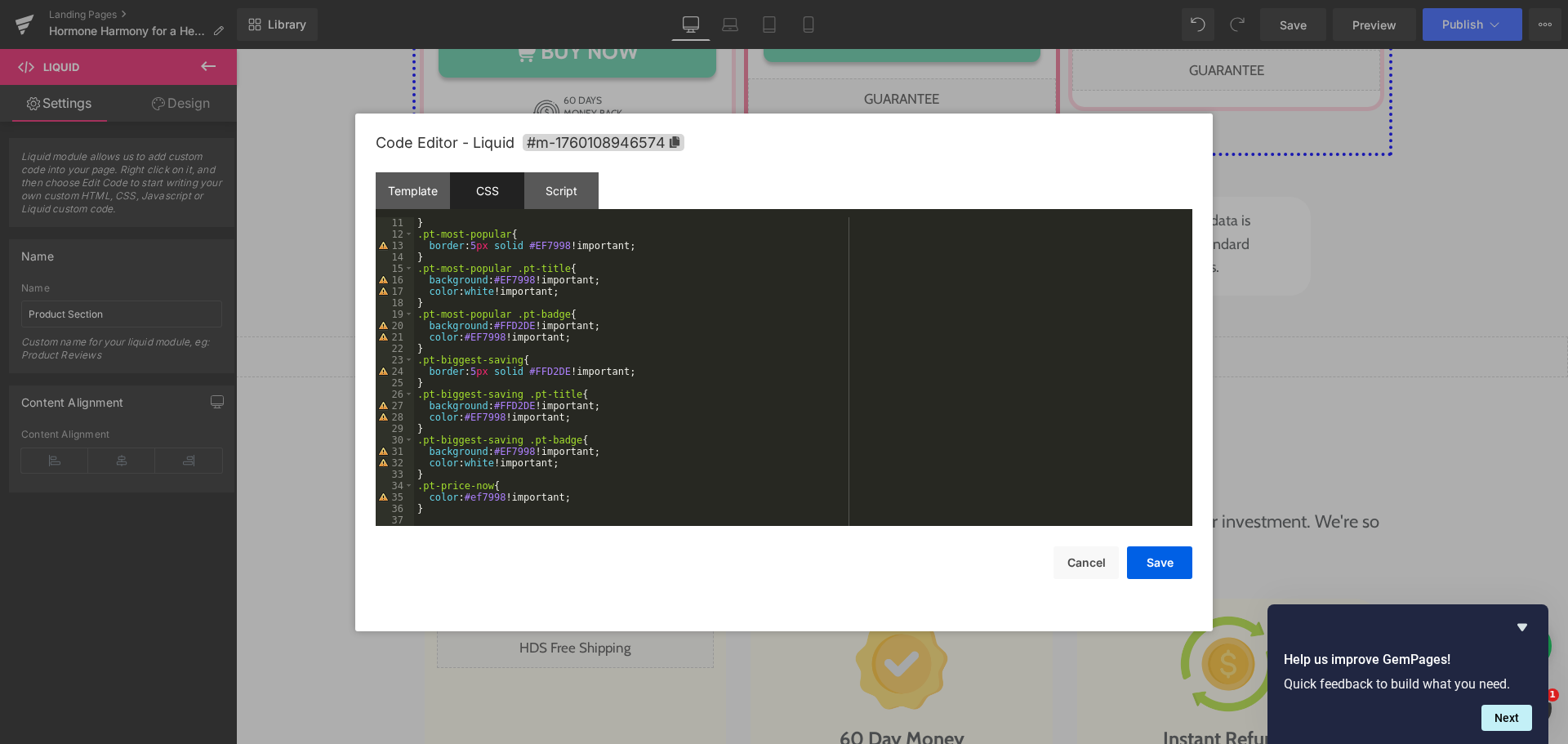
scroll to position [0, 0]
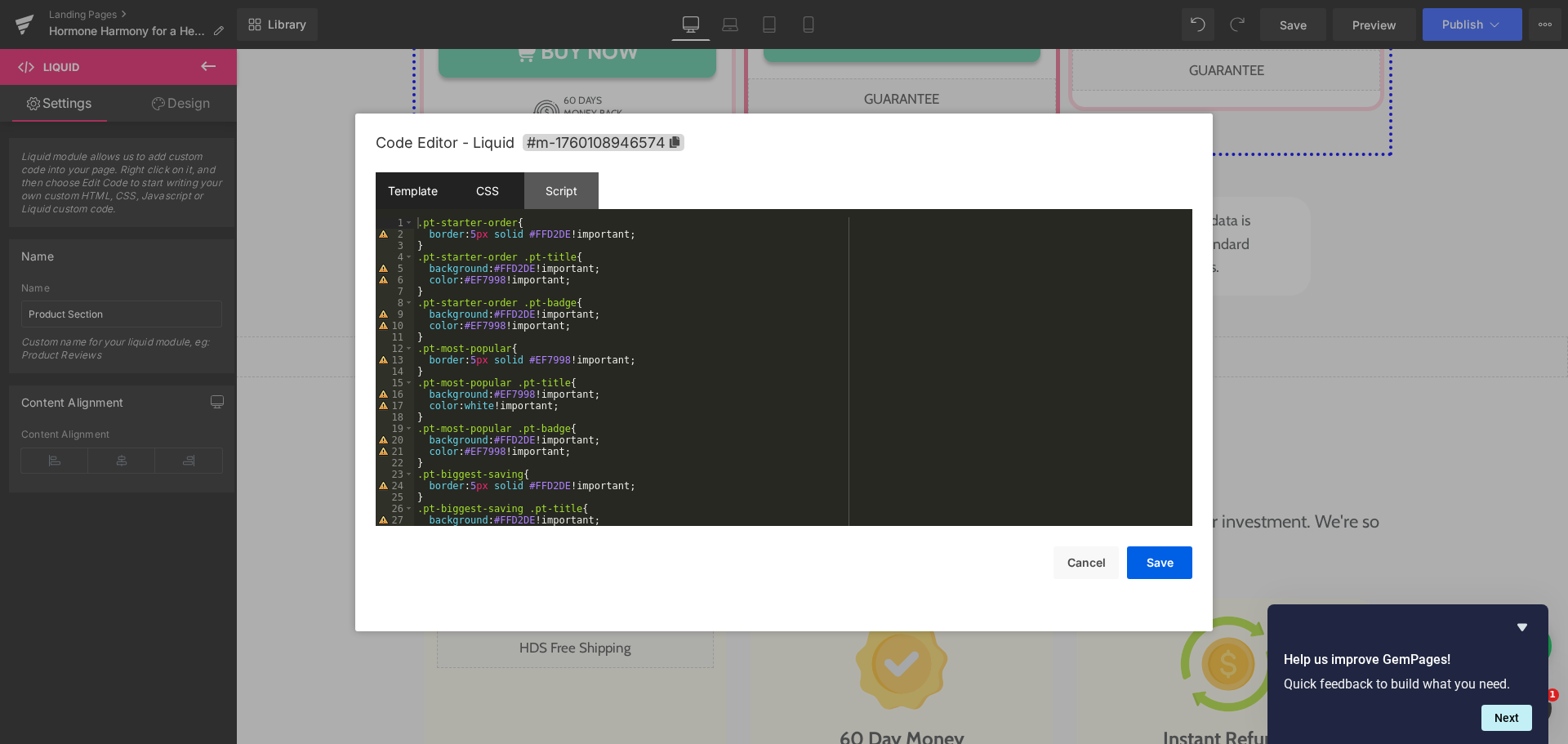
click at [405, 190] on div "Template" at bounding box center [413, 191] width 74 height 37
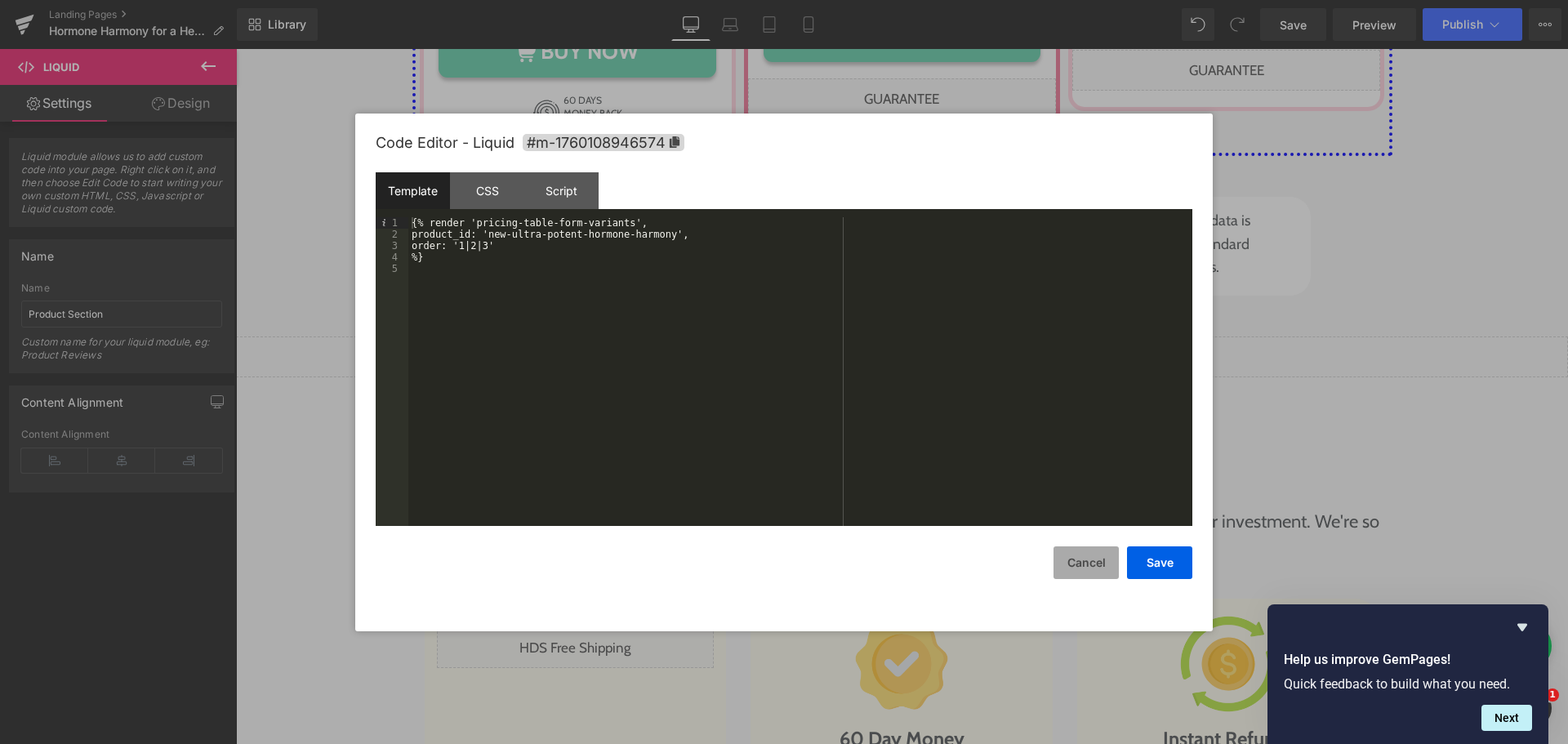
click at [1082, 563] on button "Cancel" at bounding box center [1086, 563] width 65 height 33
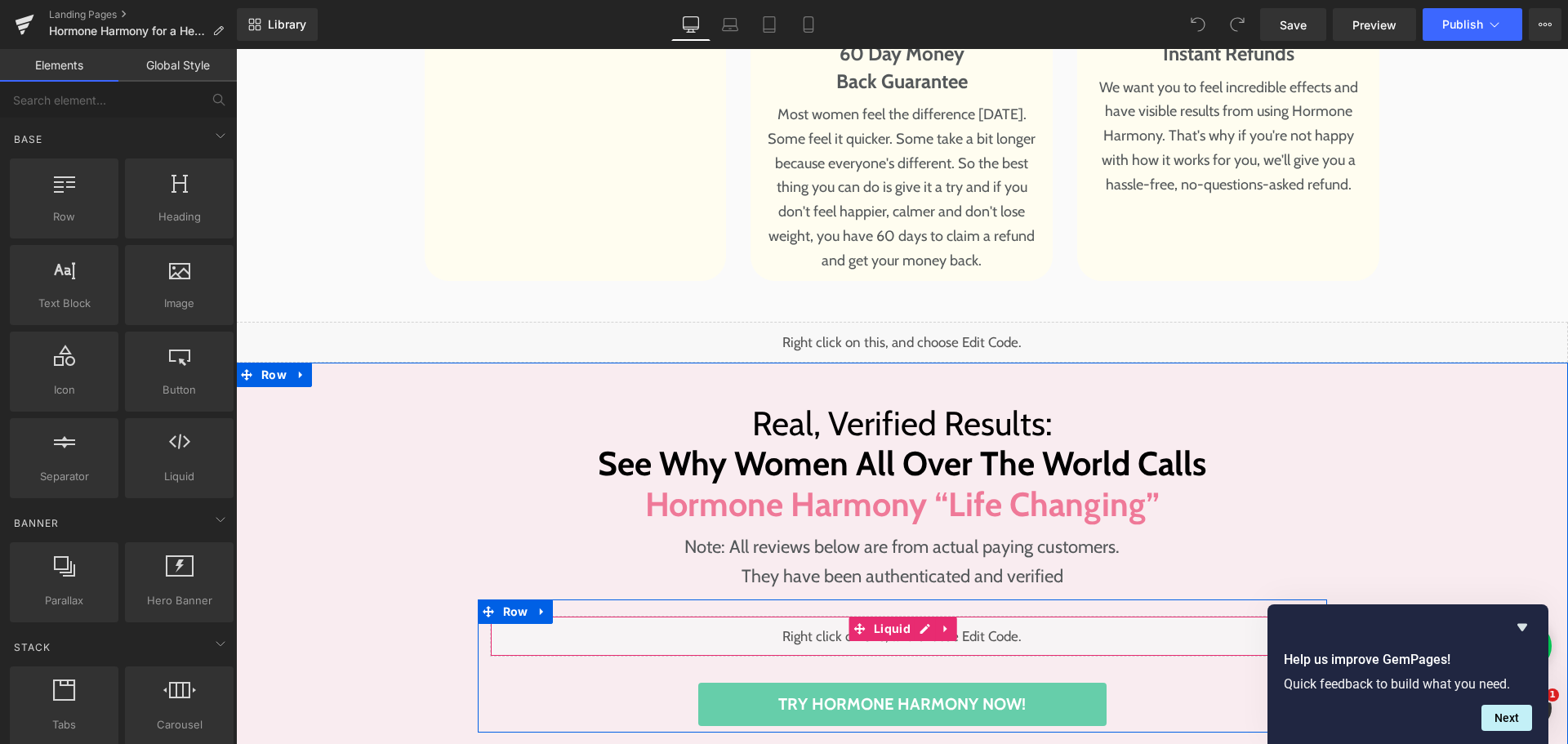
scroll to position [9233, 0]
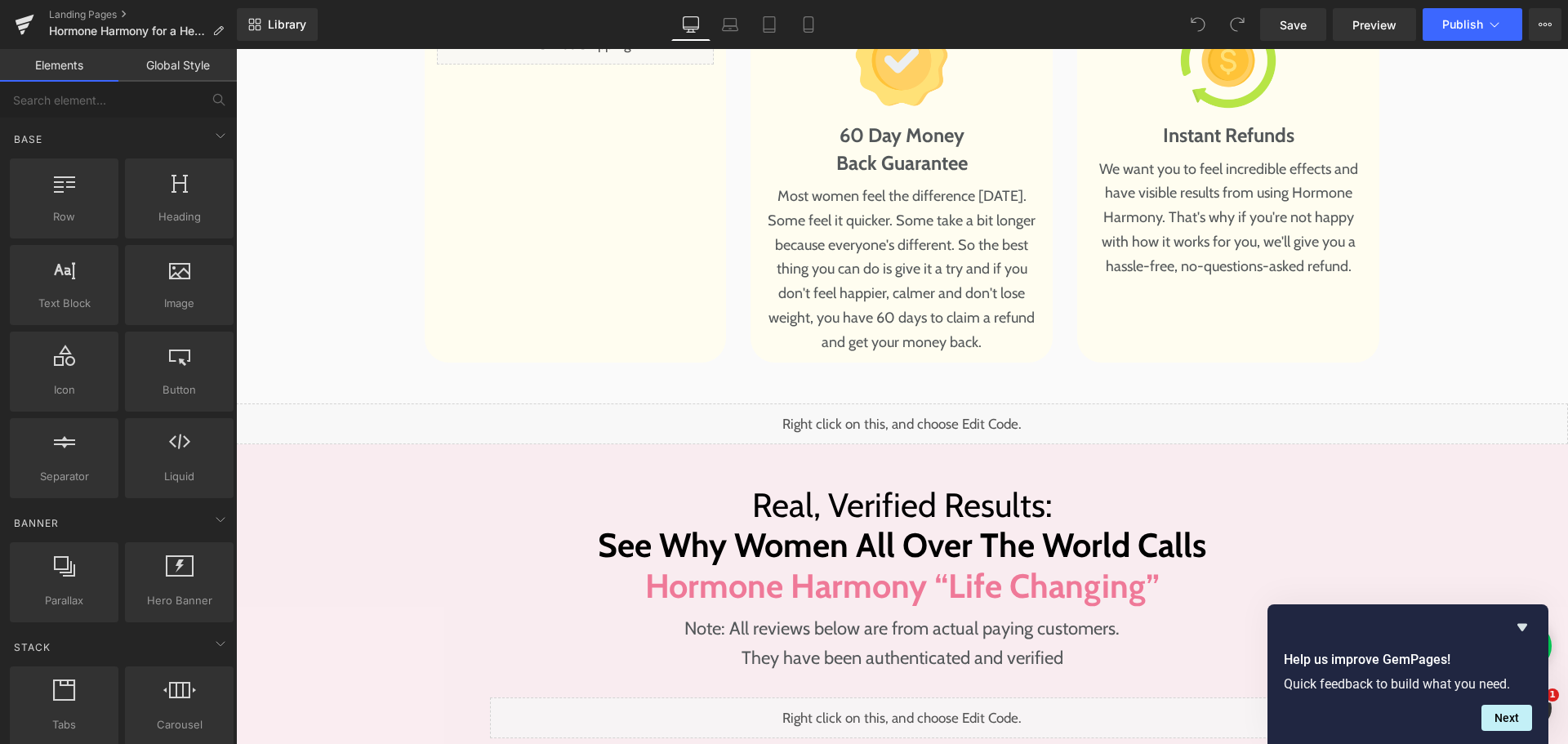
click at [924, 445] on div "Real, Verified Results: See Why Women All Over The World Calls Hormone Harmony …" at bounding box center [902, 650] width 1332 height 411
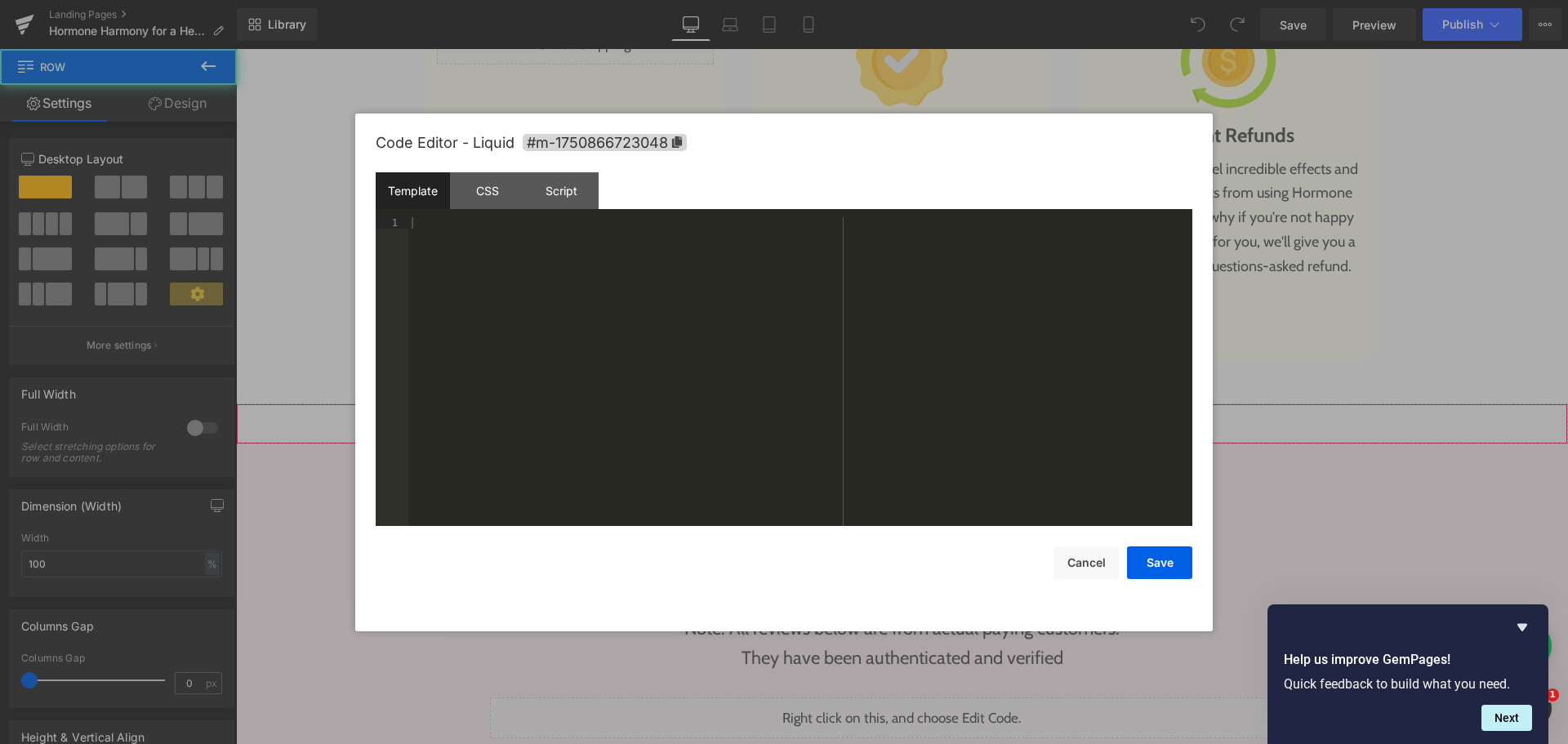
click at [912, 403] on div "Liquid" at bounding box center [902, 424] width 1332 height 41
click at [505, 198] on div "CSS" at bounding box center [487, 191] width 74 height 37
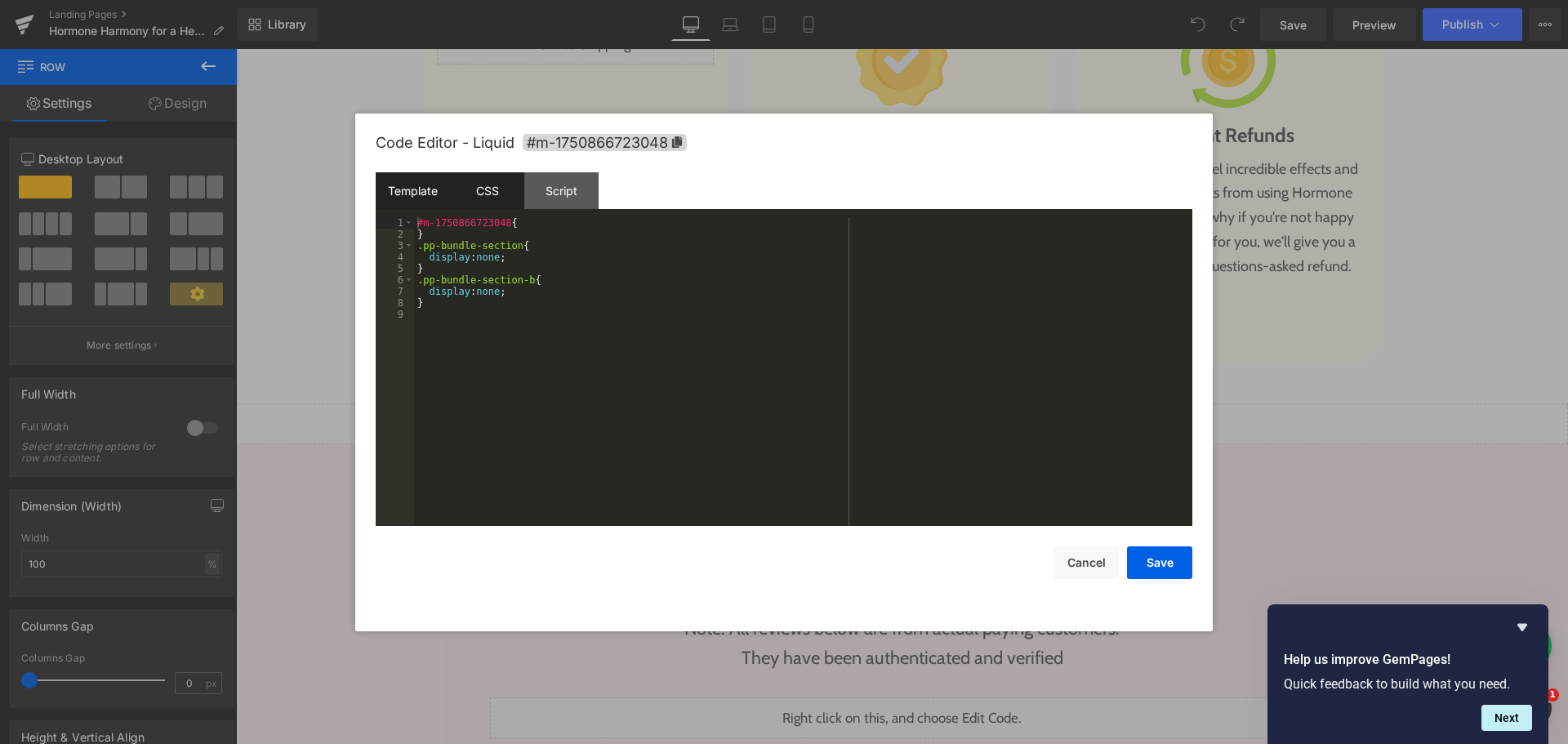
click at [428, 189] on div "Template" at bounding box center [413, 191] width 74 height 37
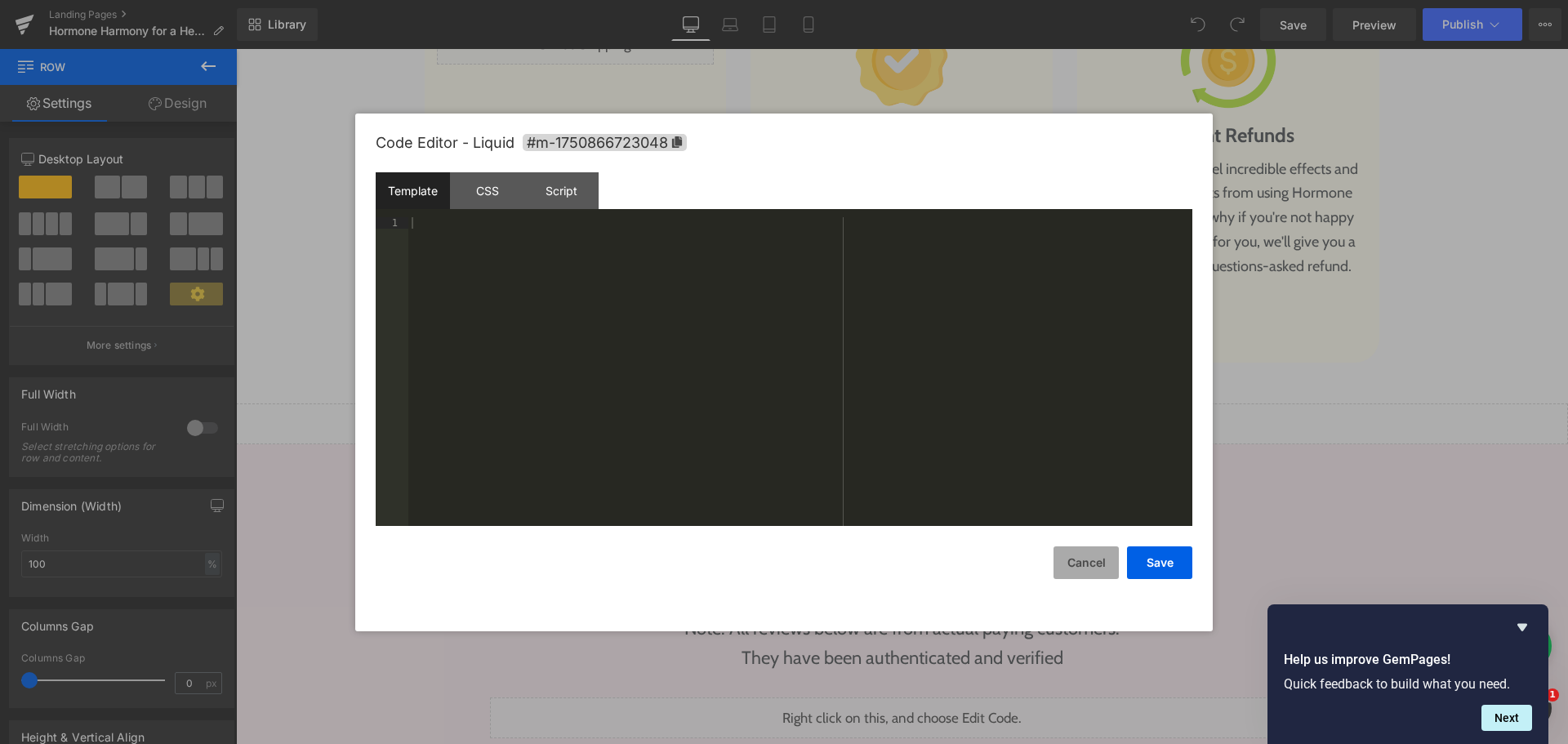
drag, startPoint x: 1081, startPoint y: 562, endPoint x: 1085, endPoint y: 539, distance: 23.3
click at [1081, 558] on button "Cancel" at bounding box center [1086, 563] width 65 height 33
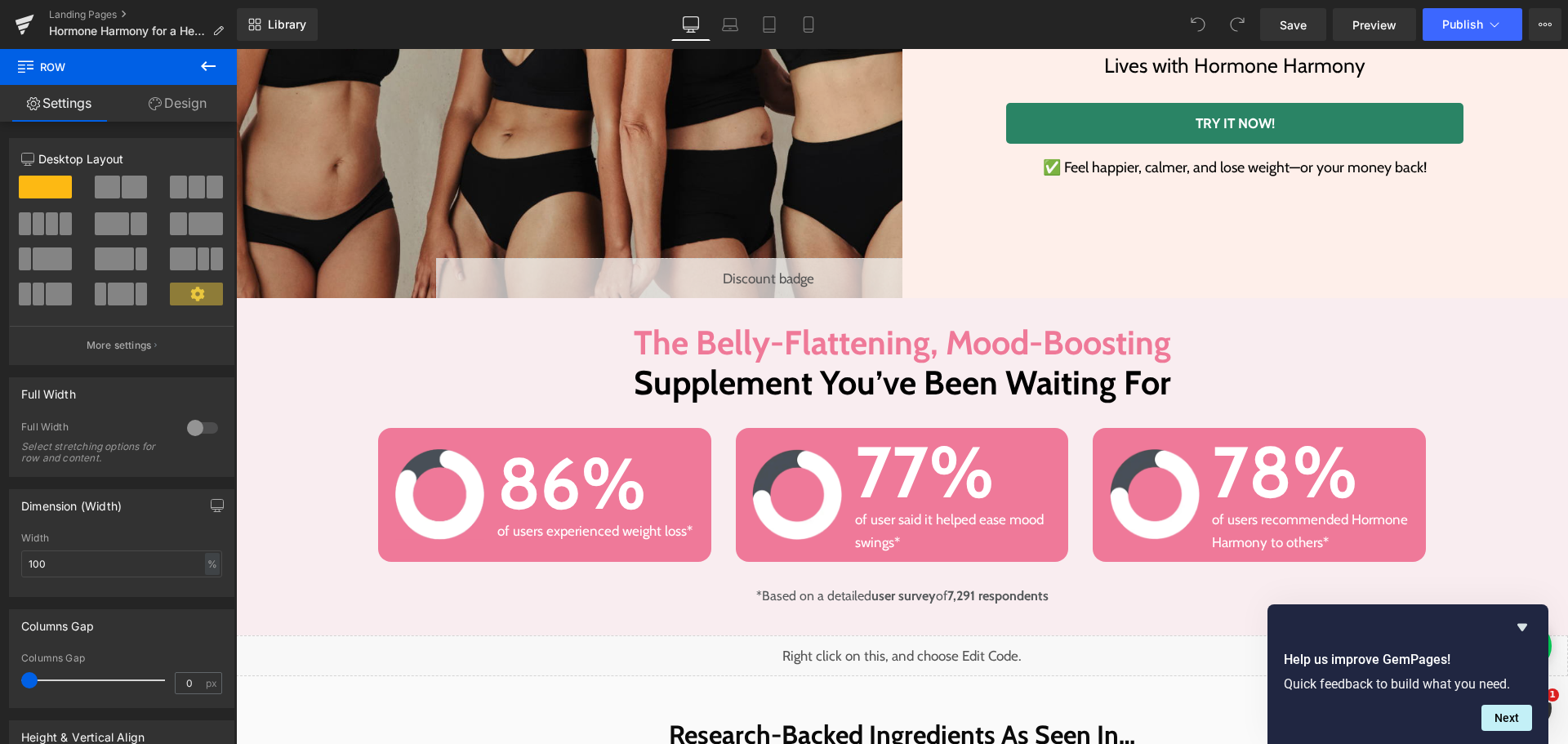
scroll to position [451, 0]
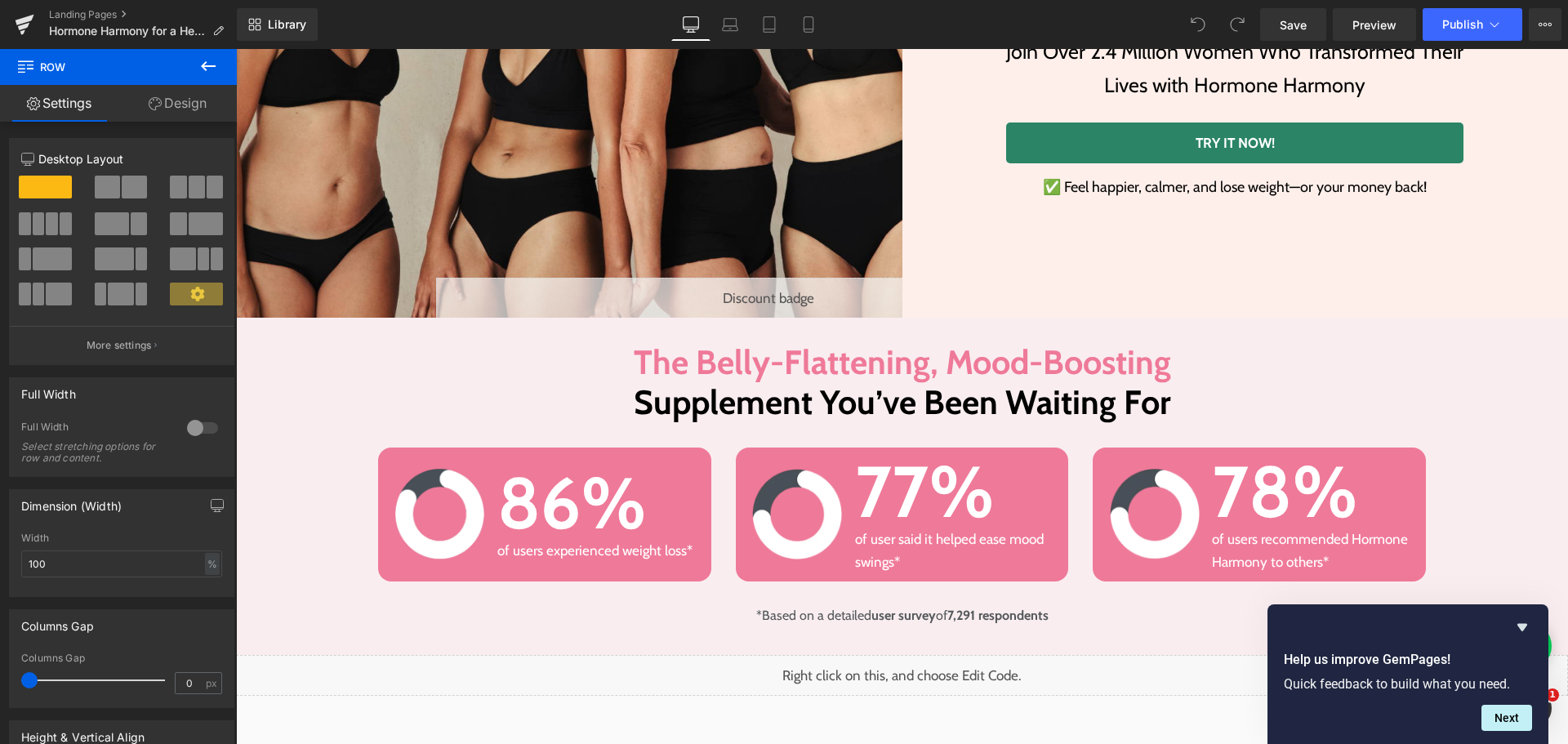
click at [750, 282] on div "Liquid" at bounding box center [769, 298] width 666 height 41
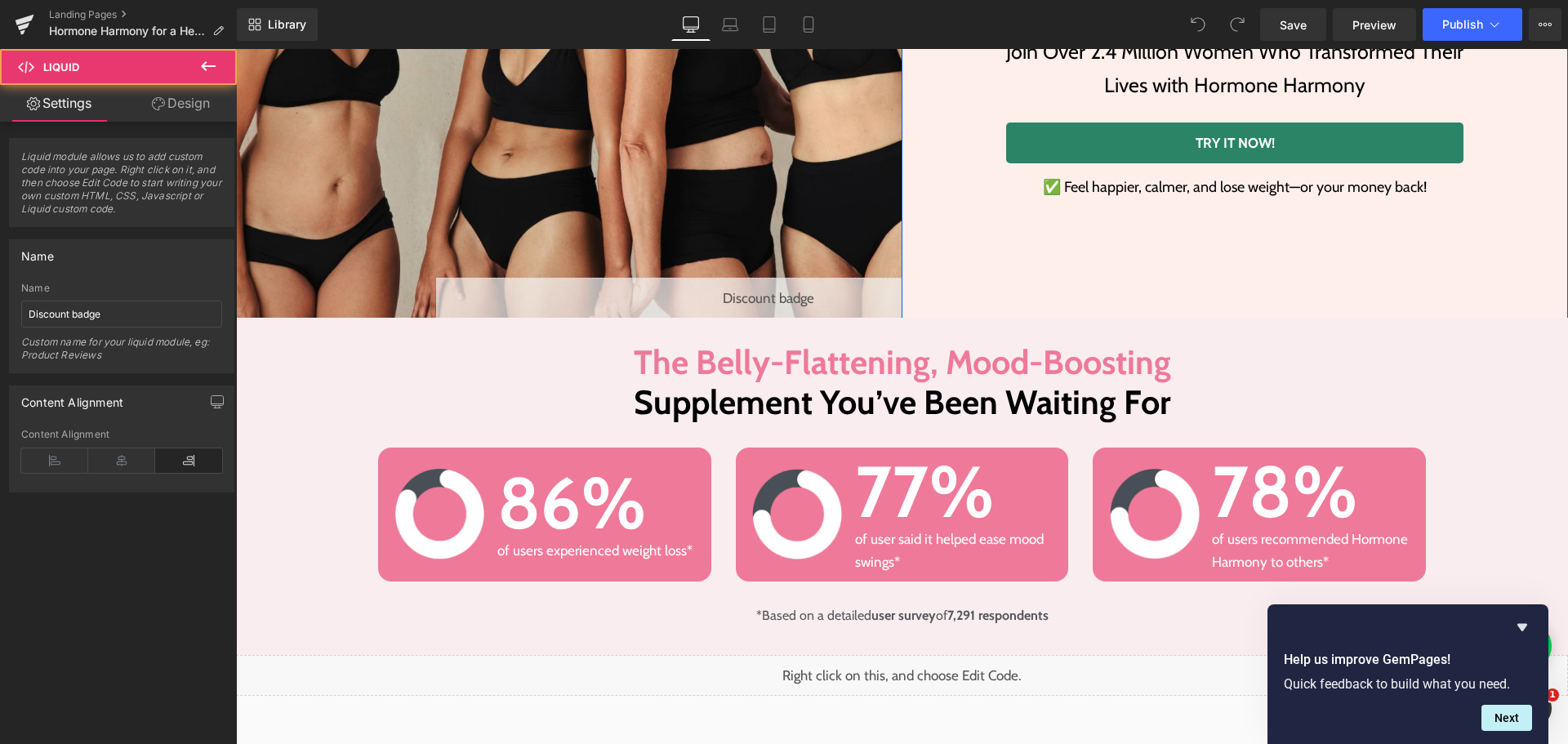
click at [778, 291] on div "Liquid" at bounding box center [769, 298] width 666 height 41
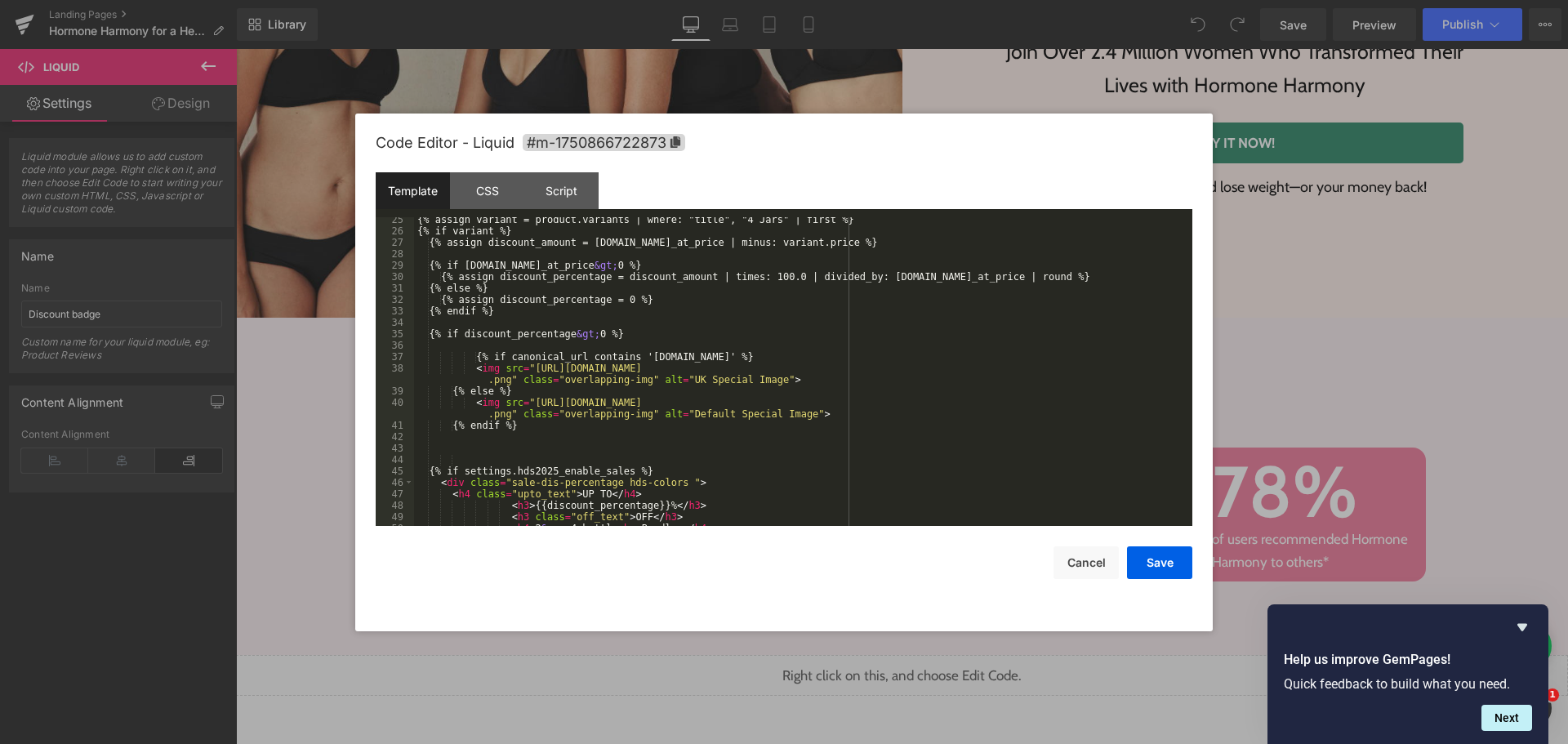
scroll to position [343, 0]
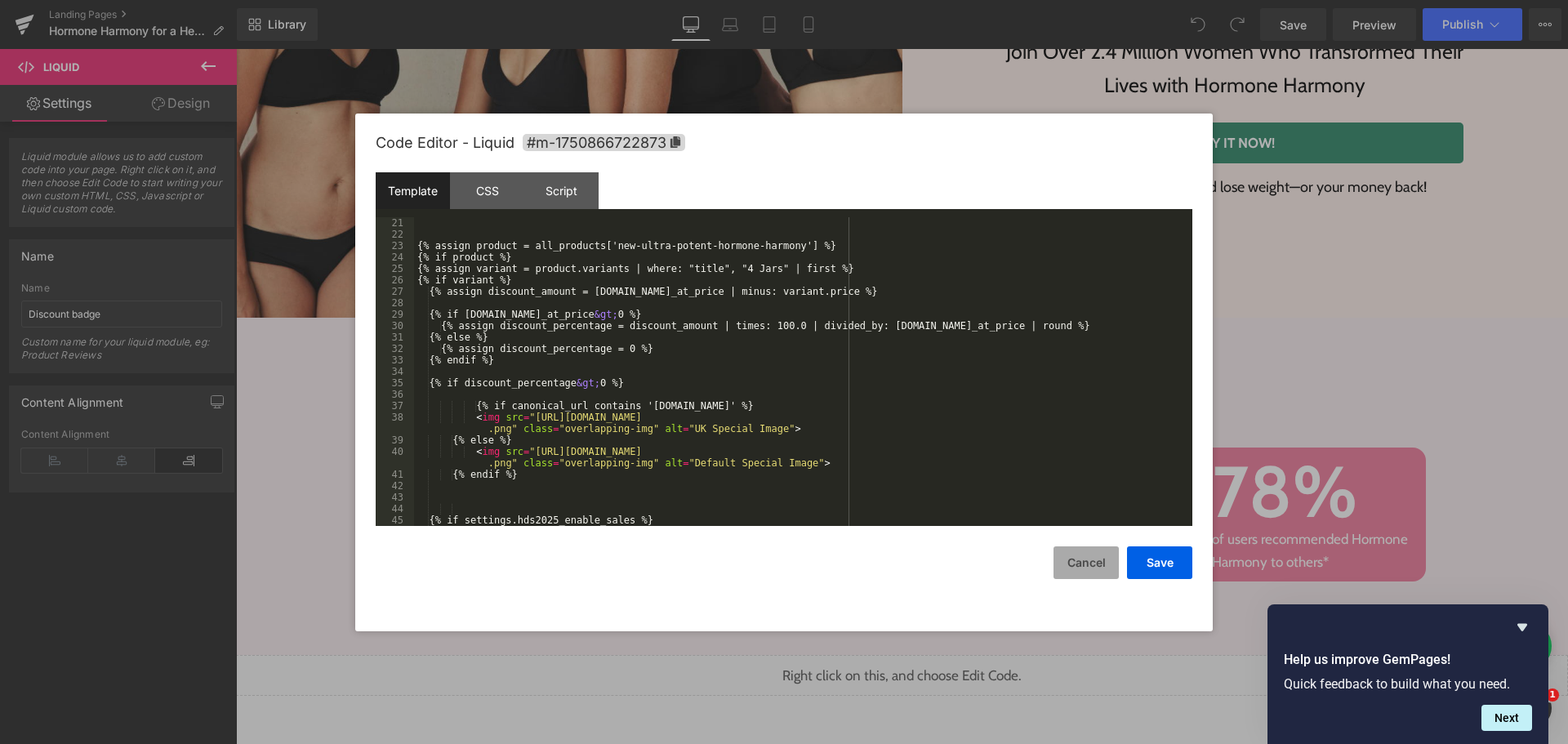
drag, startPoint x: 1091, startPoint y: 576, endPoint x: 1058, endPoint y: 568, distance: 34.0
click at [1090, 576] on button "Cancel" at bounding box center [1086, 563] width 65 height 33
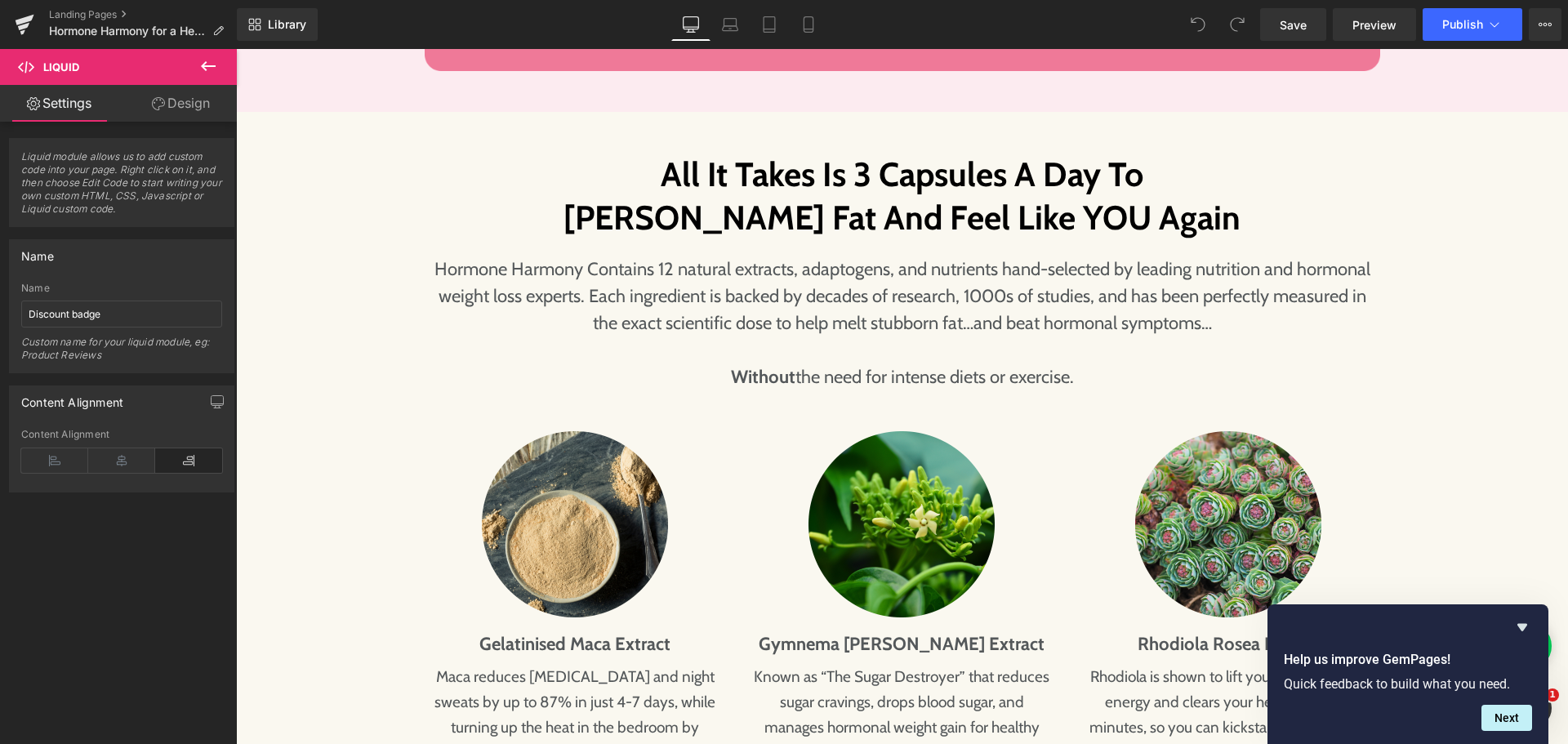
scroll to position [4373, 0]
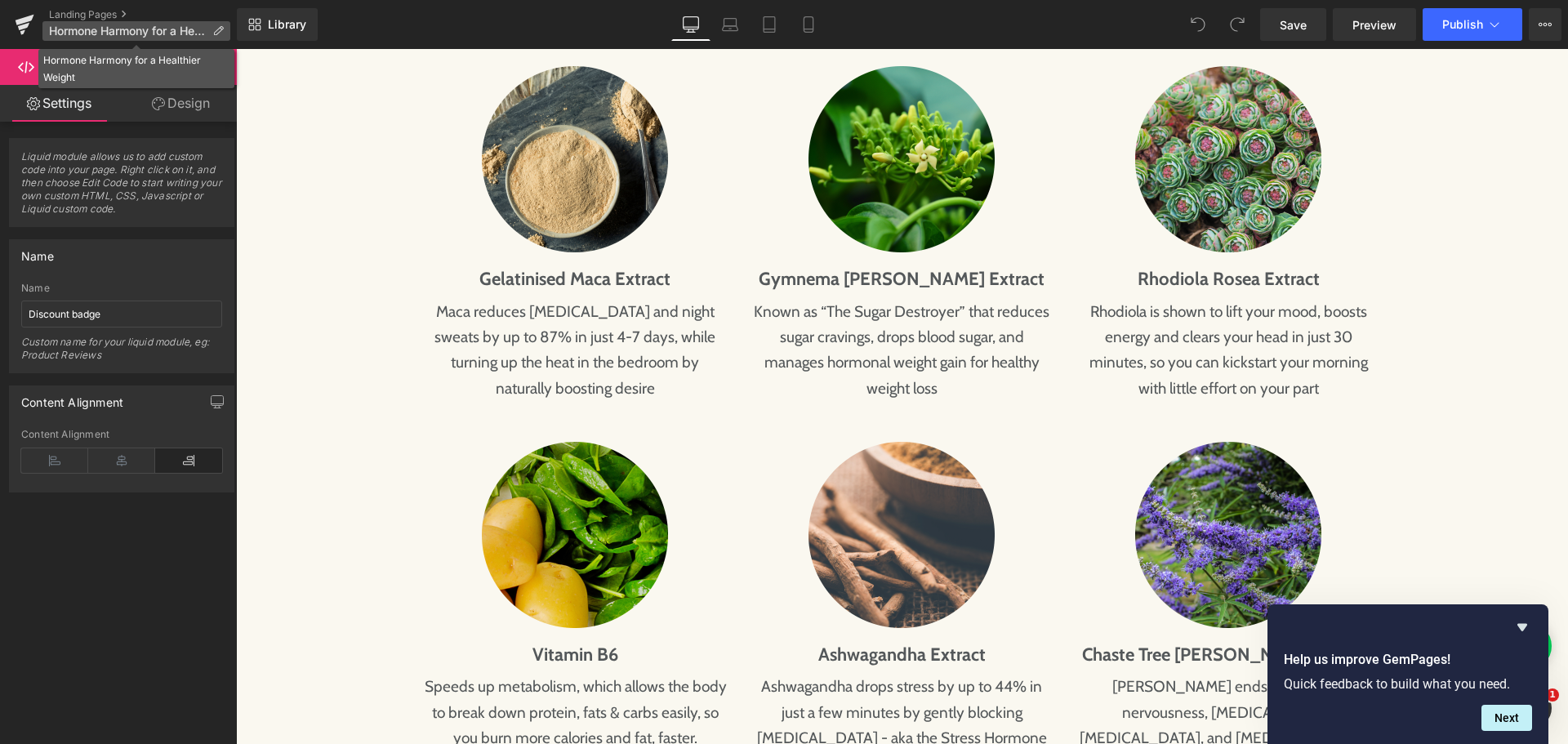
click at [206, 29] on p "Hormone Harmony for a Healthier Weight" at bounding box center [136, 31] width 187 height 19
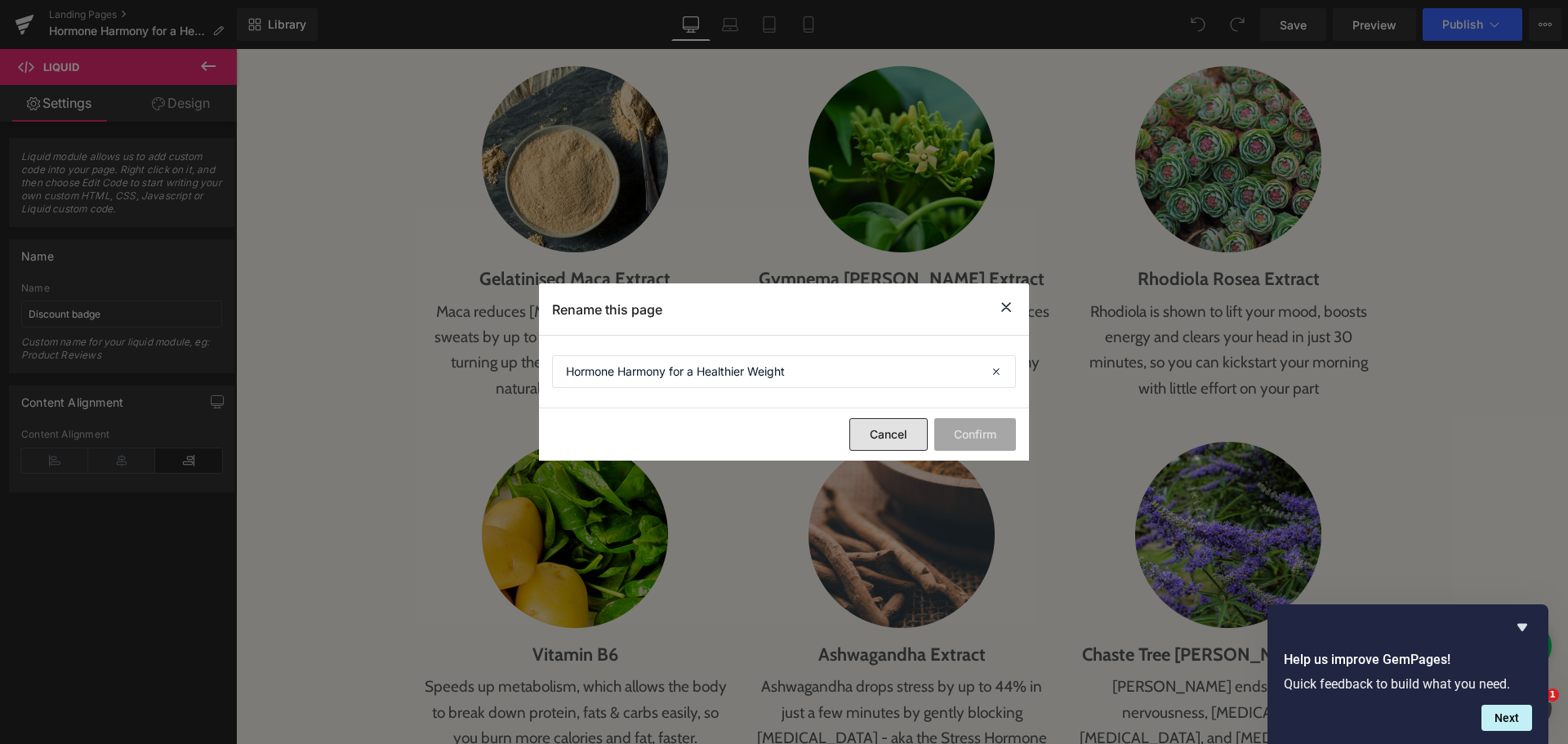
drag, startPoint x: 891, startPoint y: 438, endPoint x: 680, endPoint y: 399, distance: 214.6
click at [891, 438] on button "Cancel" at bounding box center [888, 434] width 78 height 33
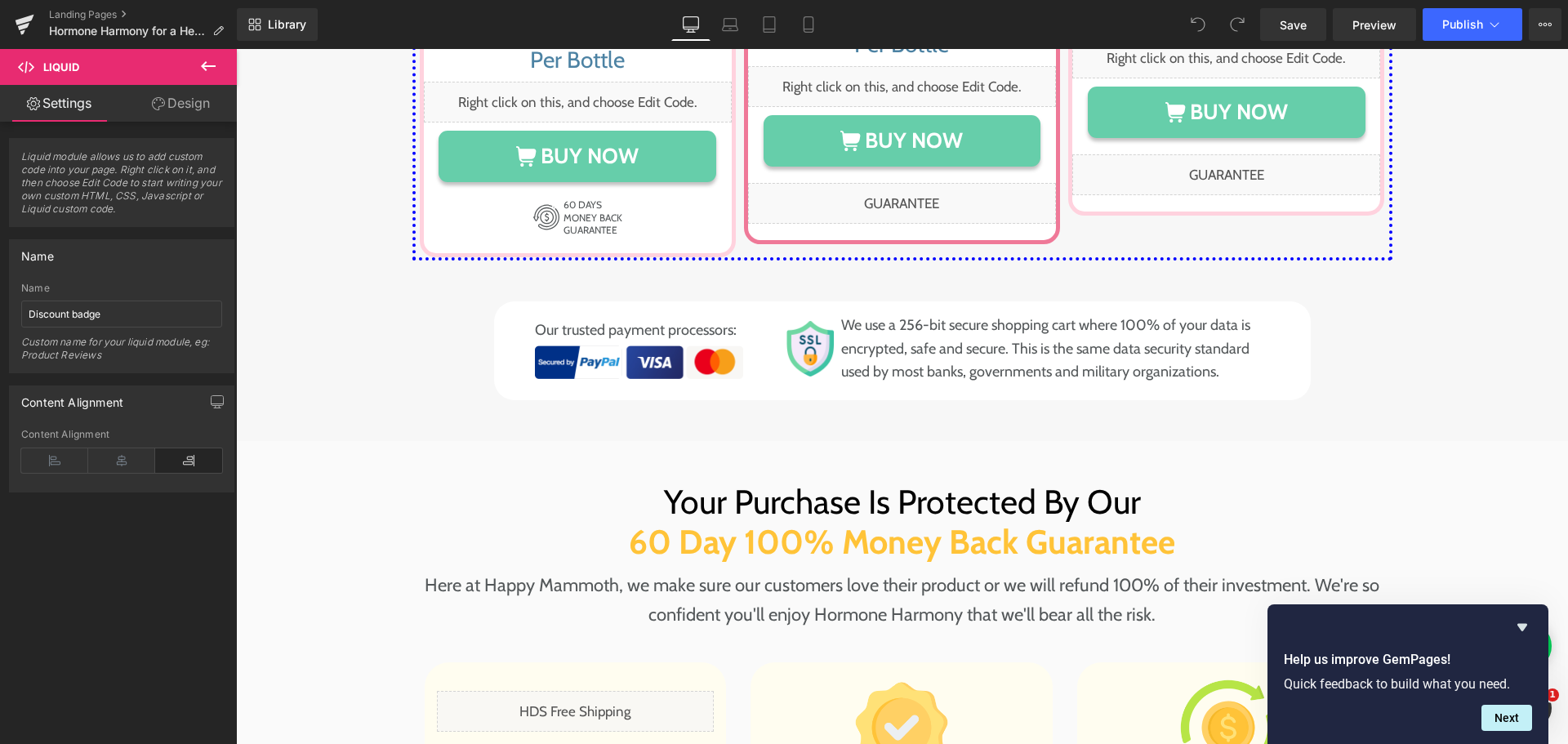
scroll to position [8050, 0]
